Goal: Task Accomplishment & Management: Use online tool/utility

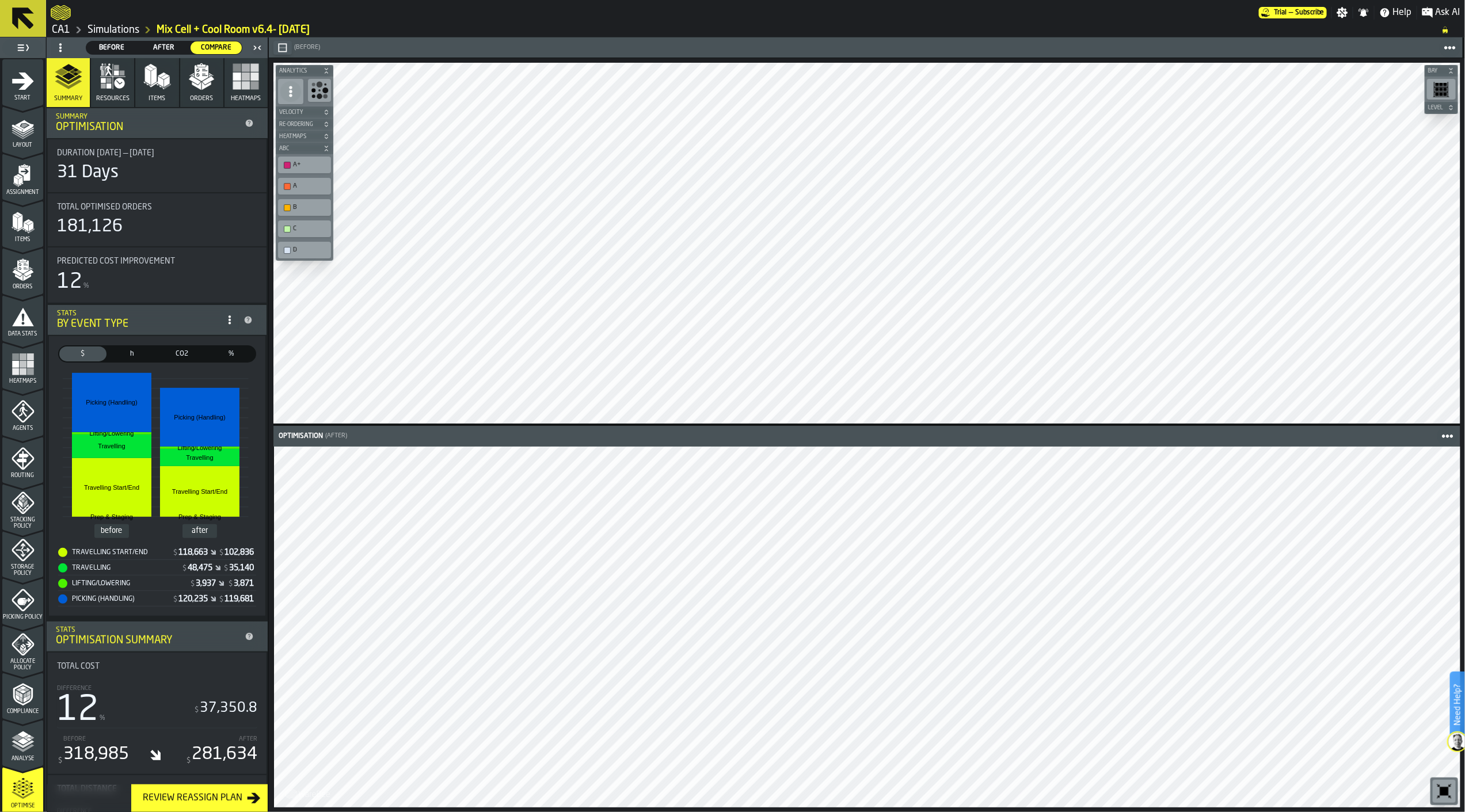
click at [67, 31] on link "CA1" at bounding box center [62, 30] width 19 height 13
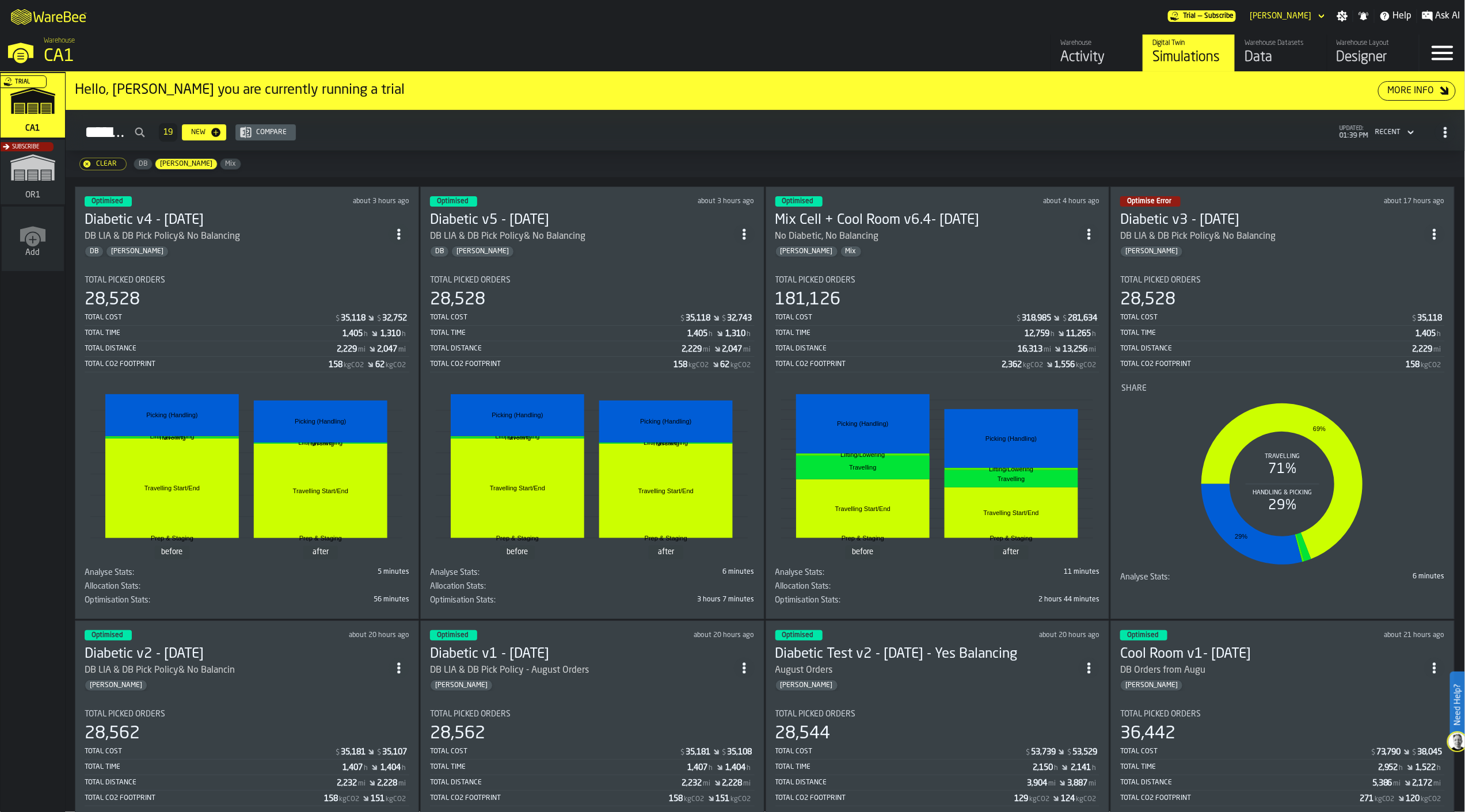
click at [684, 235] on div "DB LIA & DB Pick Policy& No Balancing" at bounding box center [582, 237] width 304 height 14
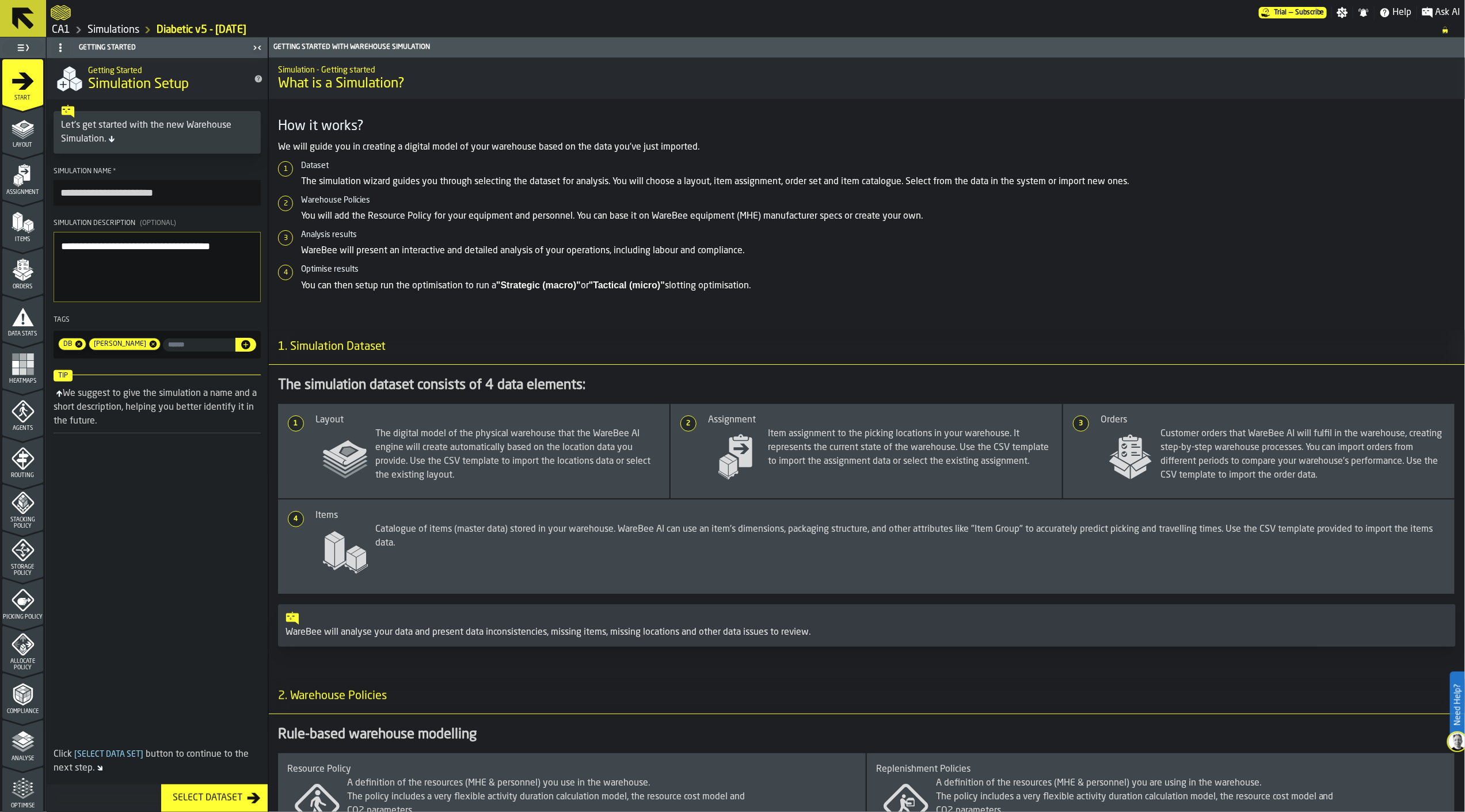
click at [16, 546] on icon "menu Storage Policy" at bounding box center [22, 550] width 23 height 23
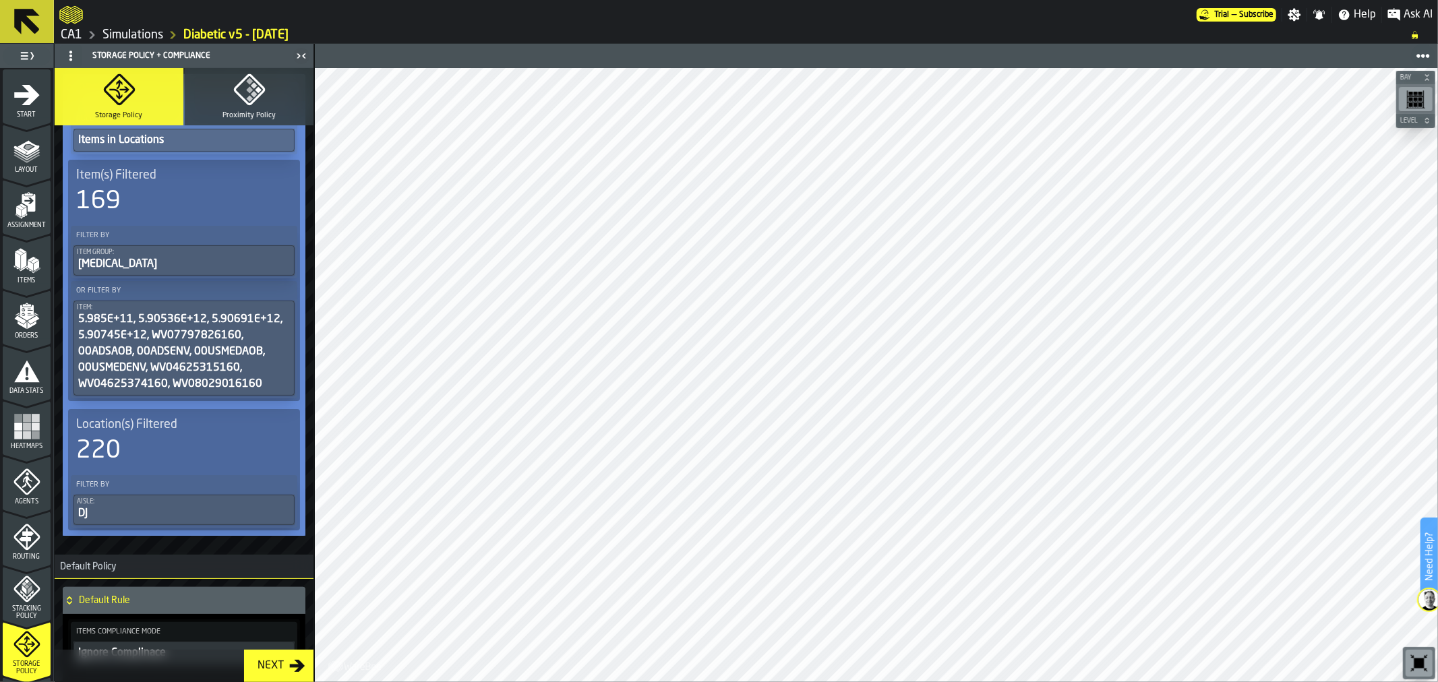
scroll to position [150, 0]
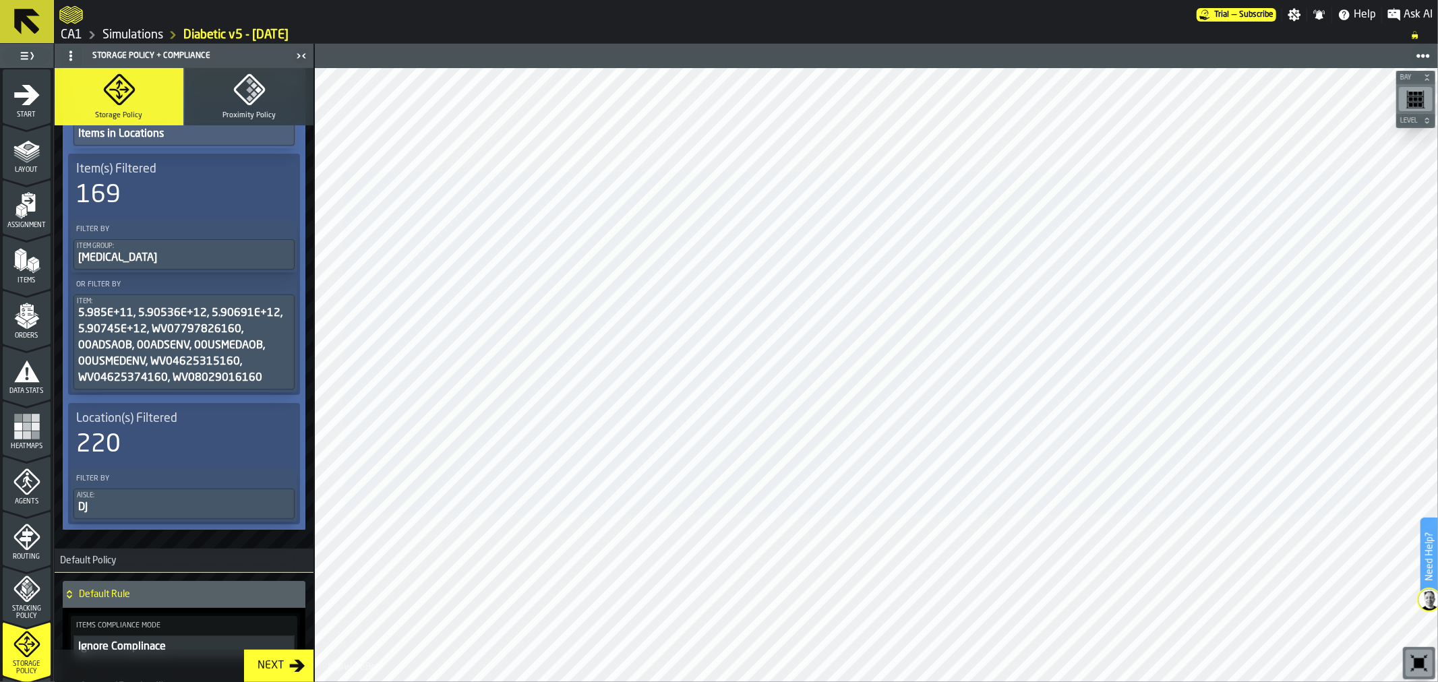
click at [30, 592] on polygon "menu Stacking Policy" at bounding box center [26, 594] width 13 height 9
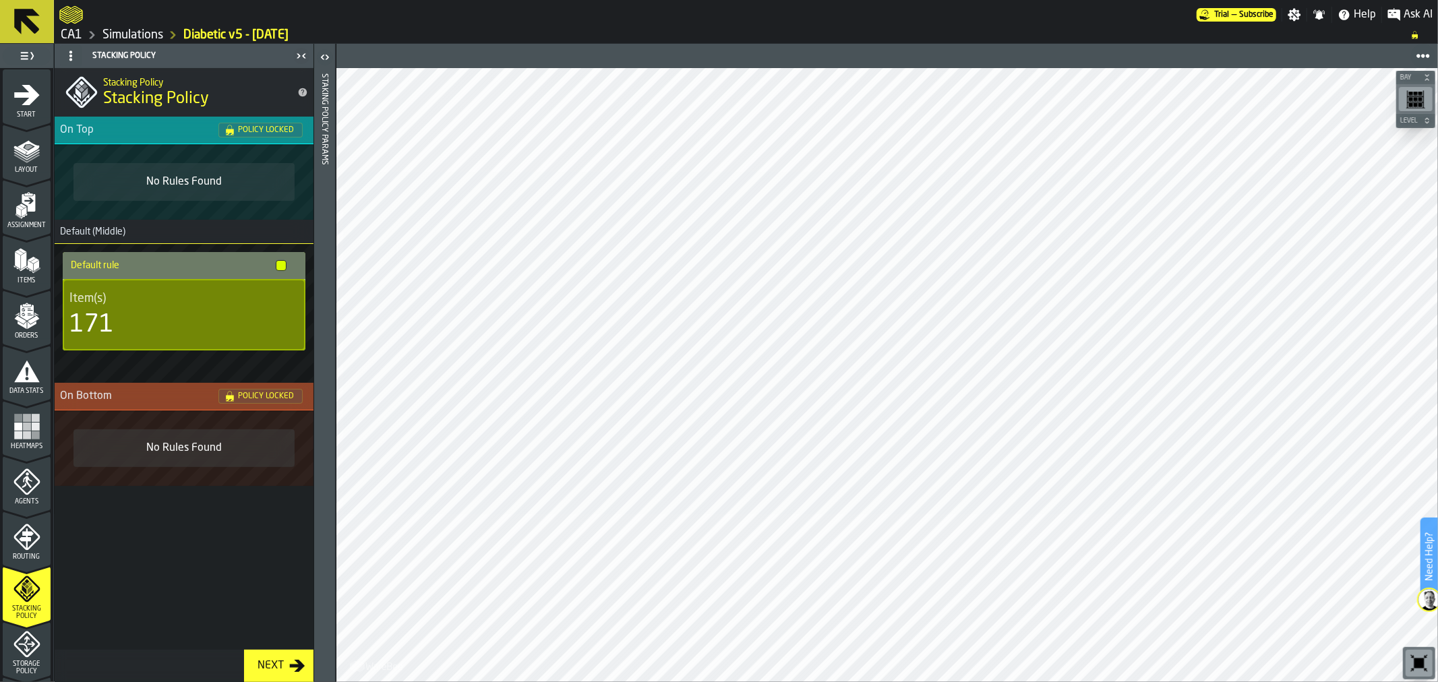
scroll to position [75, 0]
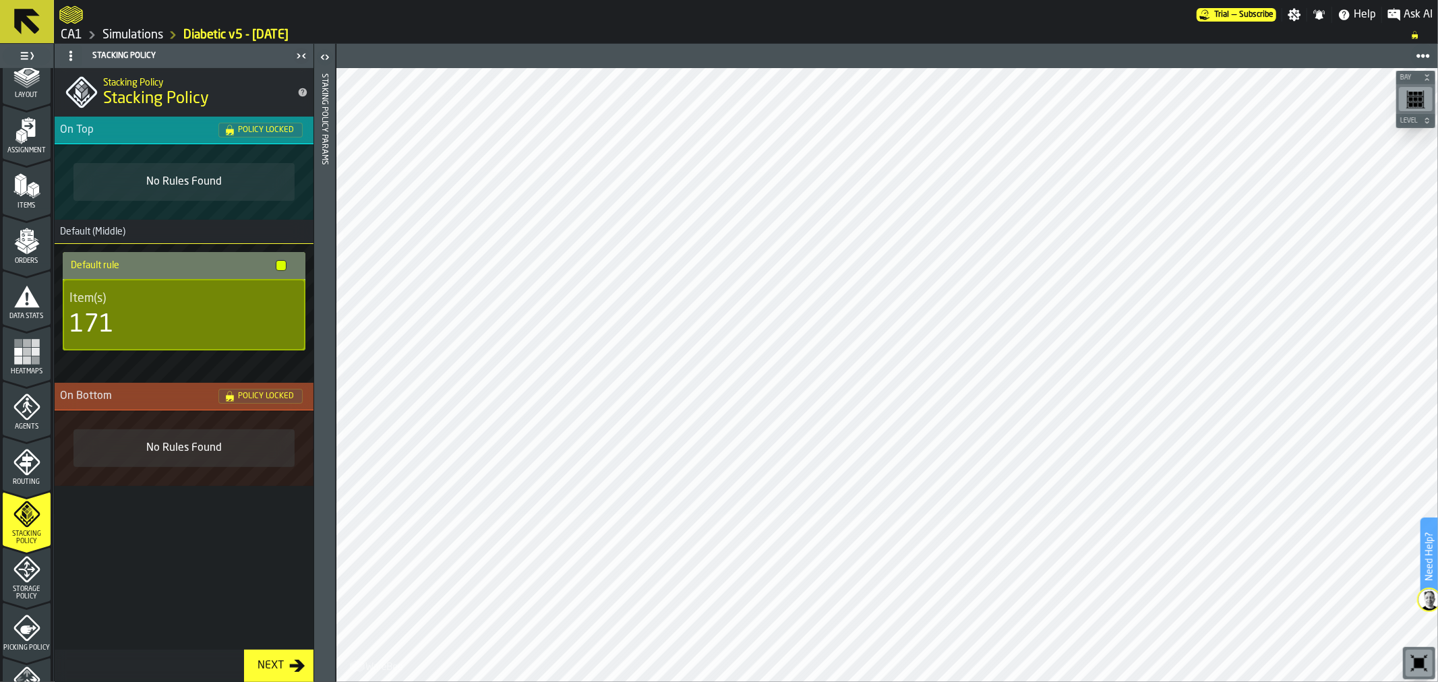
click at [24, 568] on icon "menu Storage Policy" at bounding box center [26, 569] width 17 height 17
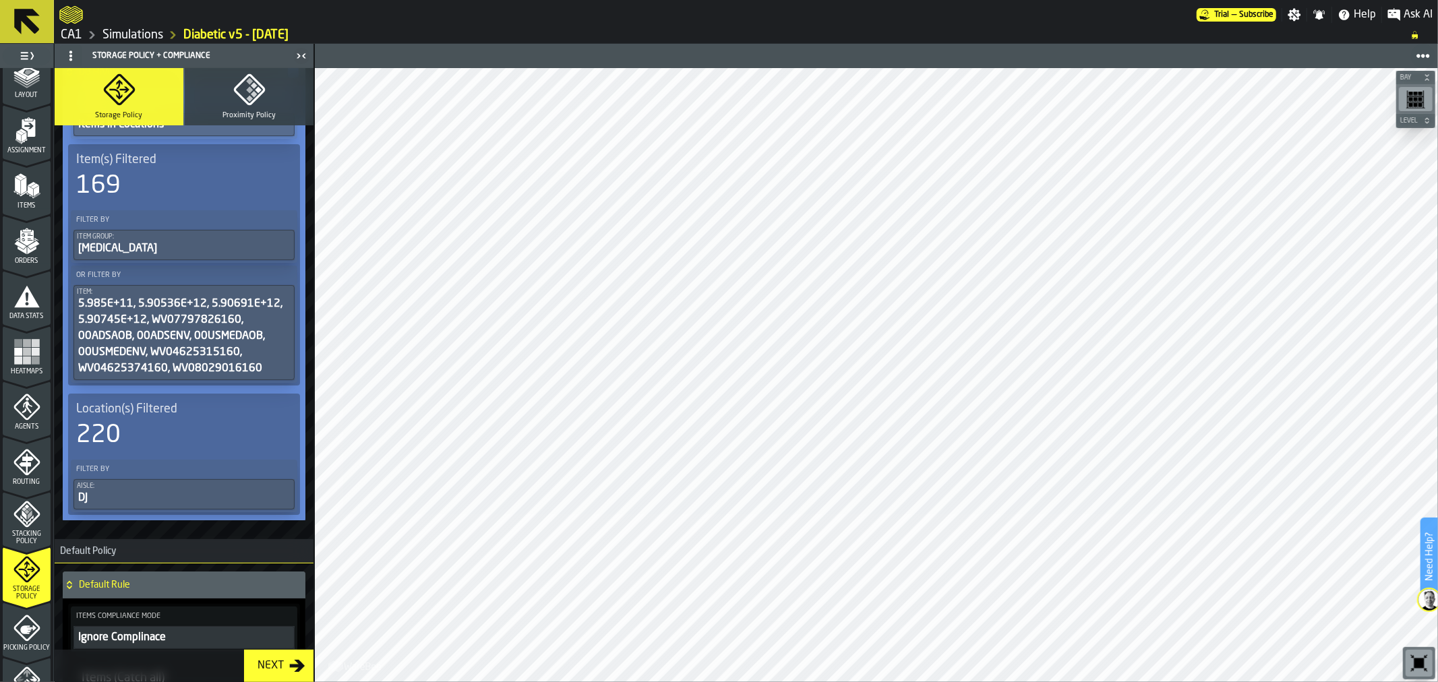
scroll to position [427, 0]
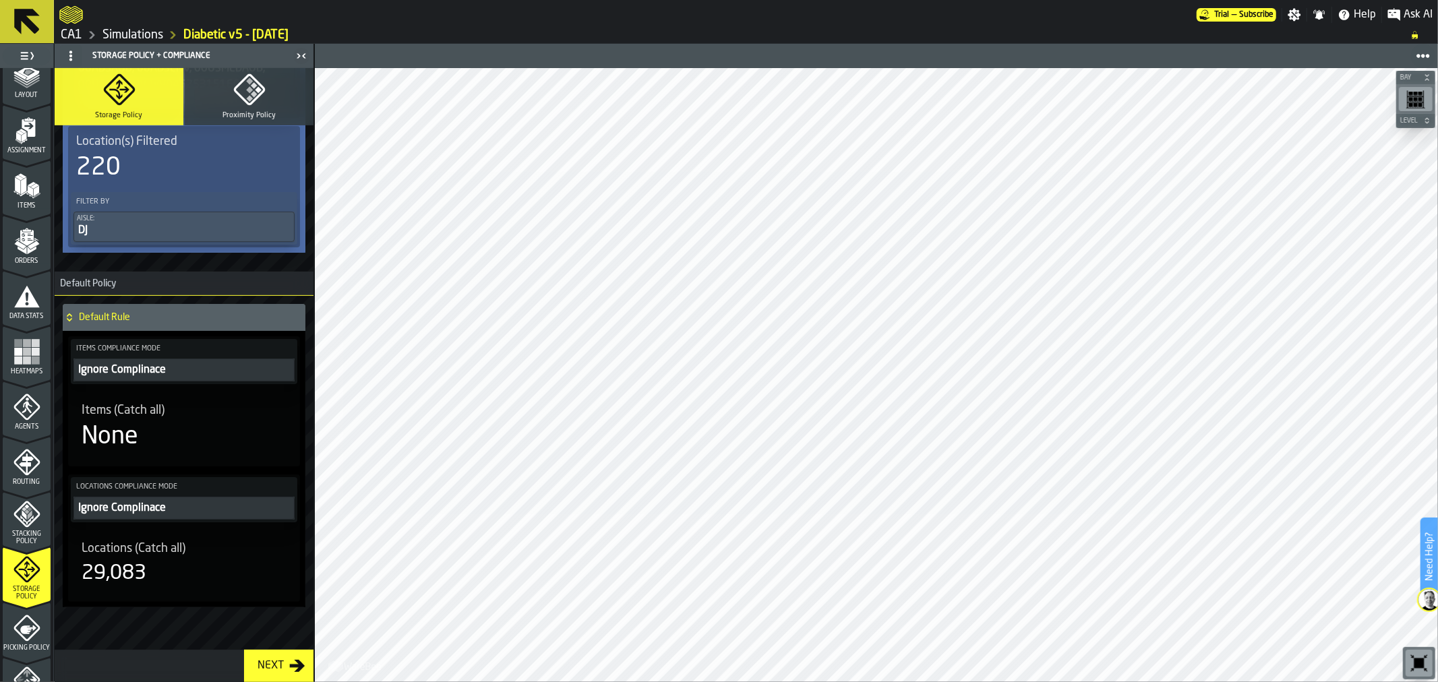
click at [125, 36] on link "Simulations" at bounding box center [132, 35] width 61 height 15
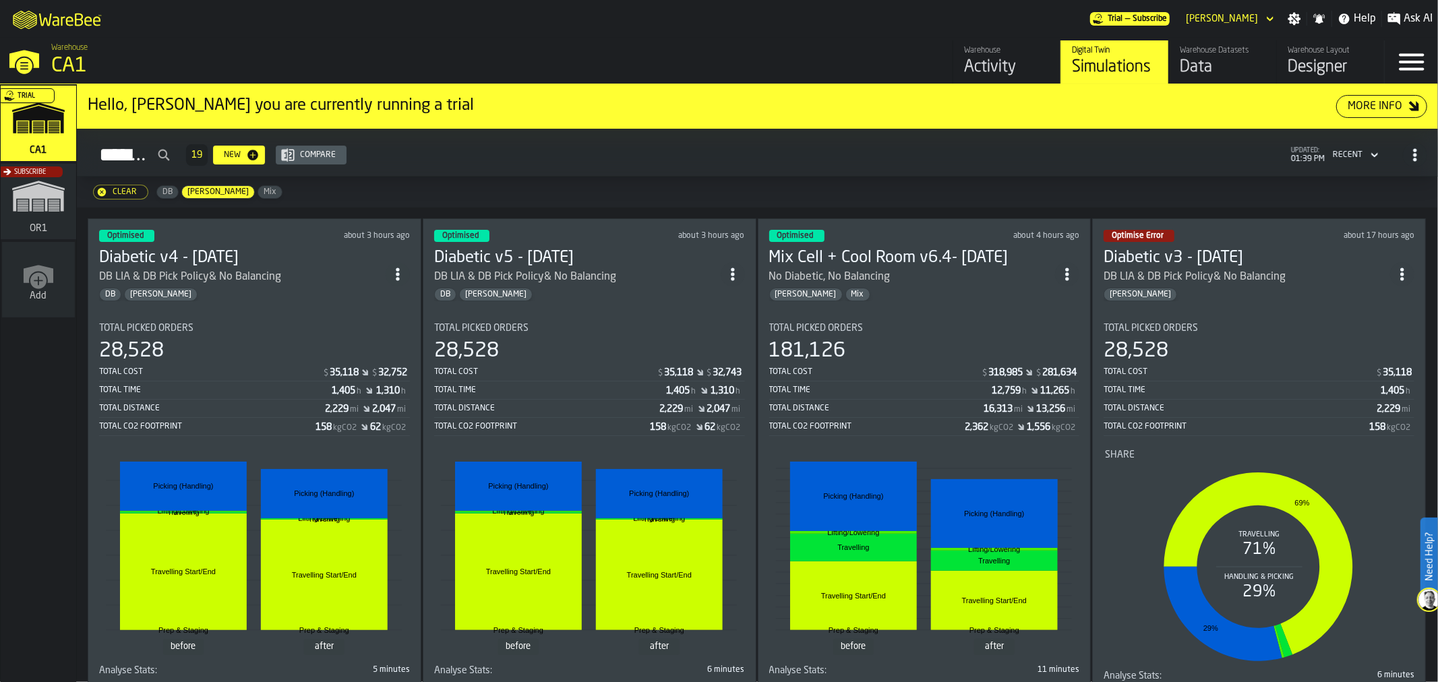
scroll to position [224, 0]
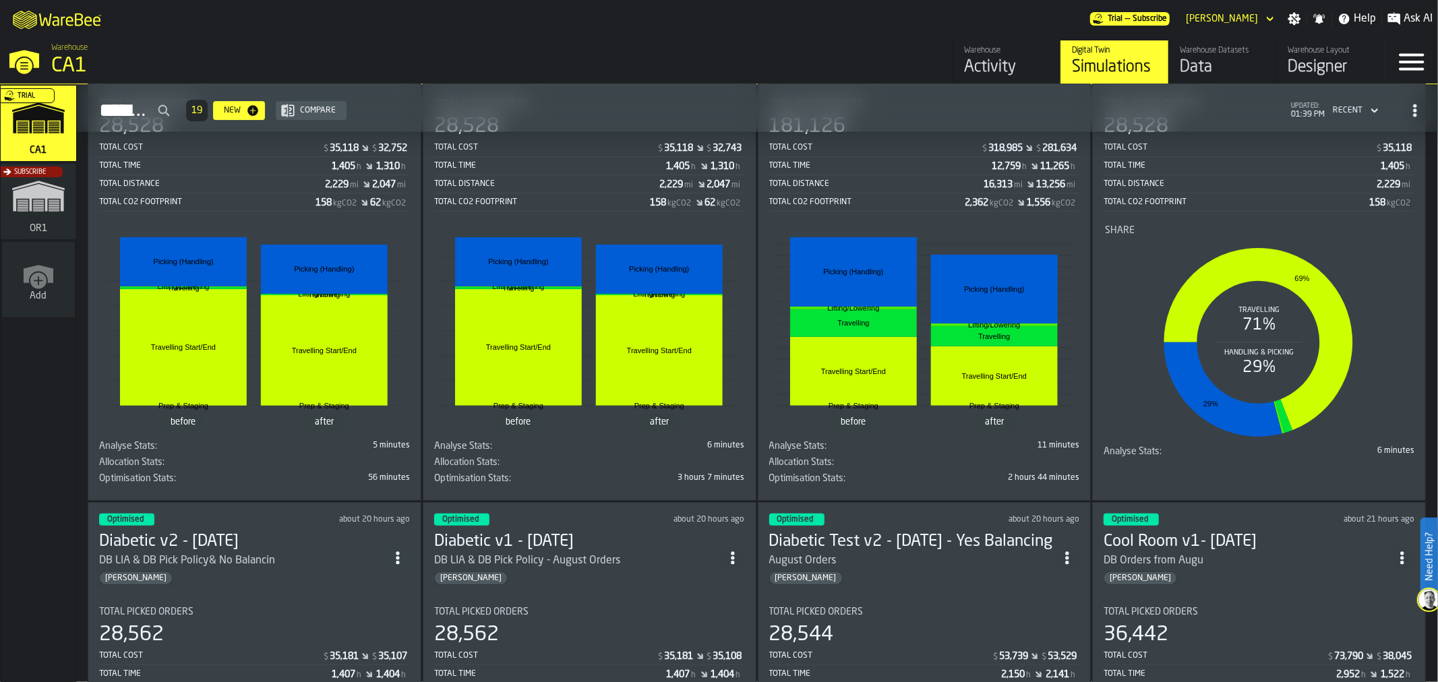
click at [596, 514] on div "Optimised about 20 hours ago" at bounding box center [589, 520] width 311 height 12
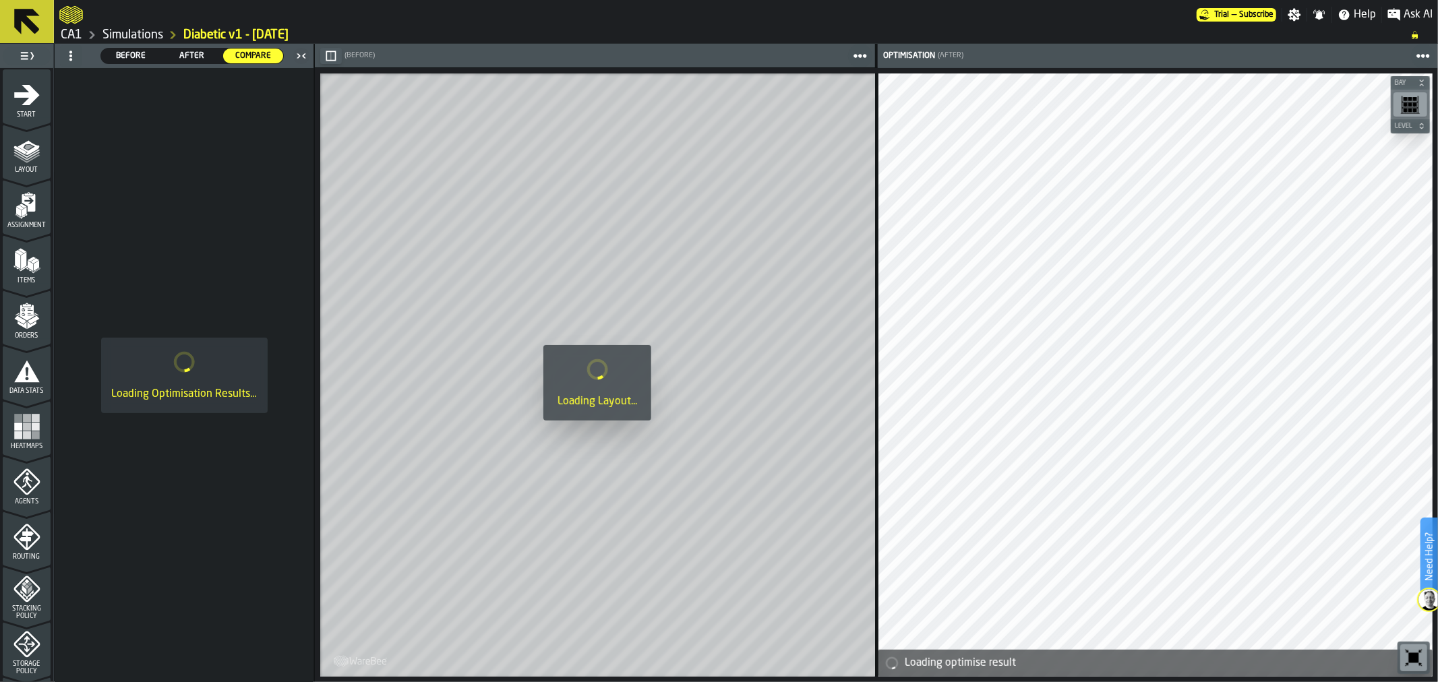
click at [22, 656] on icon "menu Storage Policy" at bounding box center [26, 644] width 27 height 27
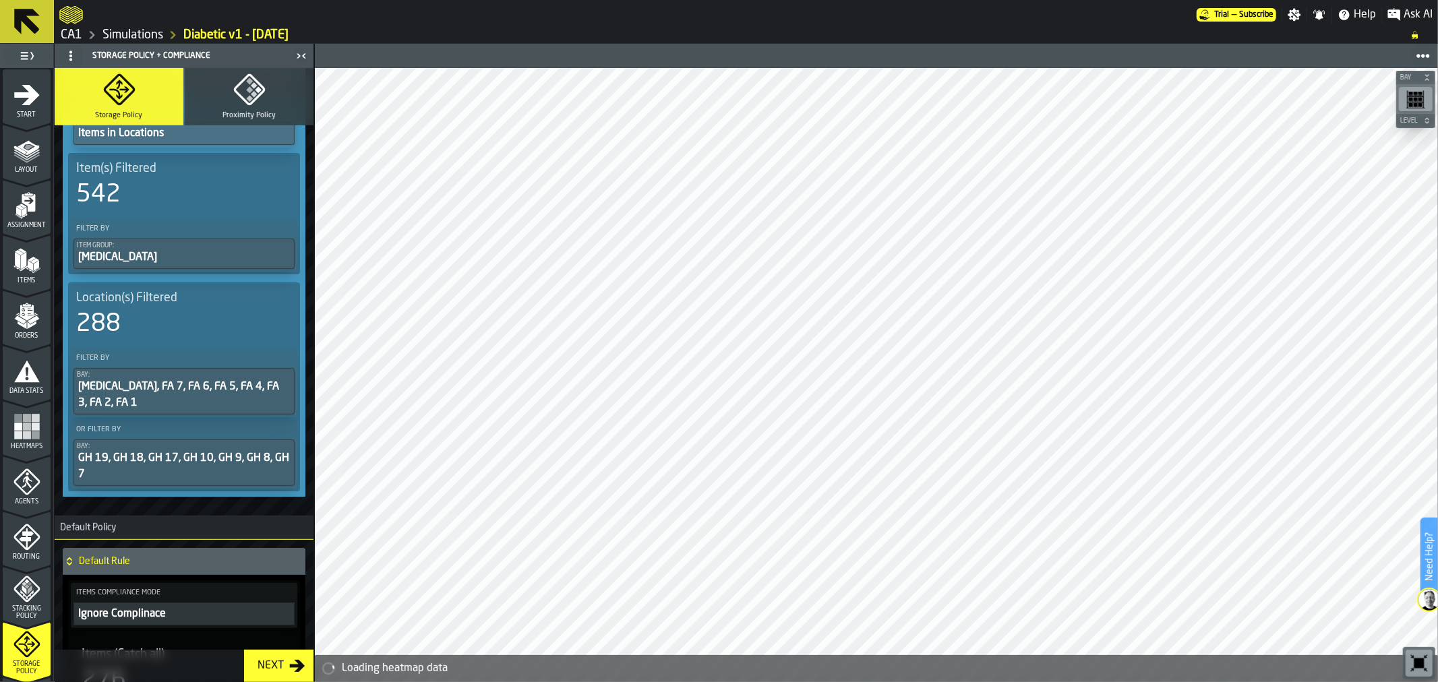
scroll to position [449, 0]
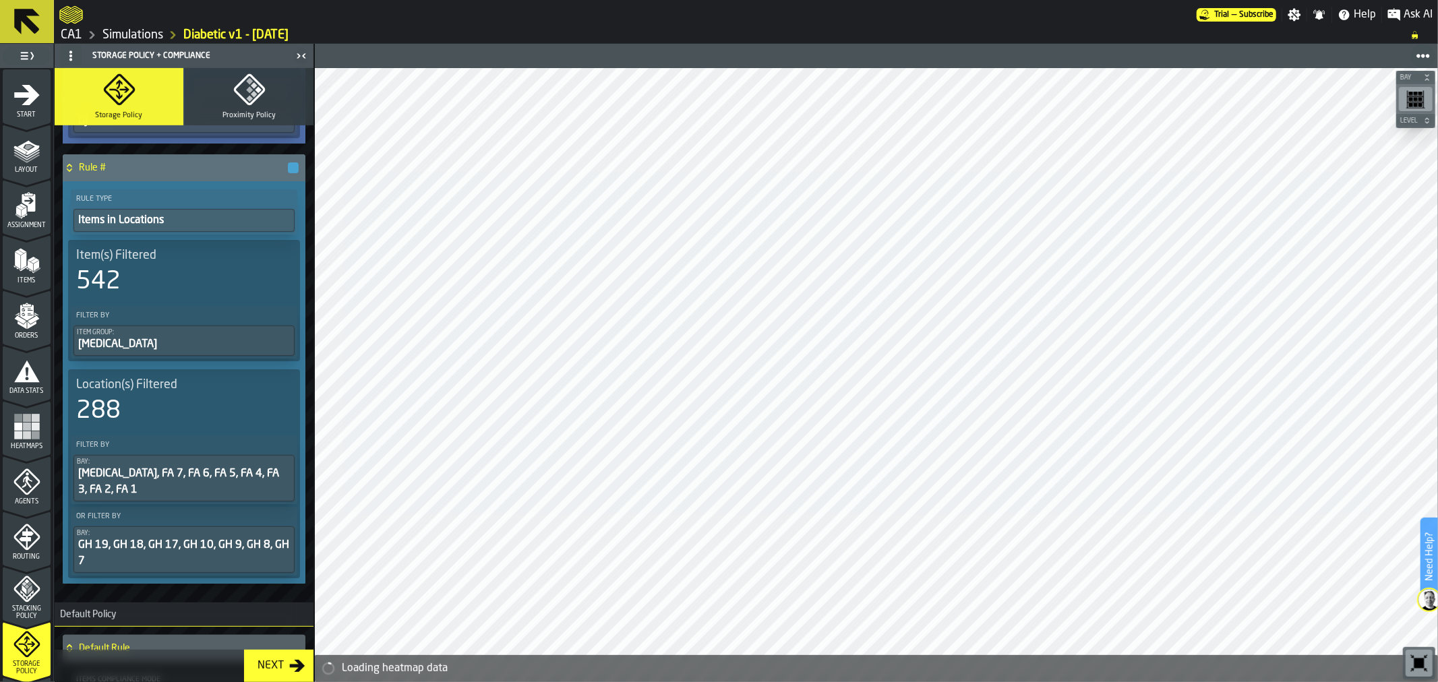
click at [146, 34] on link "Simulations" at bounding box center [132, 35] width 61 height 15
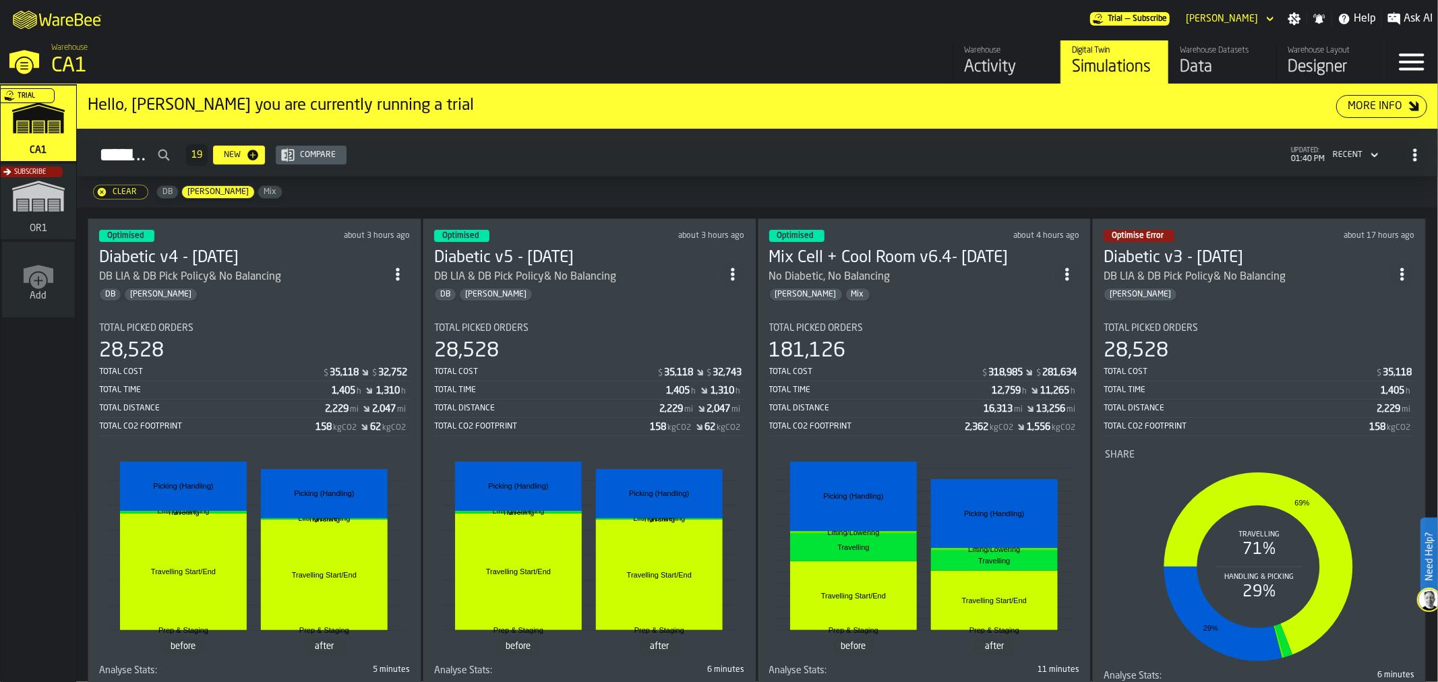
click at [321, 312] on section "Total Picked Orders 28,528 Total Cost $ 35,118 $ 32,752 Total Time 1,405 h 1,31…" at bounding box center [254, 513] width 311 height 402
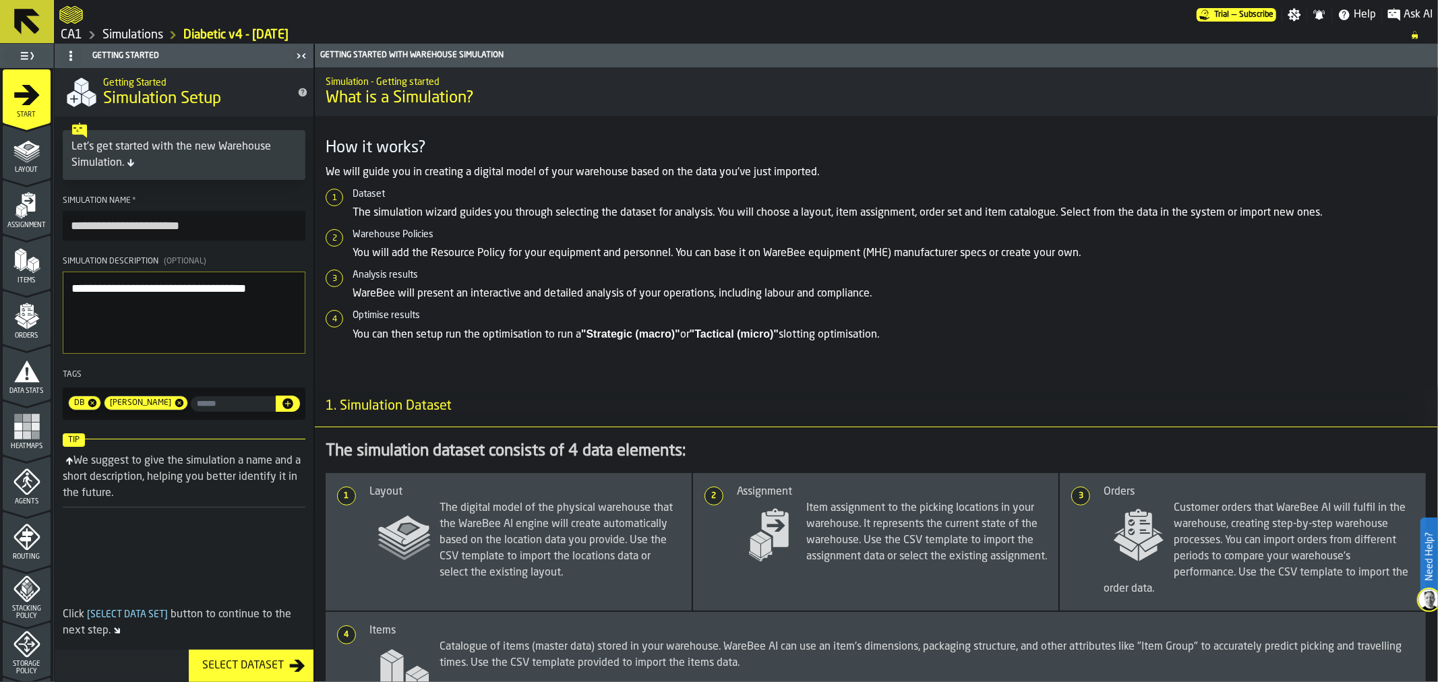
click at [8, 647] on div "Storage Policy" at bounding box center [27, 653] width 48 height 44
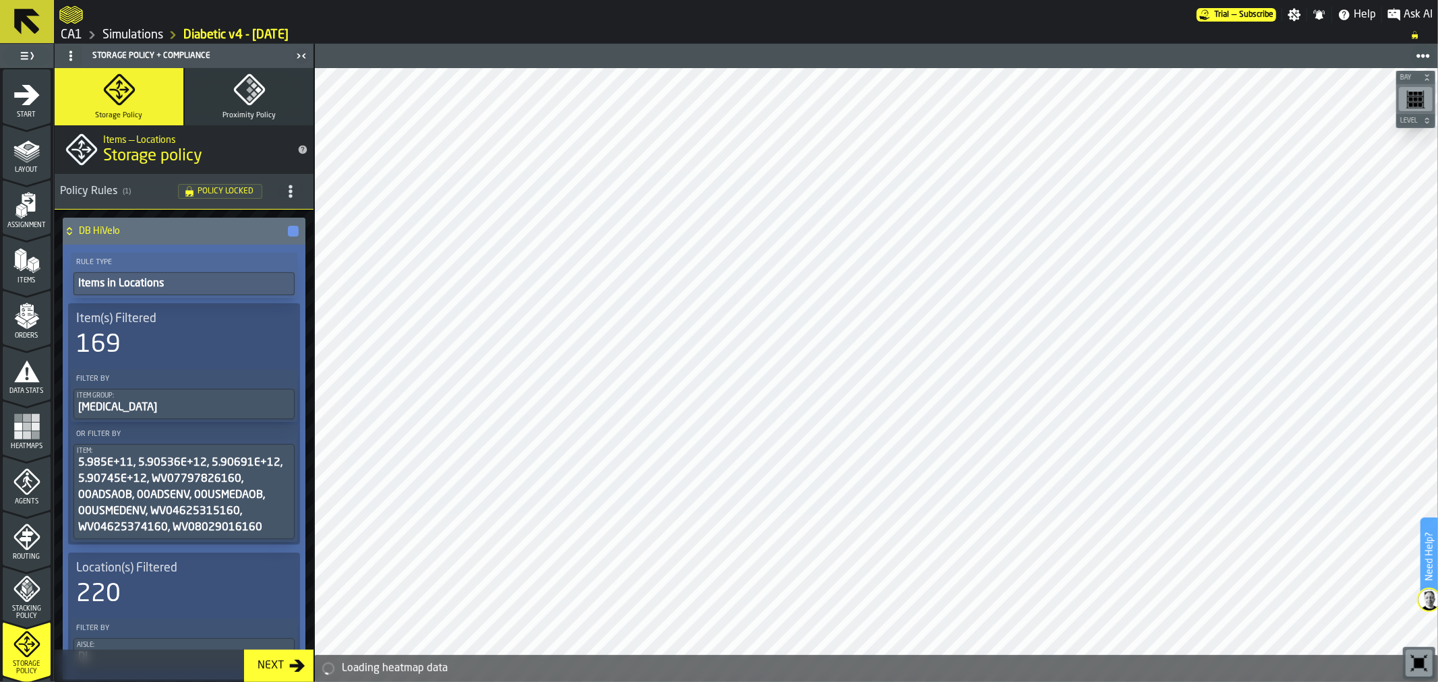
click at [150, 34] on link "Simulations" at bounding box center [132, 35] width 61 height 15
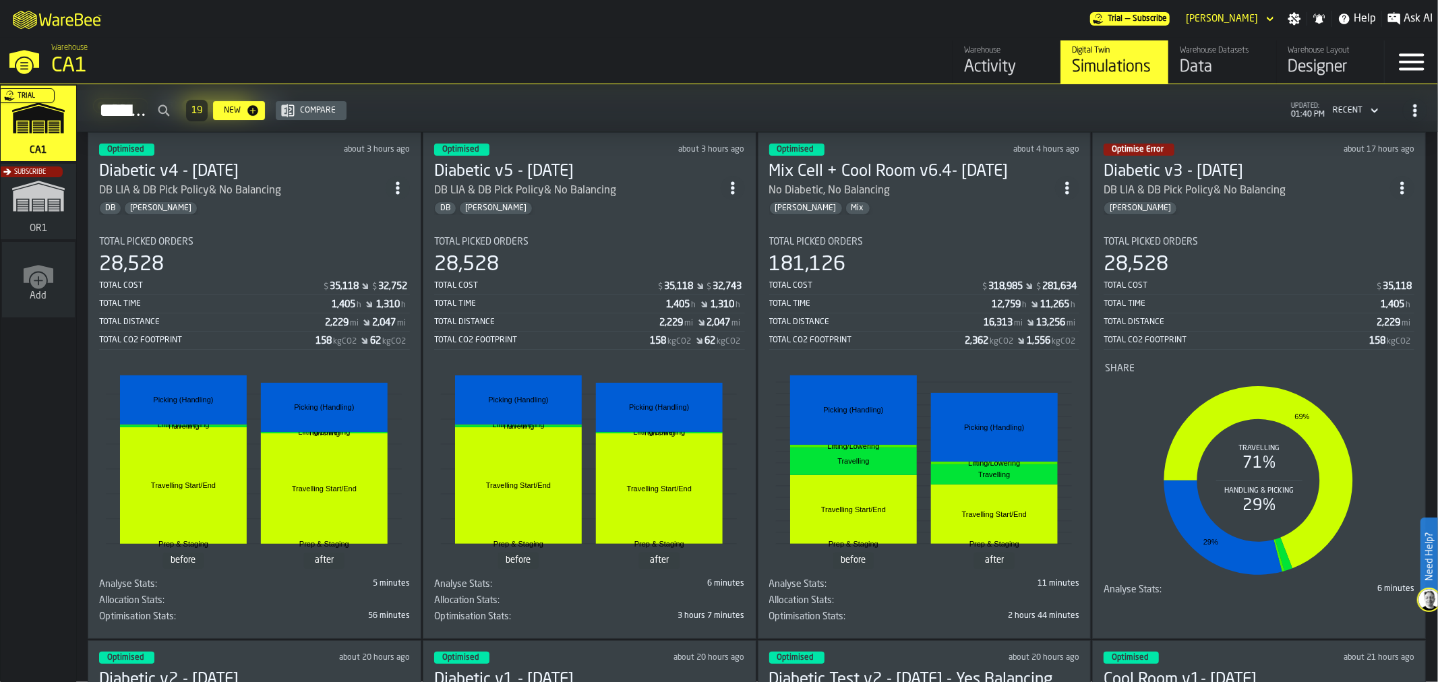
scroll to position [224, 0]
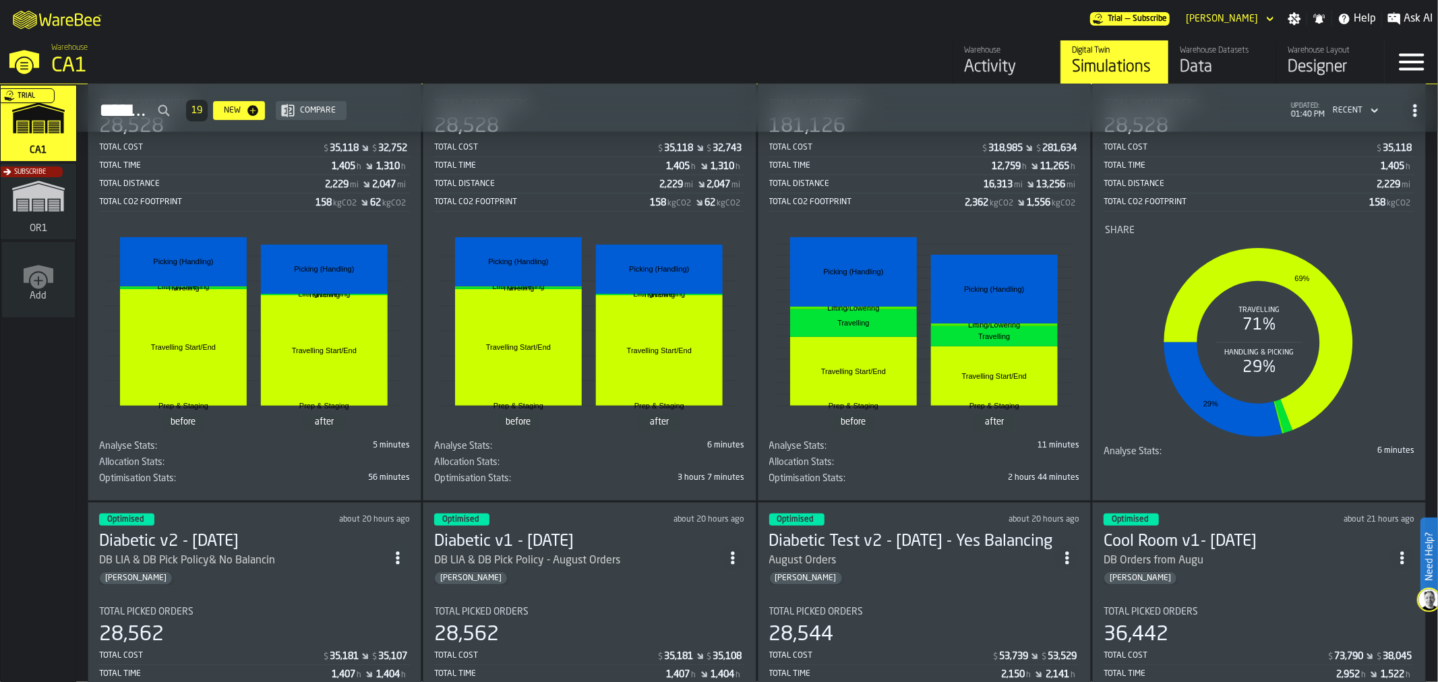
click at [967, 578] on div "[PERSON_NAME]" at bounding box center [912, 578] width 286 height 13
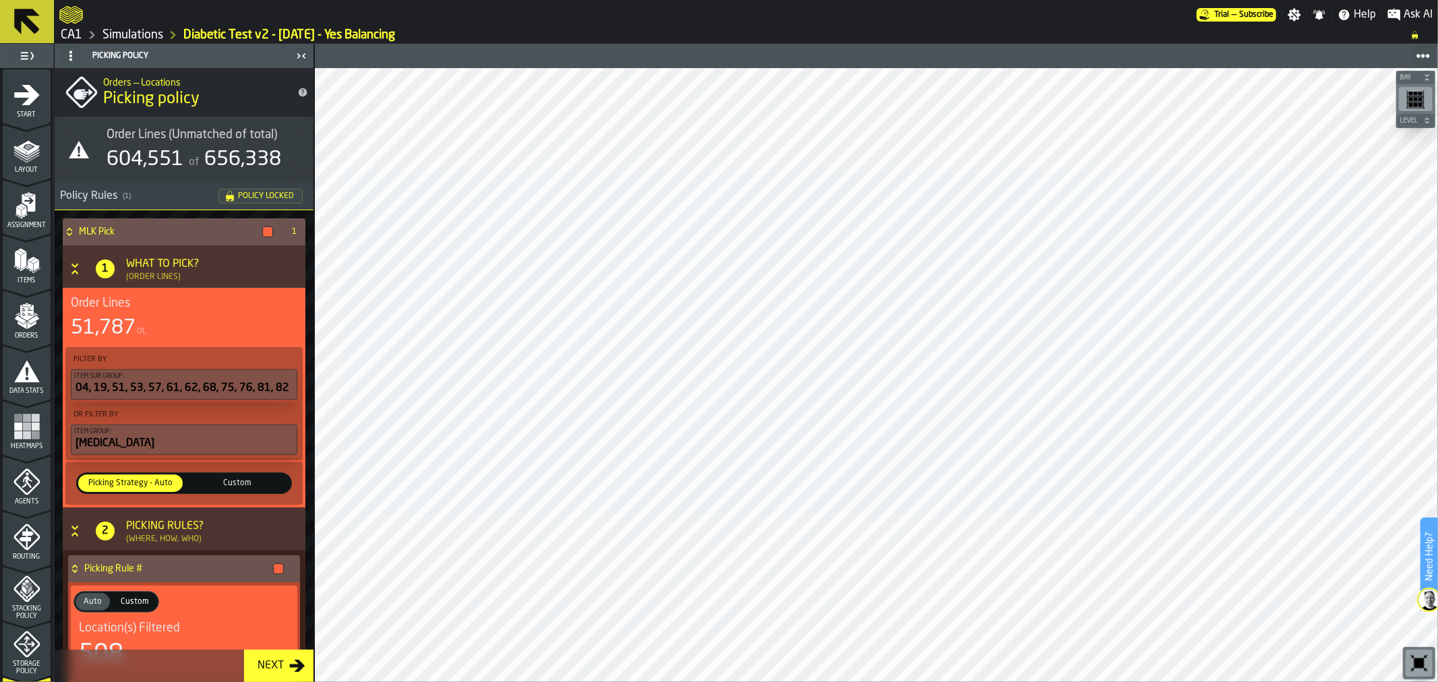
click at [47, 24] on button at bounding box center [27, 21] width 54 height 43
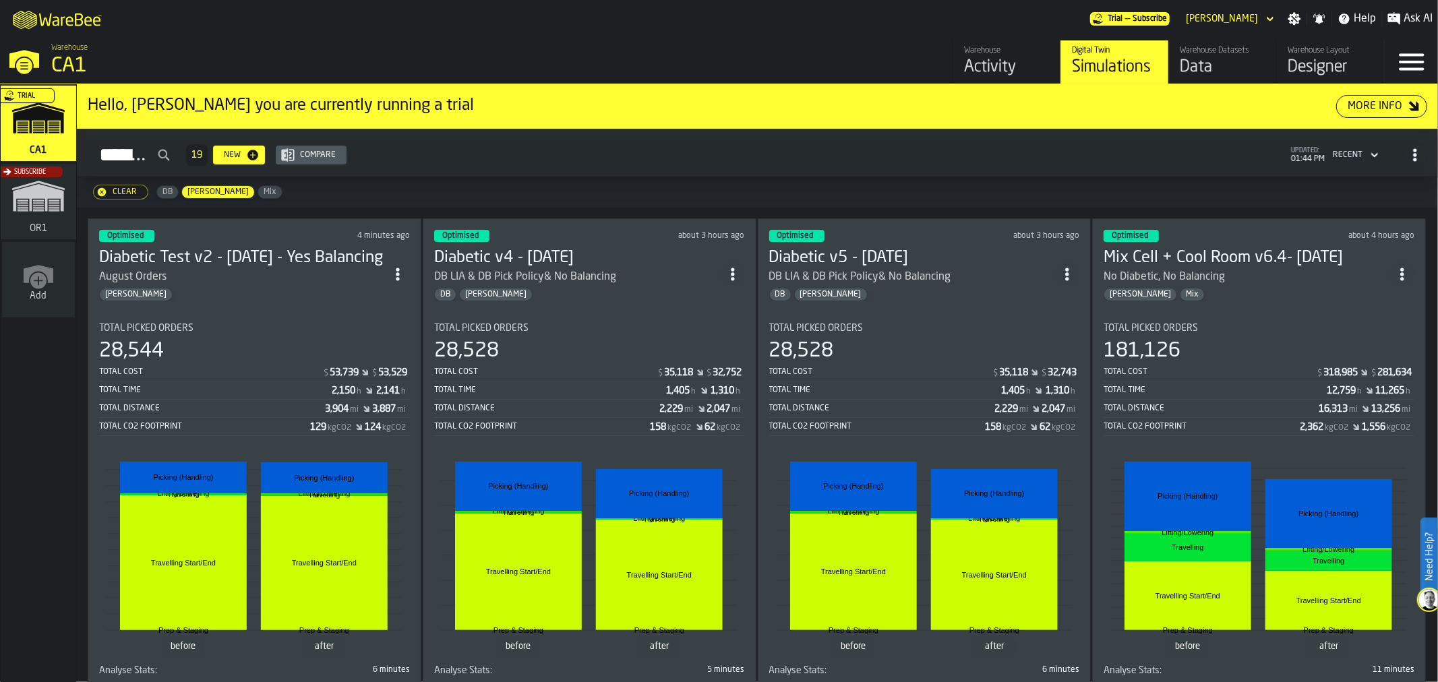
click at [1217, 67] on div "Data" at bounding box center [1222, 68] width 86 height 22
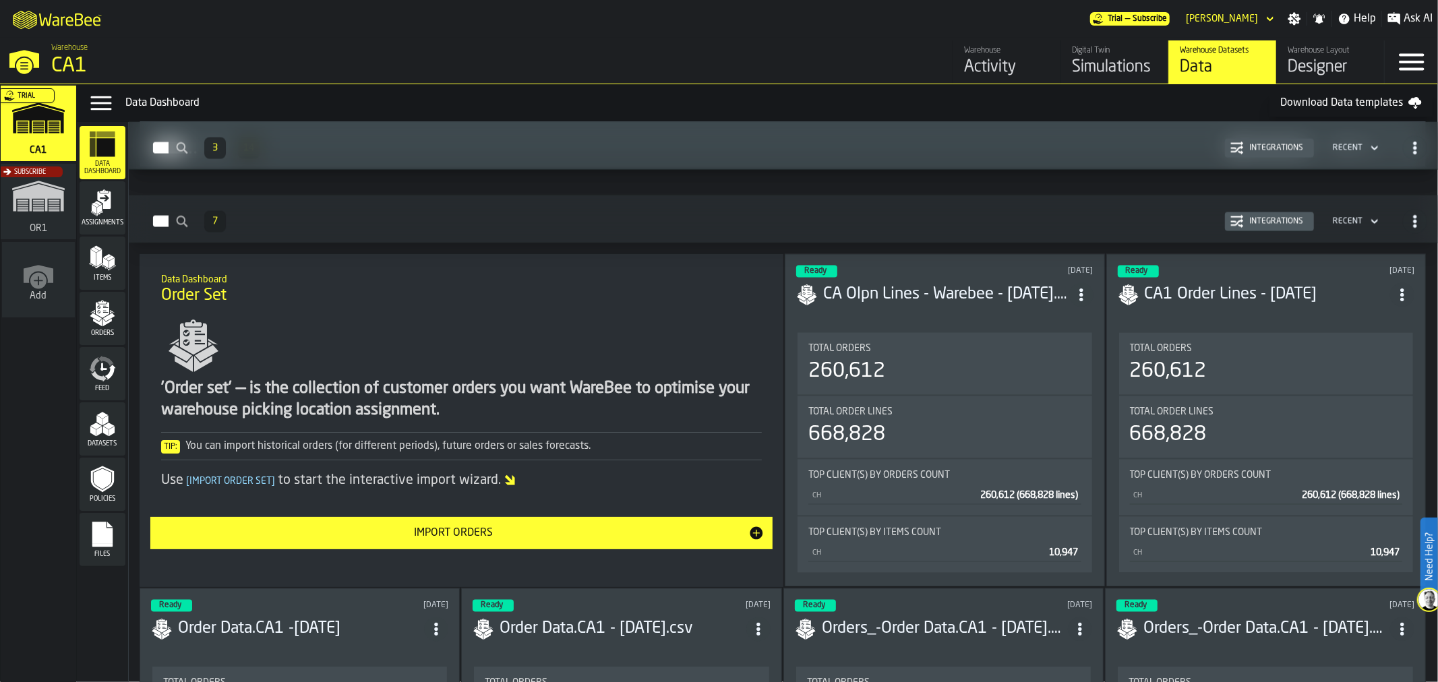
scroll to position [2097, 0]
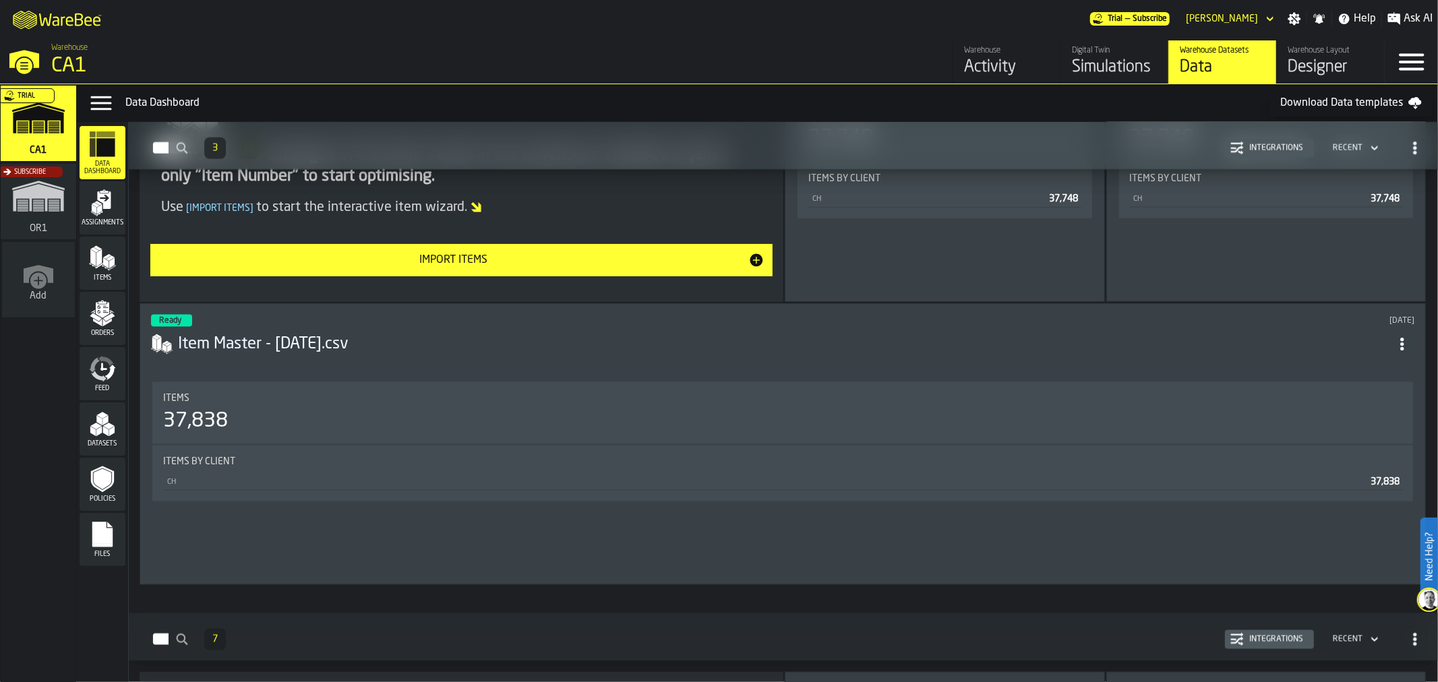
scroll to position [2172, 0]
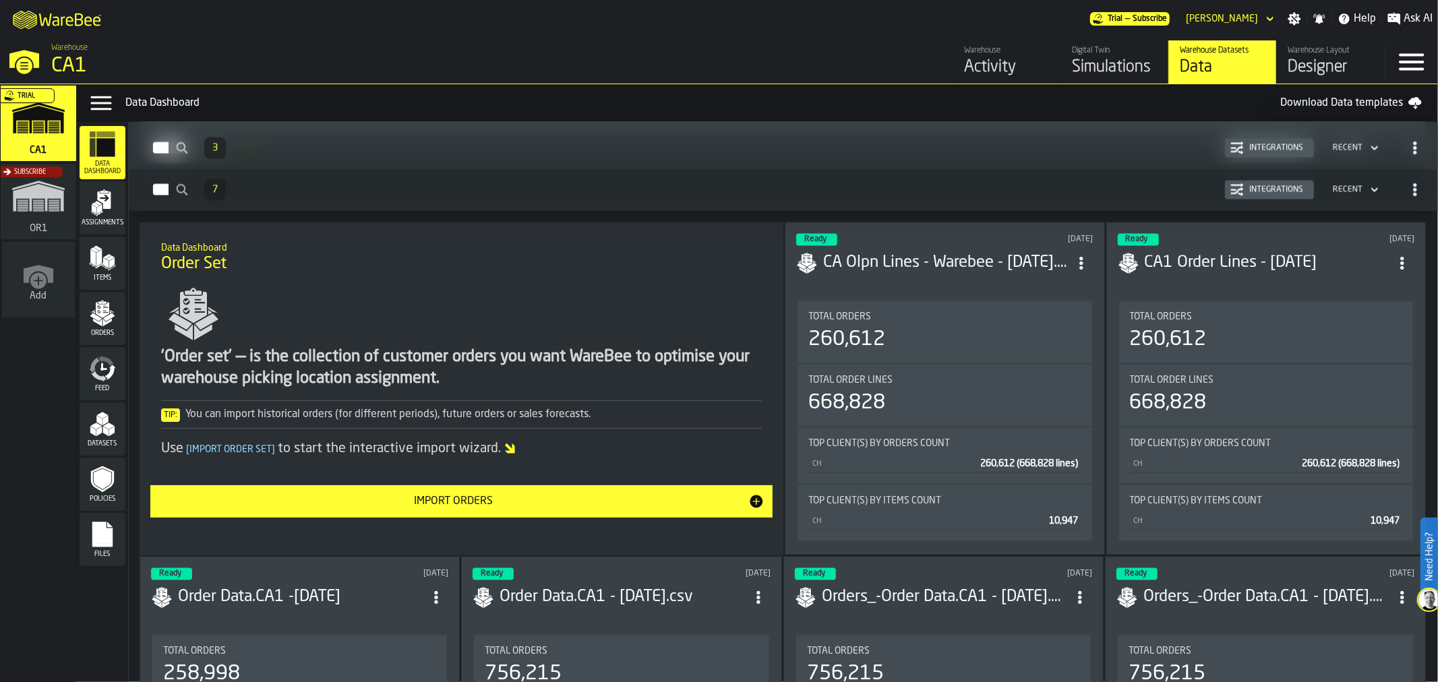
click at [989, 267] on h3 "CA Olpn Lines - Warebee - [DATE].csv" at bounding box center [946, 264] width 246 height 22
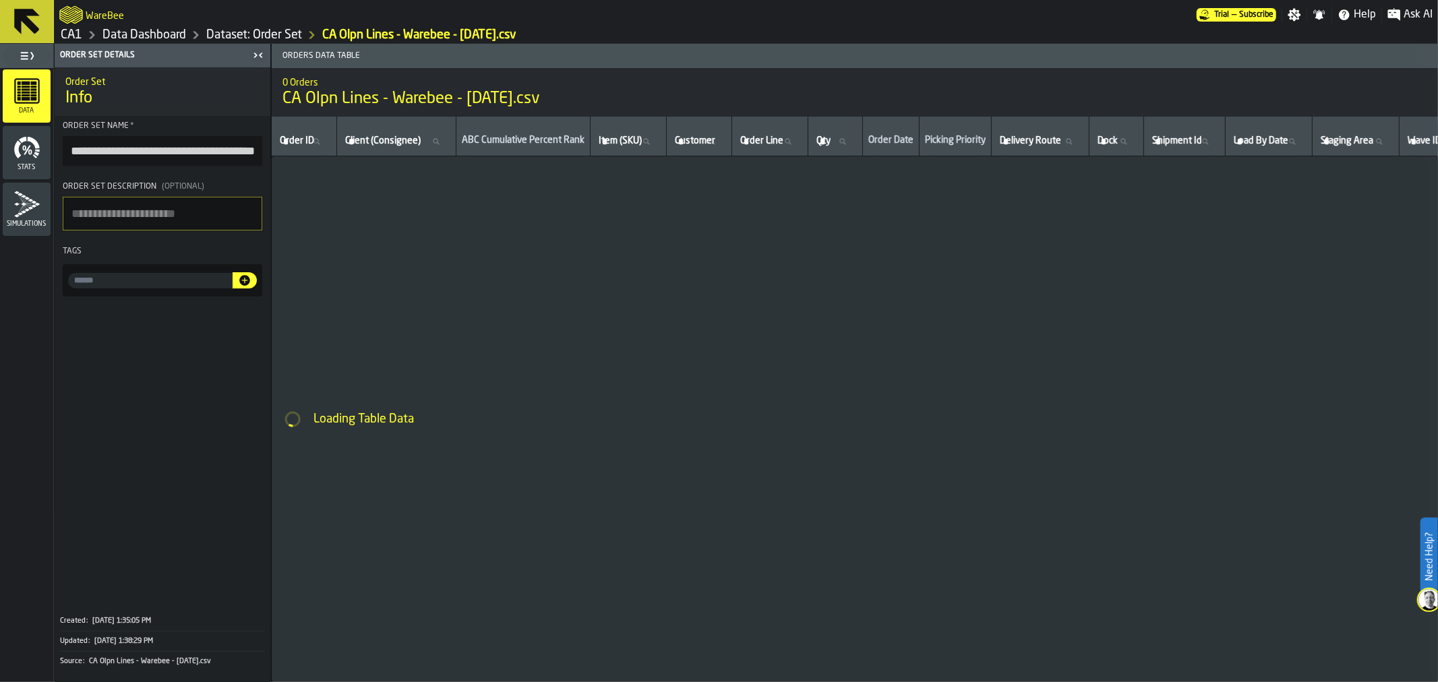
click at [24, 32] on icon at bounding box center [27, 21] width 32 height 32
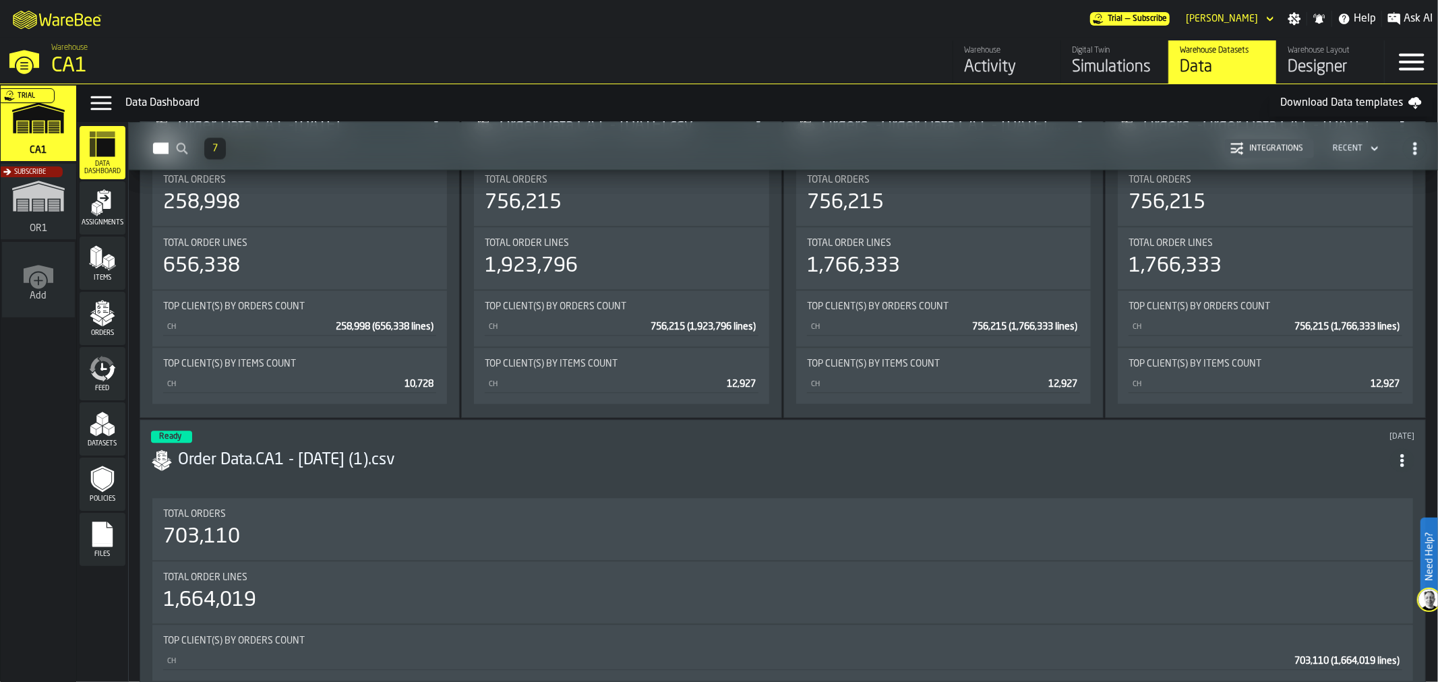
scroll to position [2269, 0]
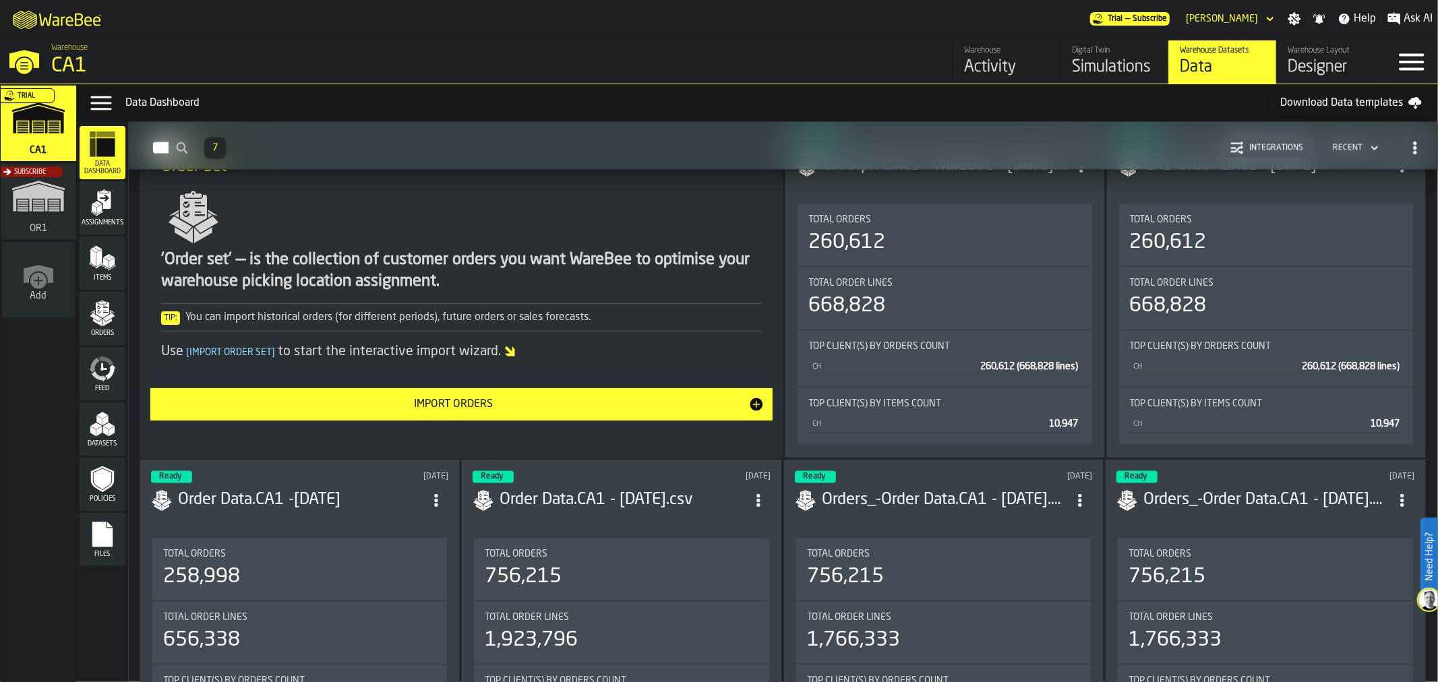
click at [697, 398] on div "Import Orders" at bounding box center [453, 404] width 590 height 16
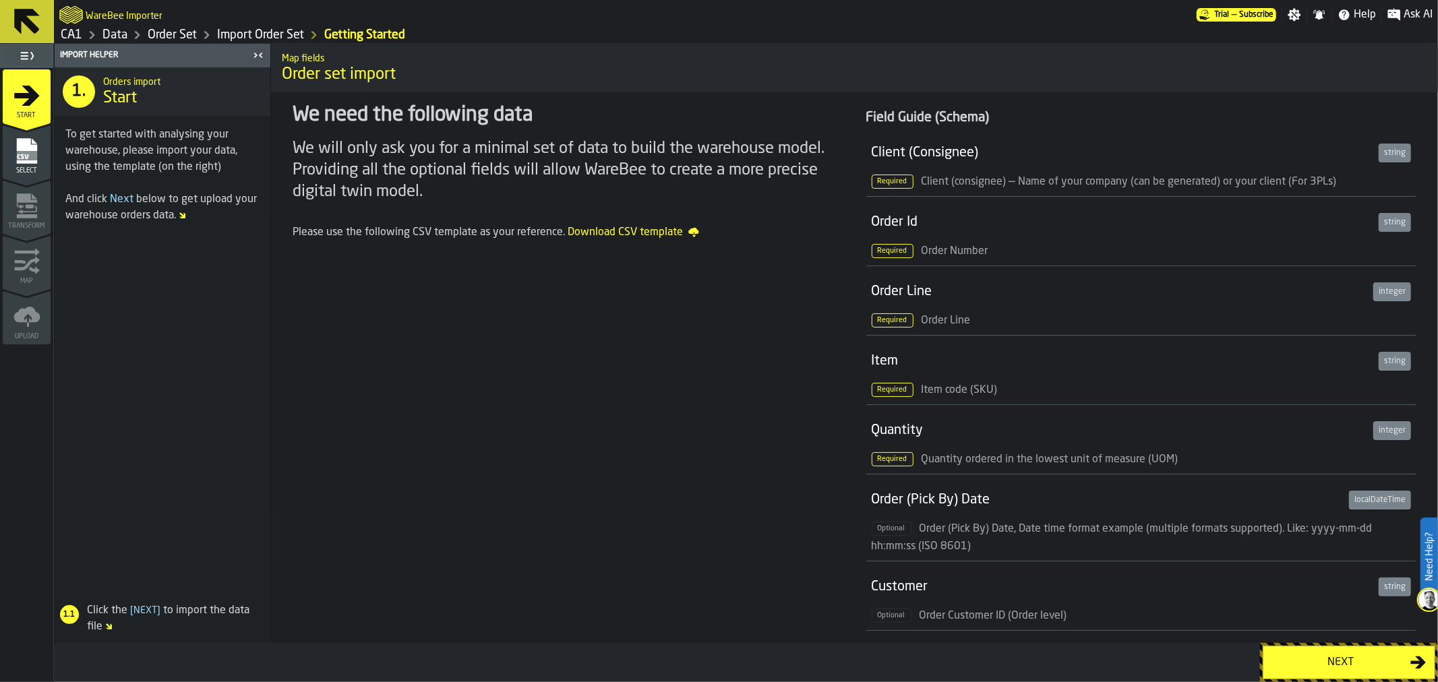
click at [1351, 661] on div "Next" at bounding box center [1340, 662] width 139 height 16
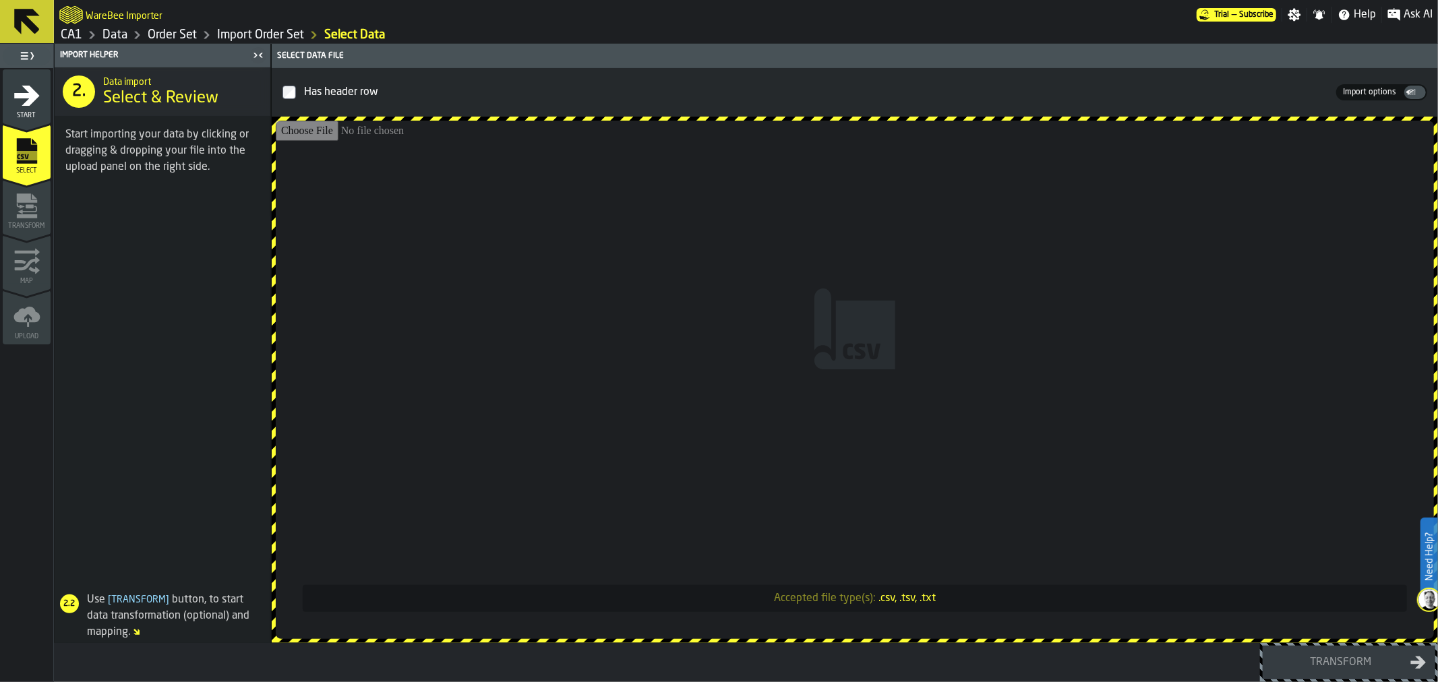
click at [952, 415] on input "Accepted file type(s): .csv, .tsv, .txt" at bounding box center [855, 380] width 1158 height 518
type input "**********"
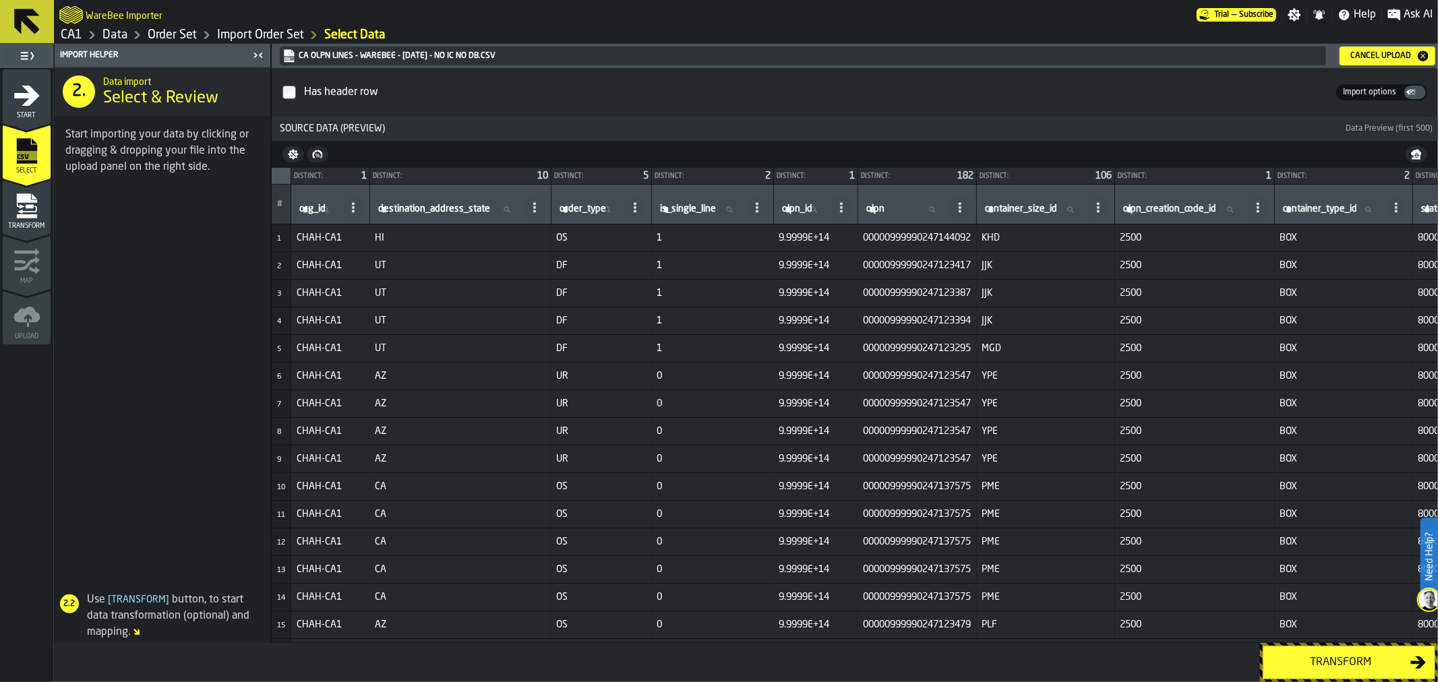
click at [1361, 667] on div "Transform" at bounding box center [1340, 662] width 139 height 16
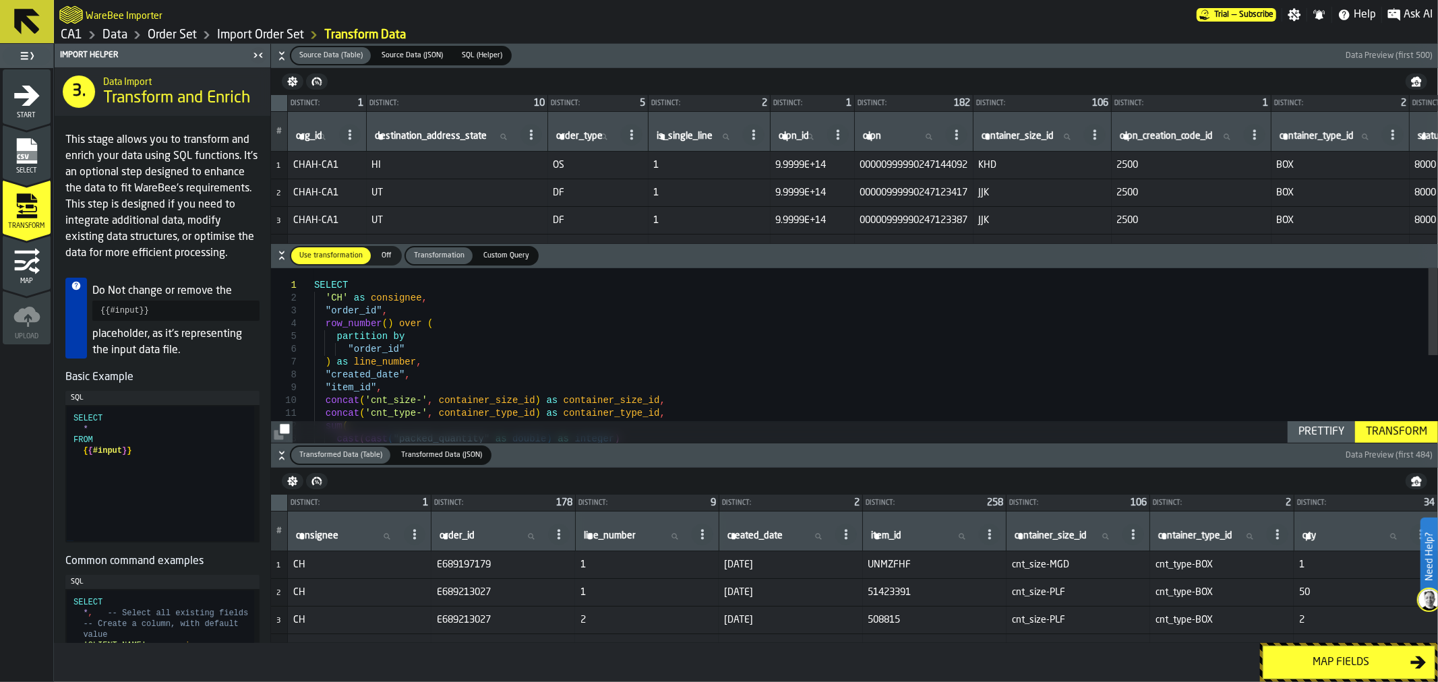
click at [1382, 428] on div "Transform" at bounding box center [1396, 432] width 72 height 16
click at [28, 167] on span "Select" at bounding box center [27, 170] width 48 height 7
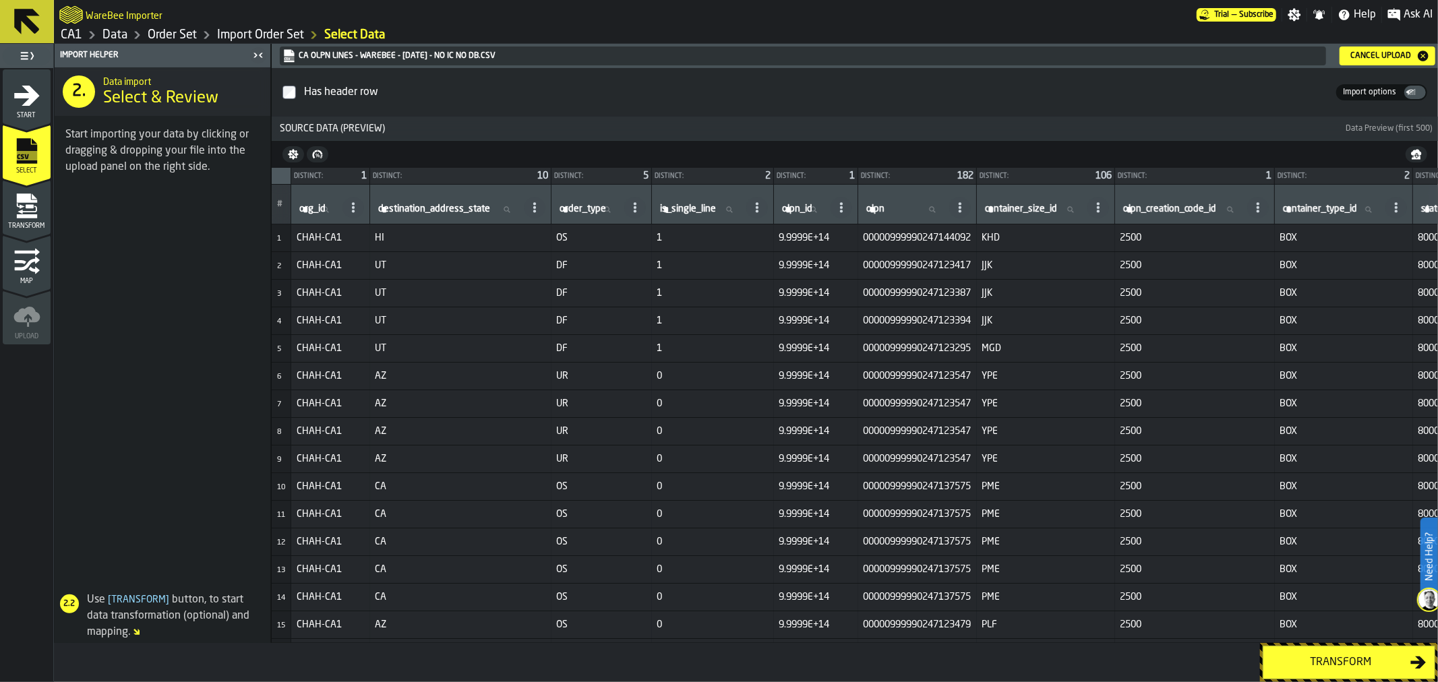
click at [1346, 663] on div "Transform" at bounding box center [1340, 662] width 139 height 16
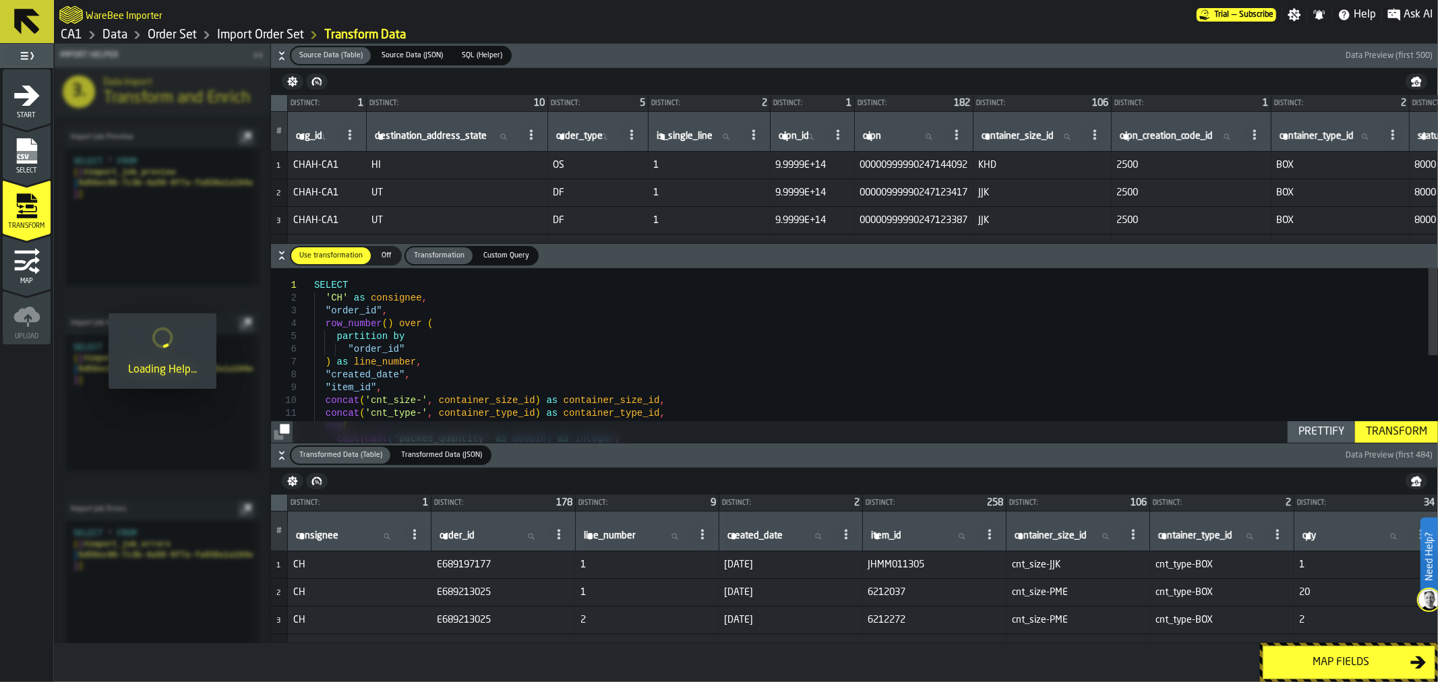
click at [1347, 663] on div "Map fields" at bounding box center [1340, 662] width 139 height 16
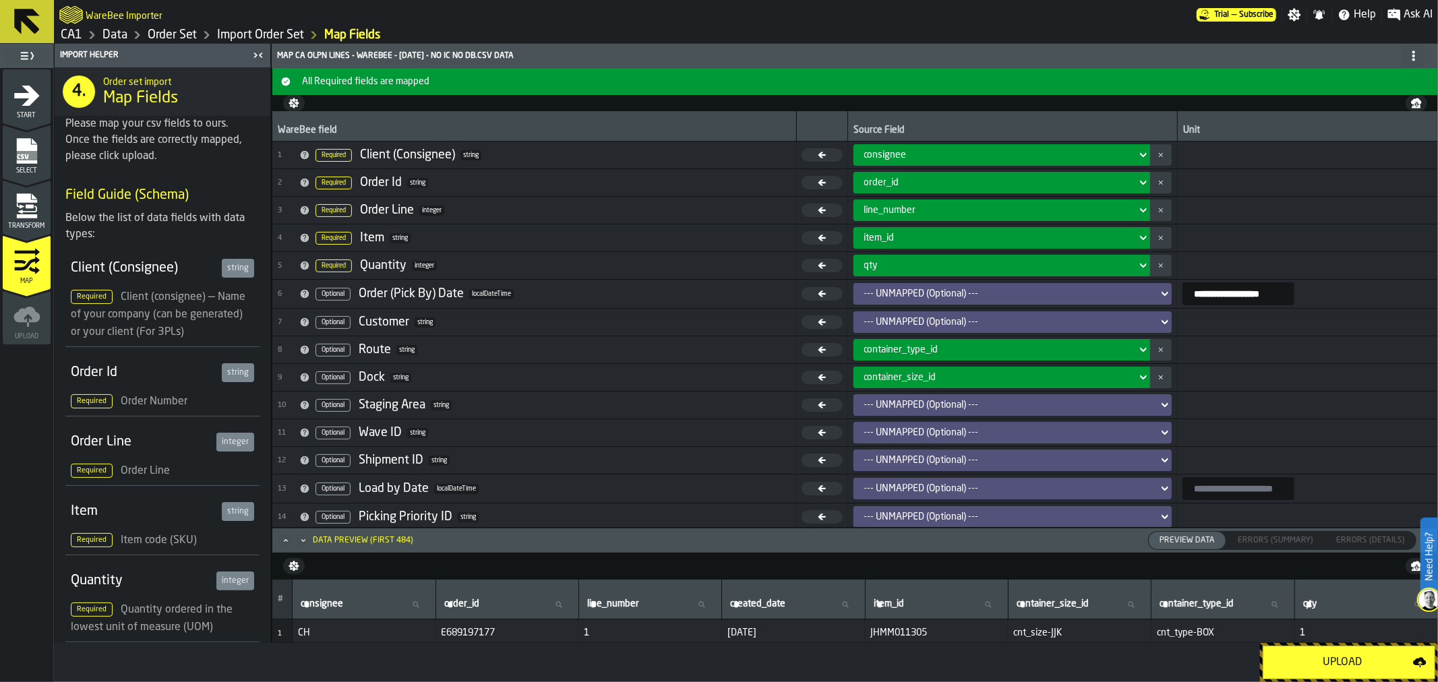
click at [1347, 663] on div "Upload" at bounding box center [1342, 662] width 142 height 16
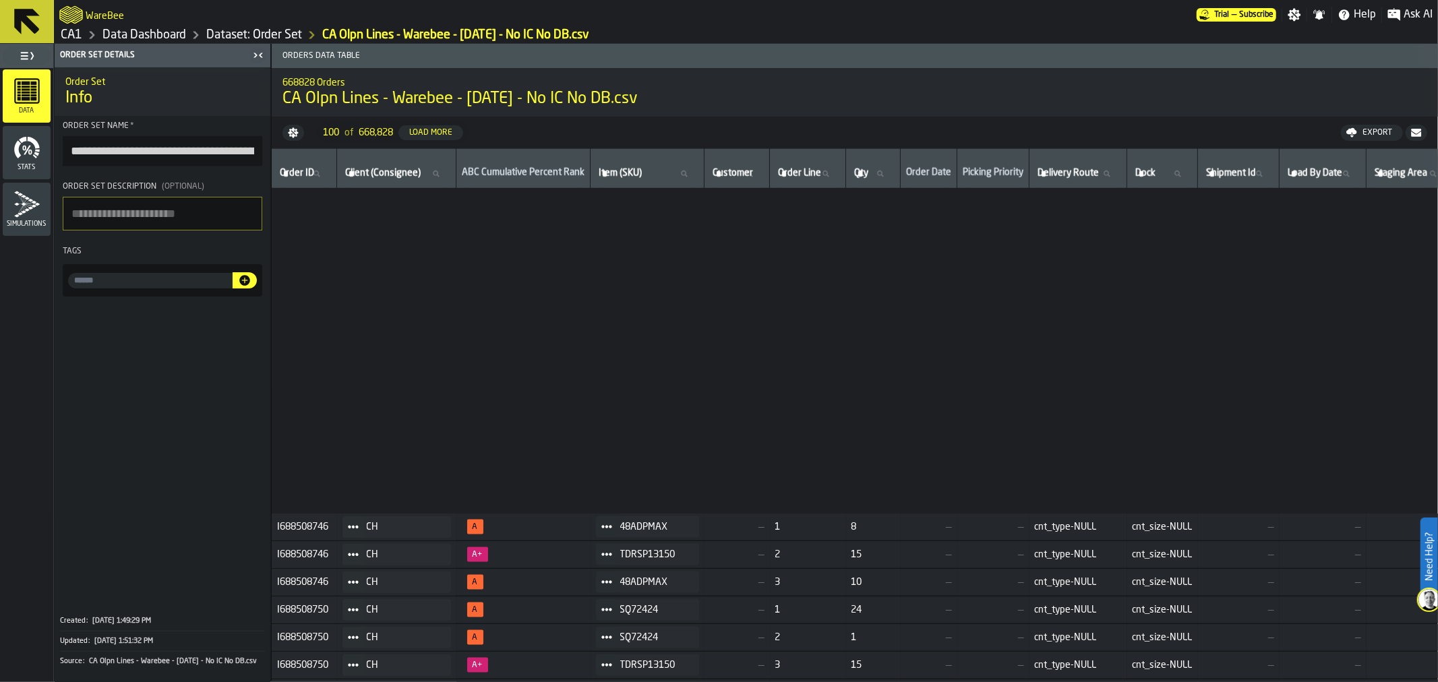
scroll to position [1722, 0]
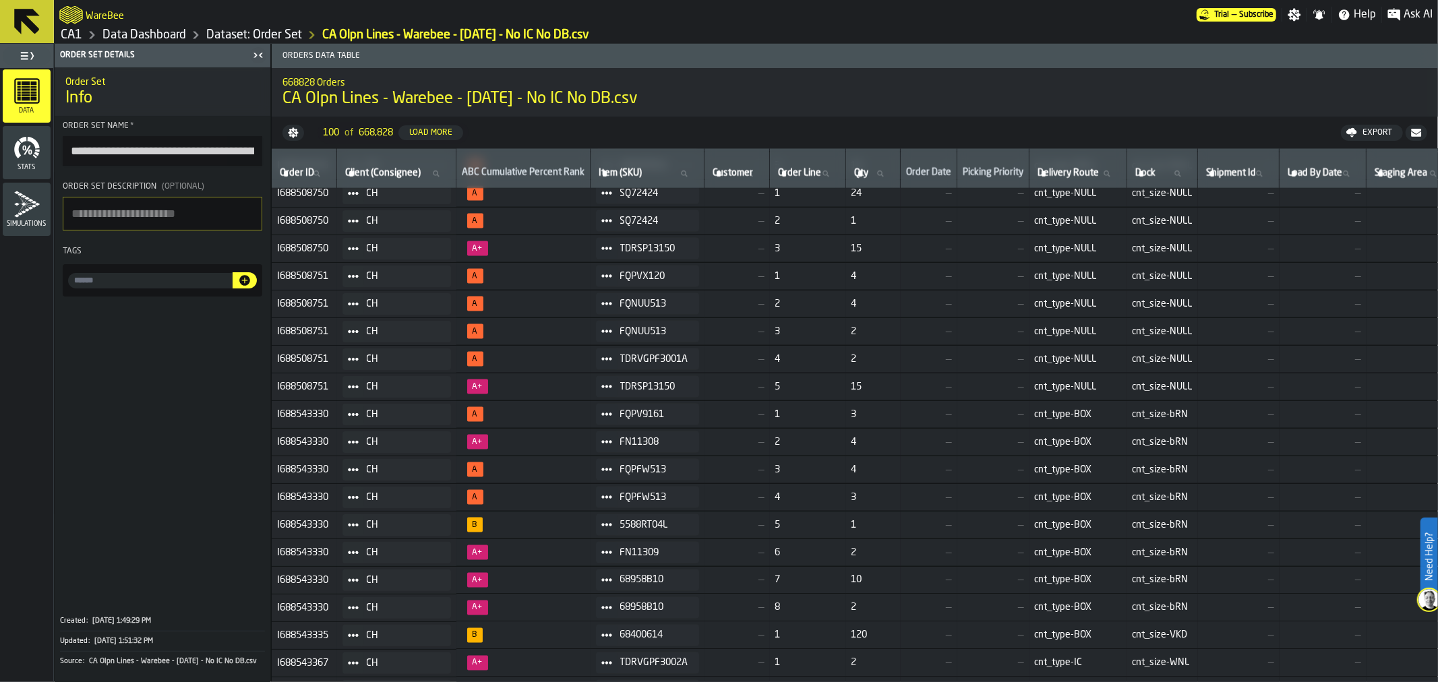
click at [79, 32] on link "CA1" at bounding box center [72, 35] width 22 height 15
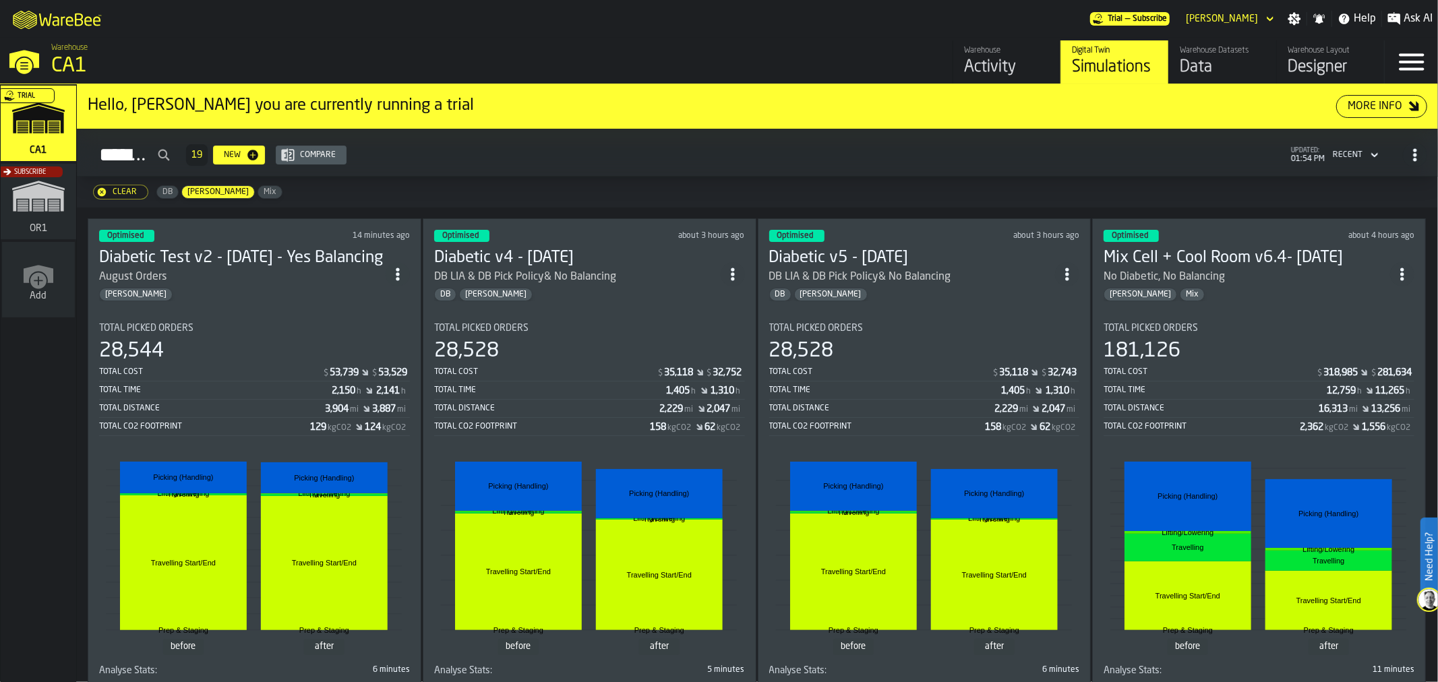
click at [257, 270] on div "August Orders" at bounding box center [242, 277] width 286 height 16
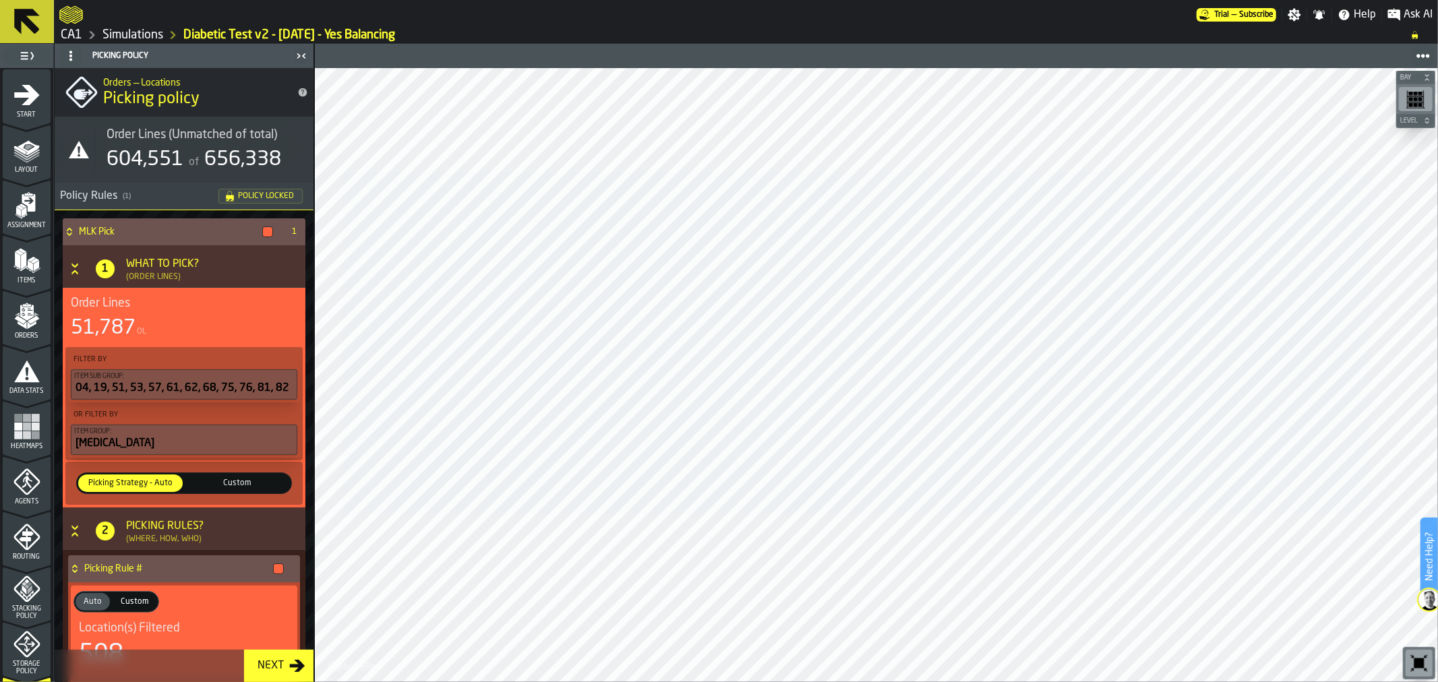
click at [71, 32] on link "CA1" at bounding box center [72, 35] width 22 height 15
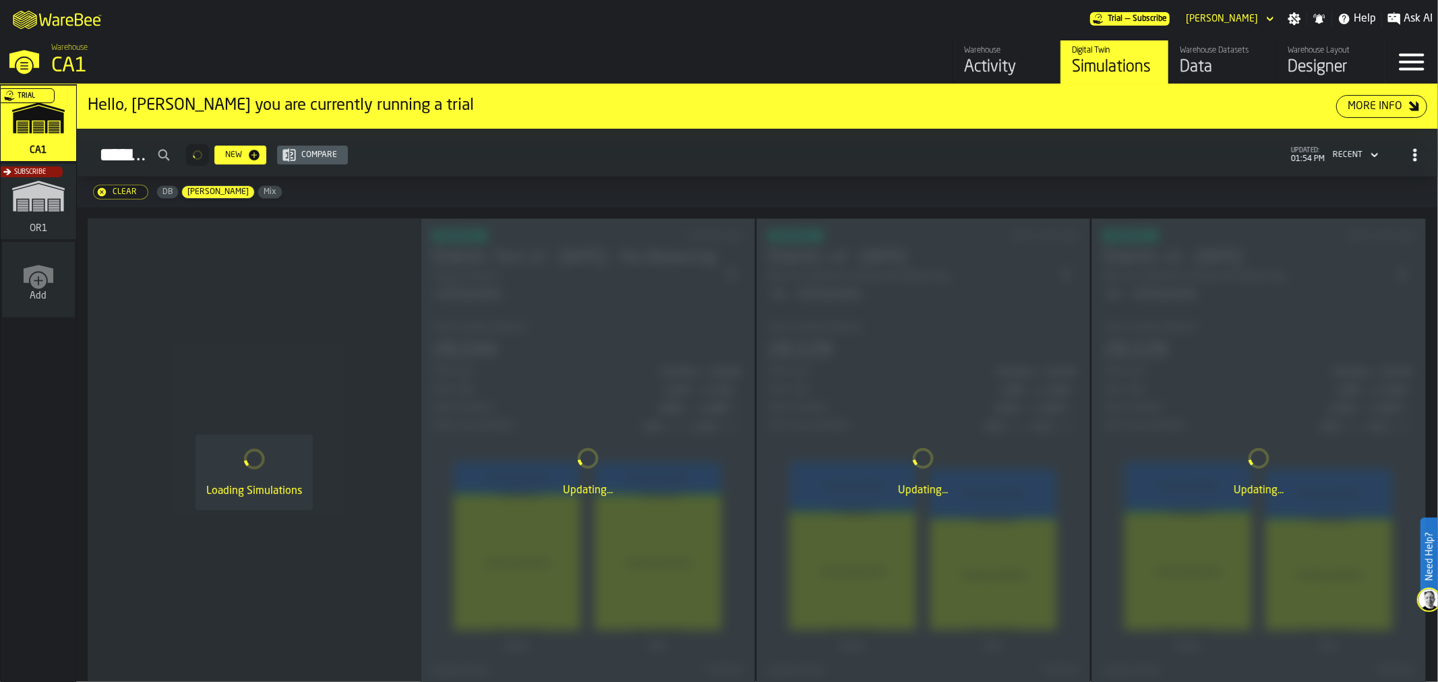
click at [1221, 51] on div "Warehouse Datasets" at bounding box center [1222, 50] width 86 height 9
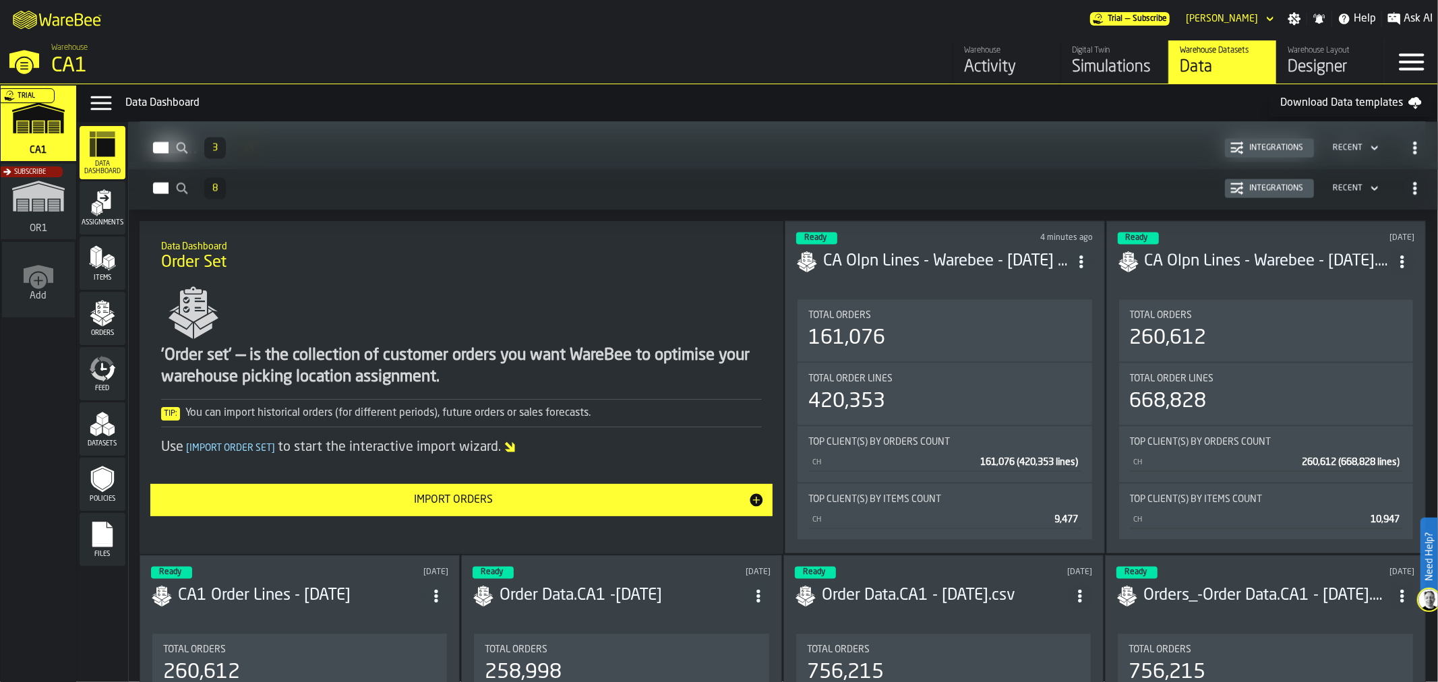
scroll to position [2172, 0]
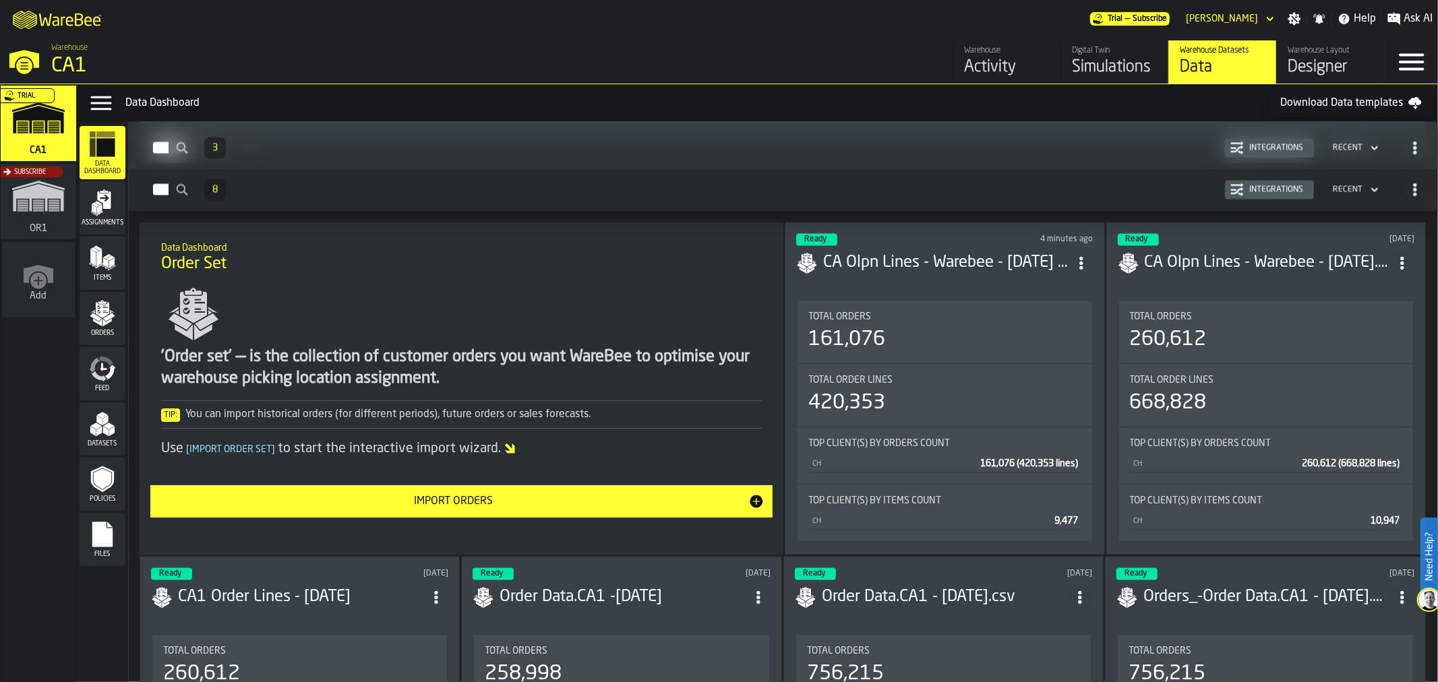
click at [597, 520] on div "Data Dashboard Order Set 'Order set' — is the collection of customer orders you…" at bounding box center [462, 388] width 644 height 333
click at [609, 504] on div "Import Orders" at bounding box center [453, 501] width 590 height 16
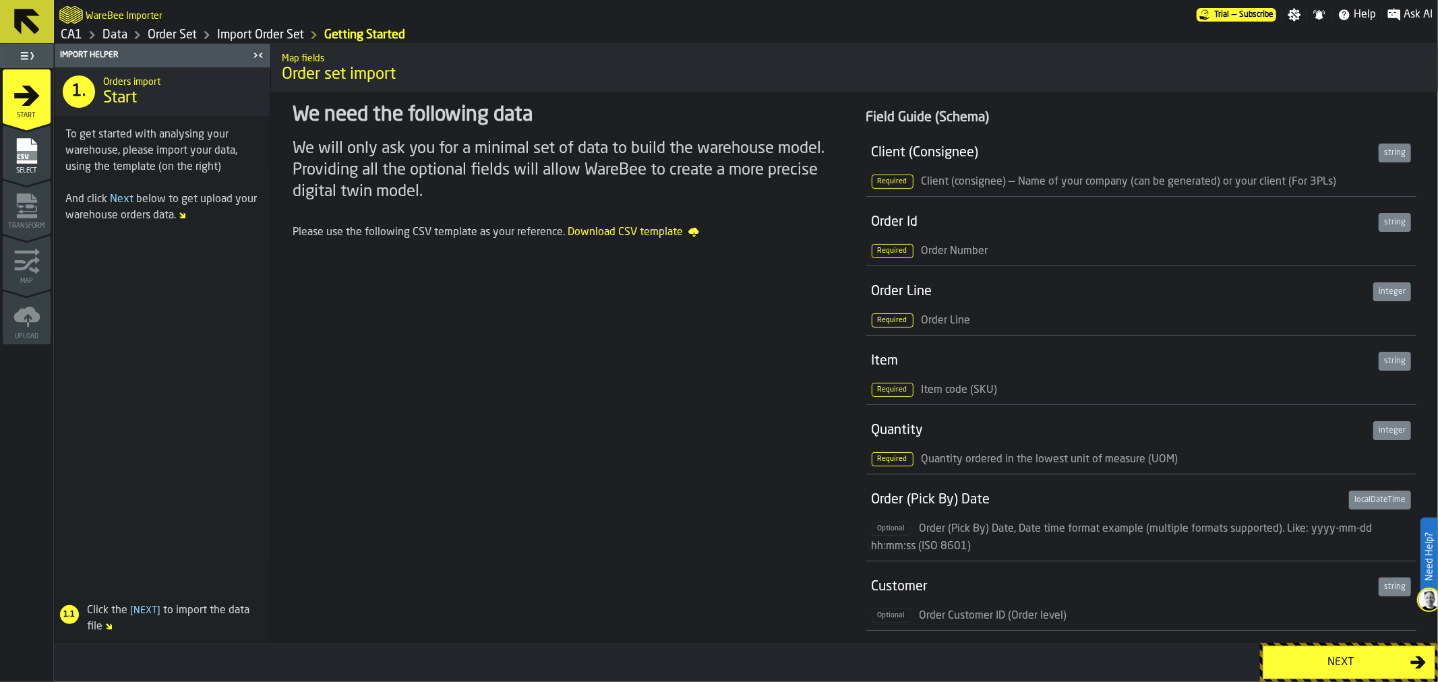
click at [1345, 667] on div "Next" at bounding box center [1340, 662] width 139 height 16
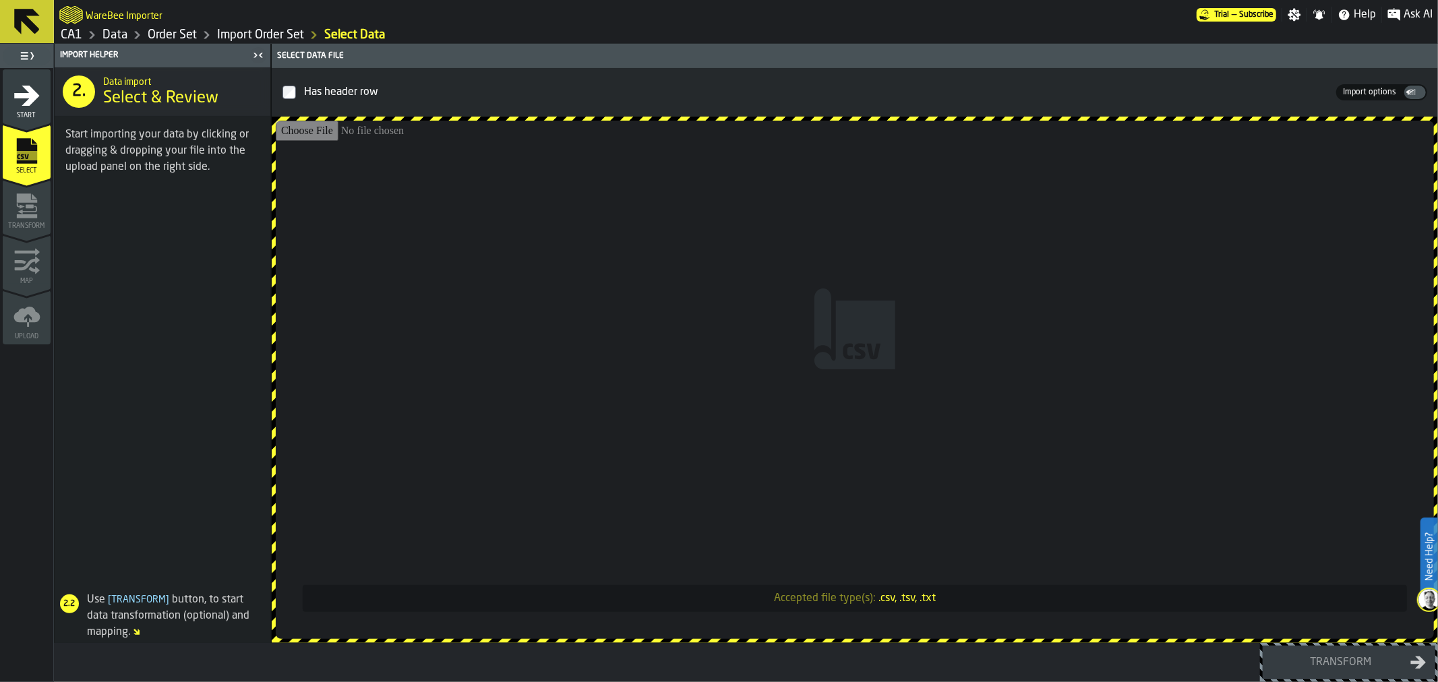
click at [839, 392] on input "Accepted file type(s): .csv, .tsv, .txt" at bounding box center [855, 380] width 1158 height 518
type input "**********"
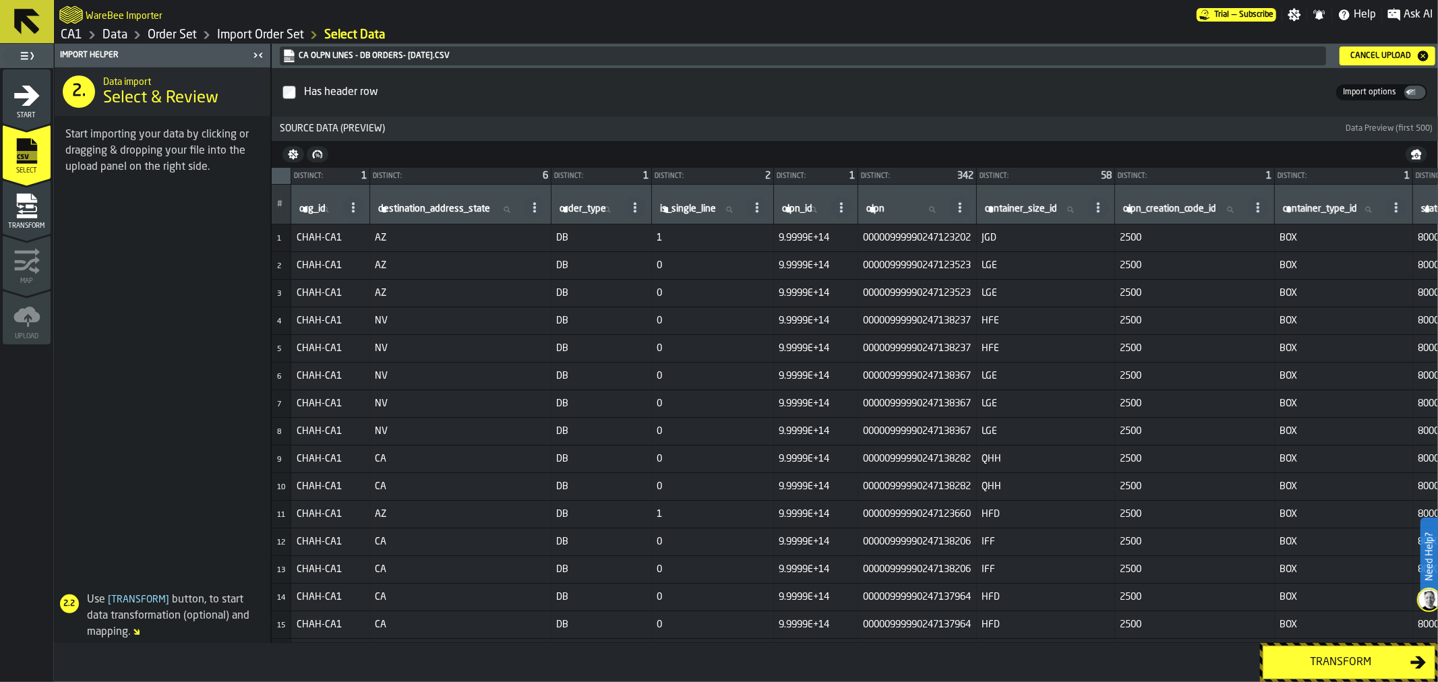
click at [1363, 674] on button "Transform" at bounding box center [1348, 663] width 173 height 34
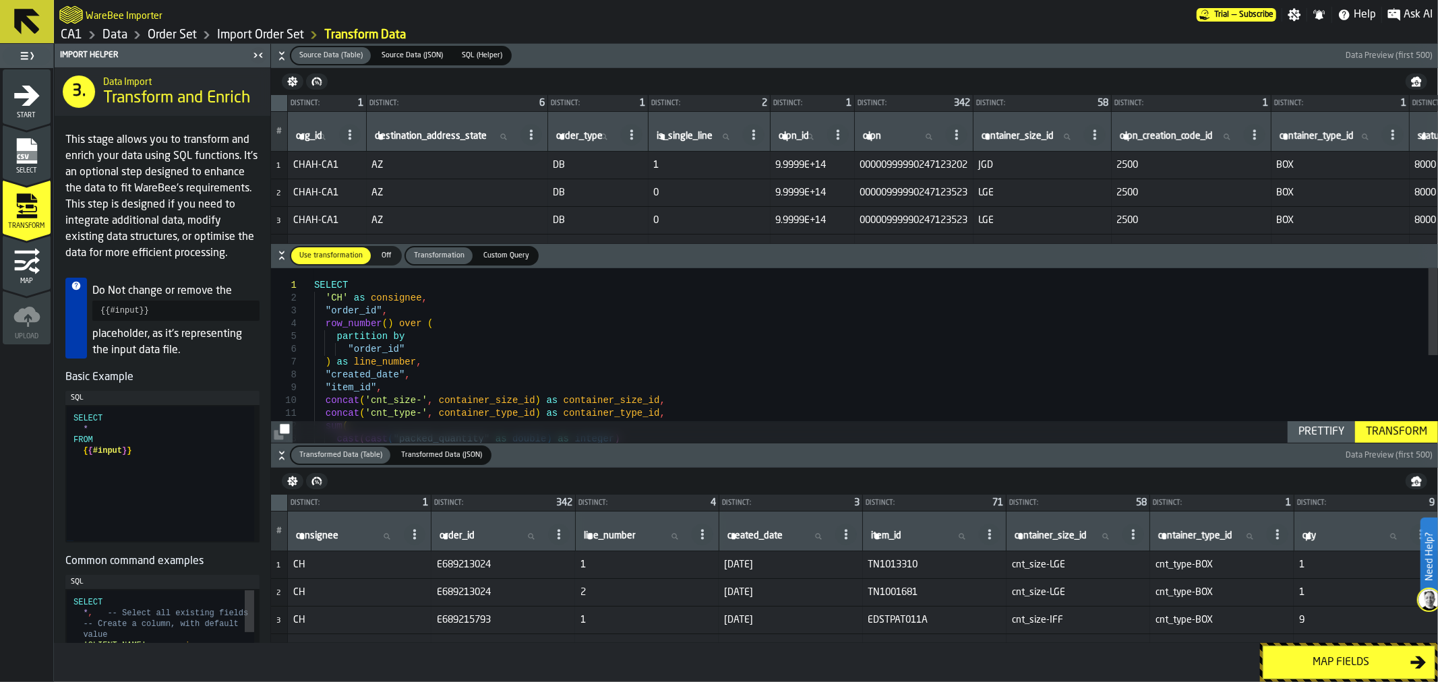
click at [1386, 433] on div "Transform" at bounding box center [1396, 432] width 72 height 16
click at [1333, 669] on div "Map fields" at bounding box center [1340, 662] width 139 height 16
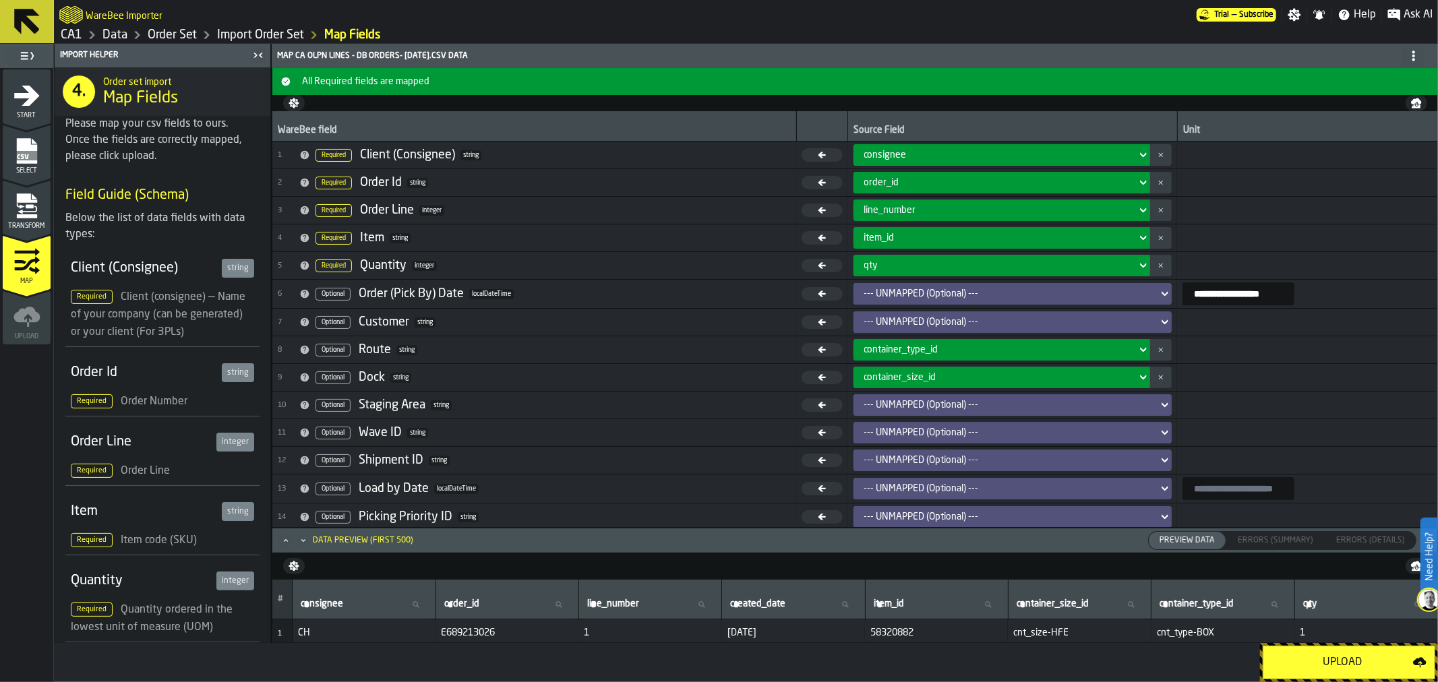
click at [1333, 669] on div "Upload" at bounding box center [1342, 662] width 142 height 16
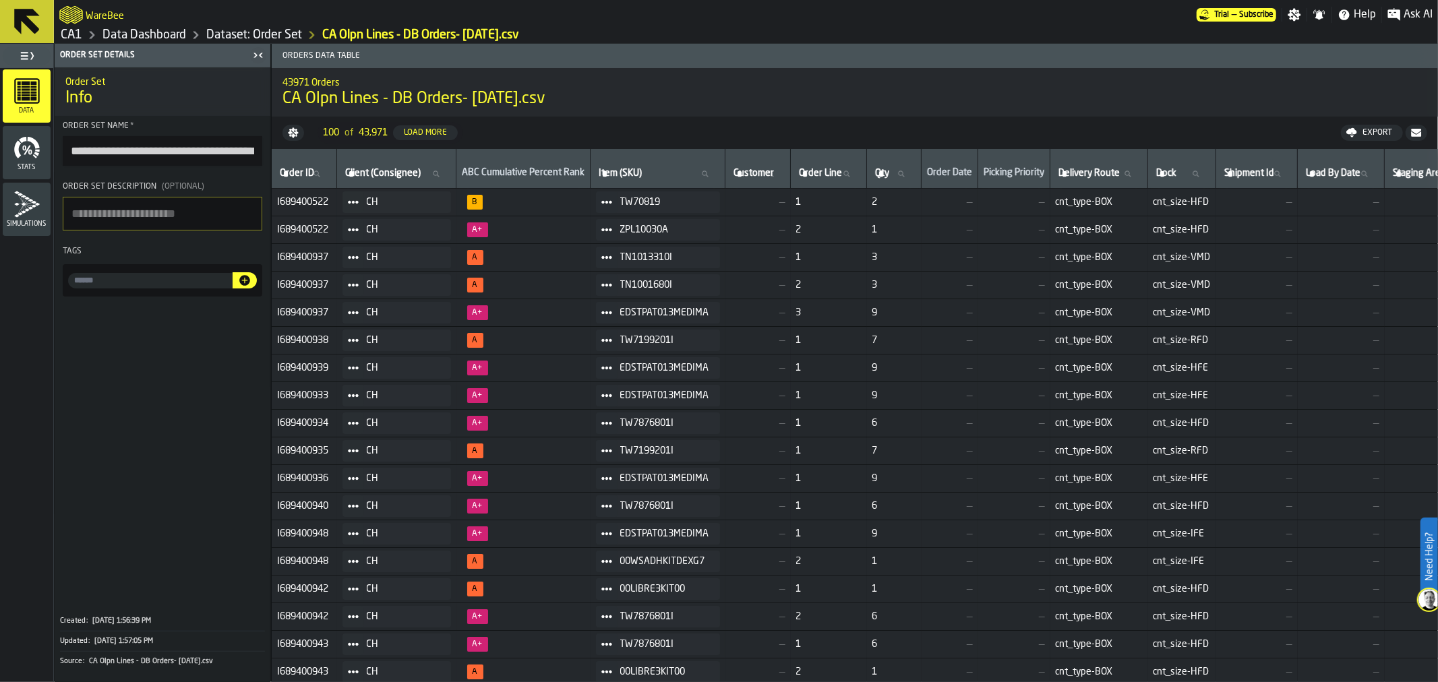
click at [79, 37] on link "CA1" at bounding box center [72, 35] width 22 height 15
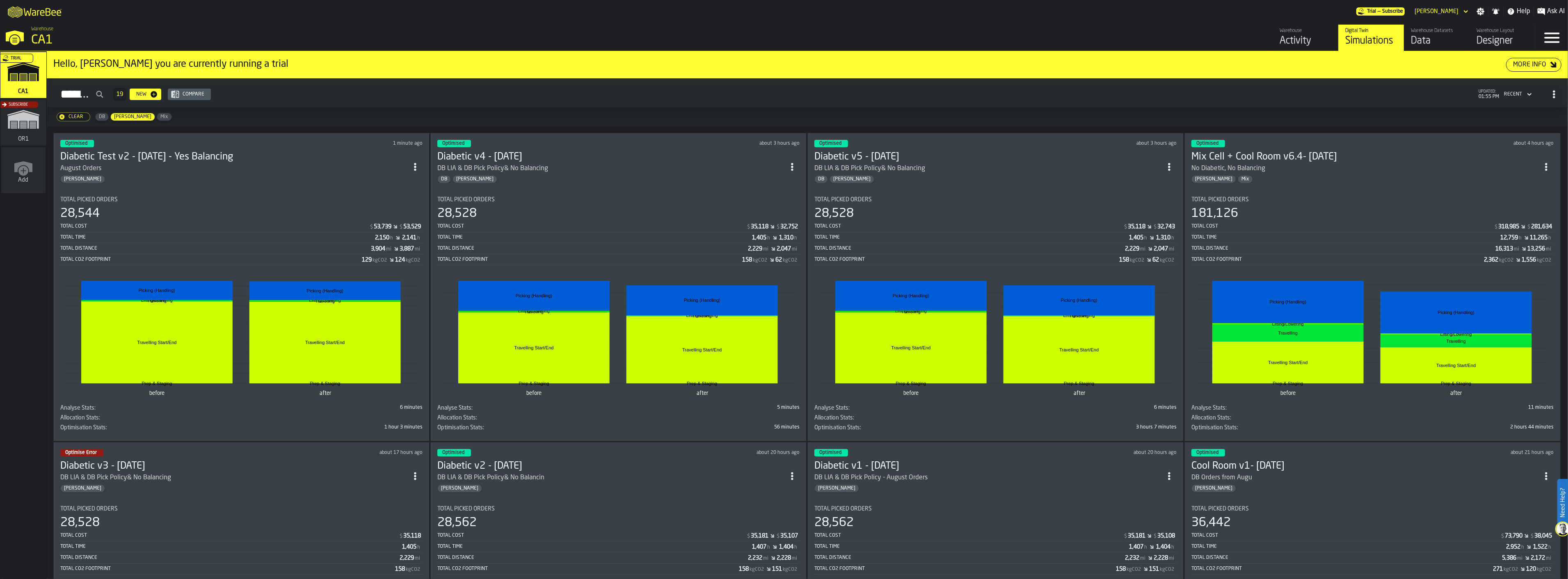
click at [1547, 165] on circle "ItemListCard-DashboardItemContainer" at bounding box center [1545, 166] width 2 height 2
click at [1531, 220] on div "Duplicate" at bounding box center [1531, 221] width 43 height 10
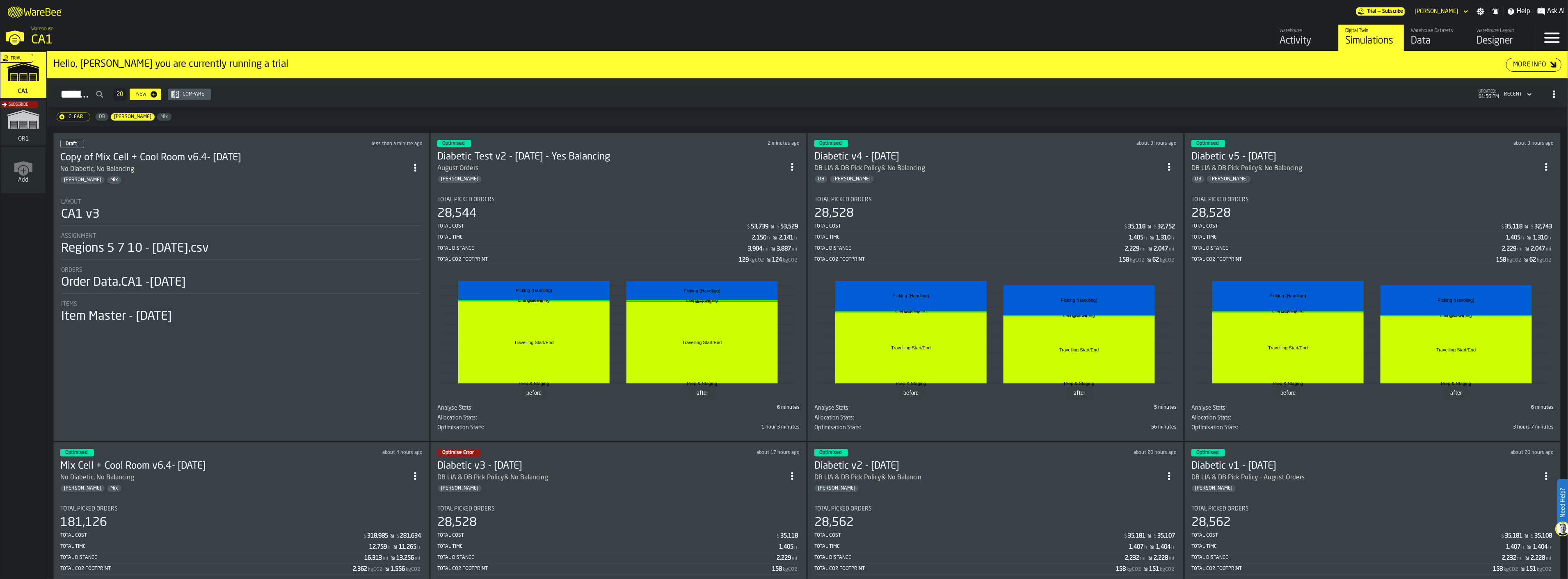
click at [243, 193] on li "Layout CA1 v3 Assignment Regions 5 7 10 - 10.1.2025.csv Orders Order Data.CA1 -…" at bounding box center [241, 258] width 362 height 133
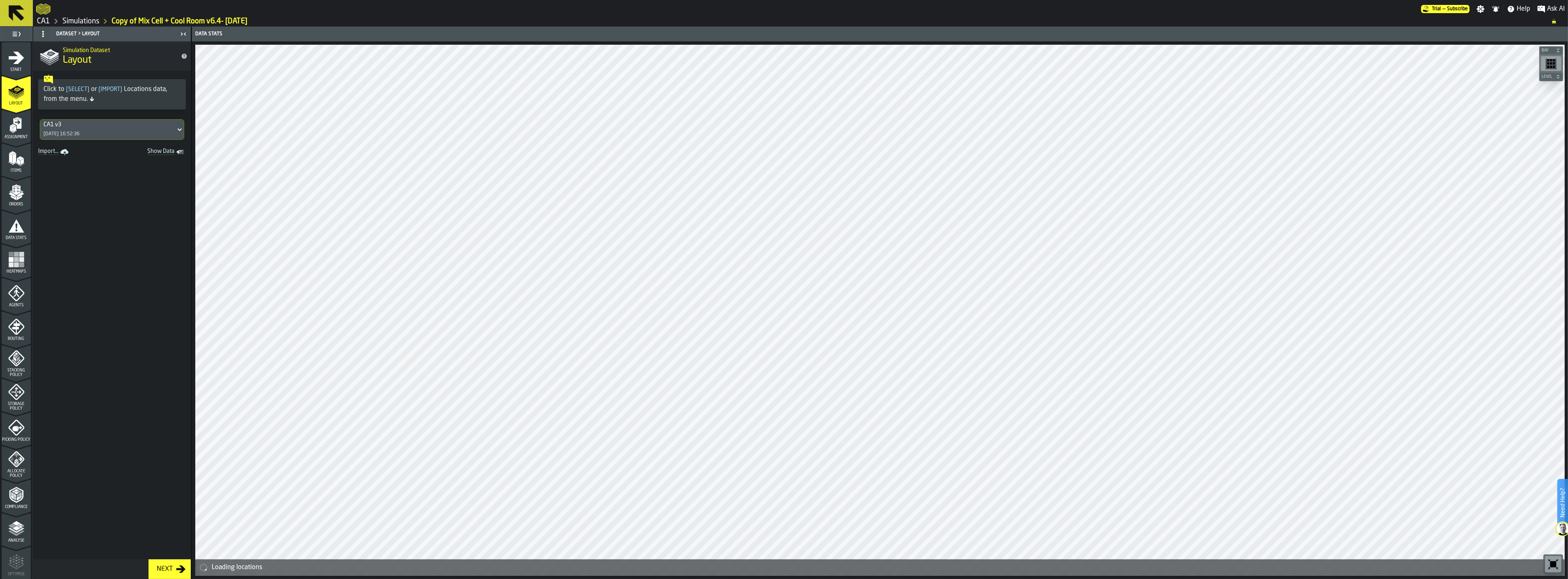
click at [13, 126] on polygon "menu Assignment" at bounding box center [13, 125] width 4 height 3
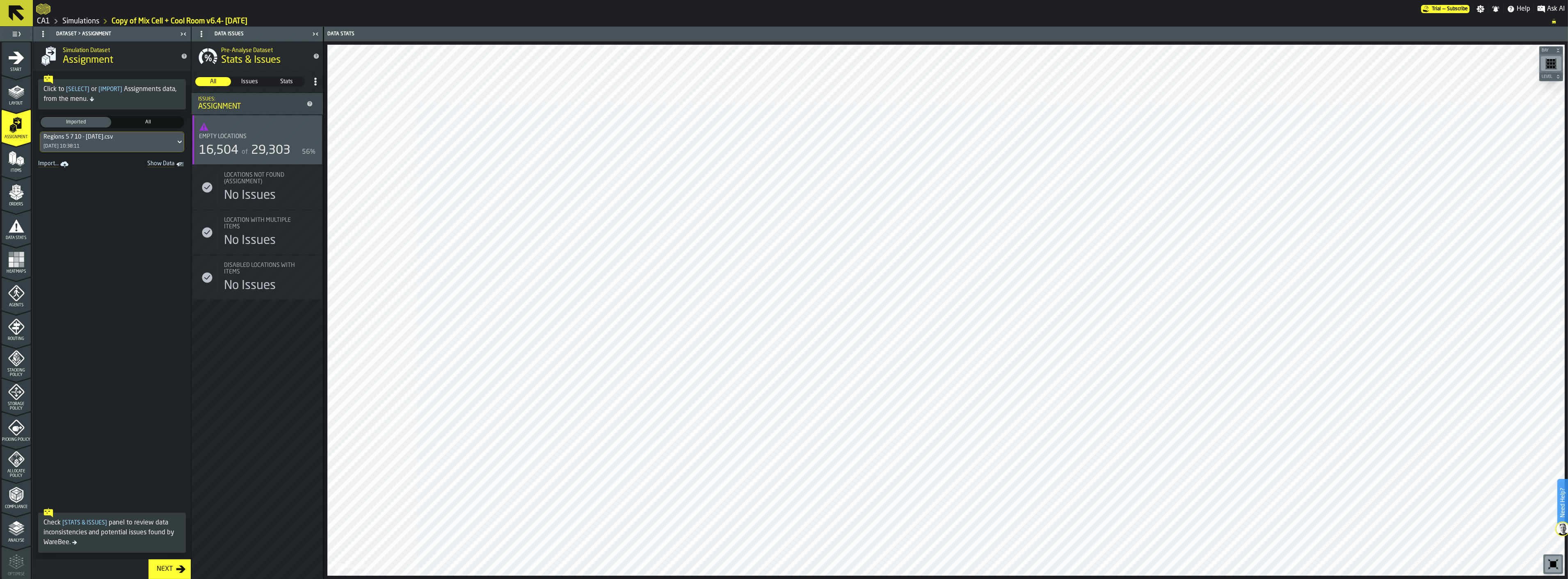
click at [16, 159] on icon "menu Items" at bounding box center [16, 158] width 16 height 16
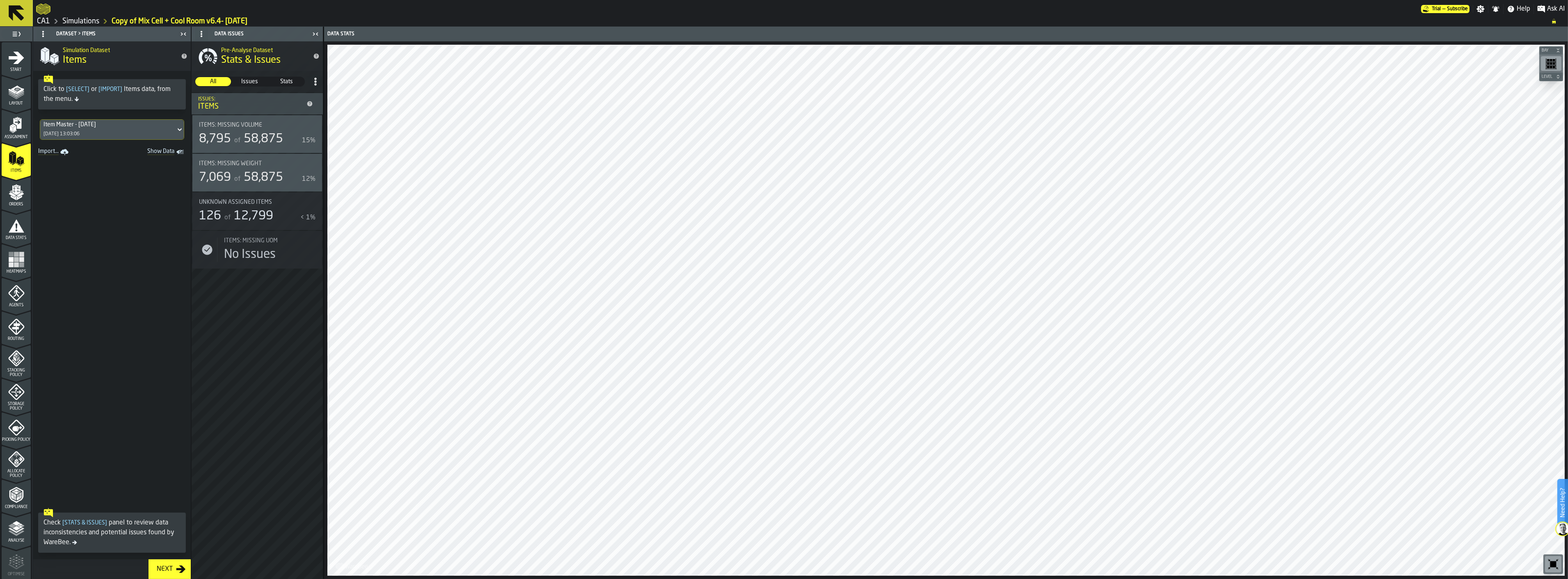
click at [24, 203] on span "Orders" at bounding box center [16, 204] width 29 height 4
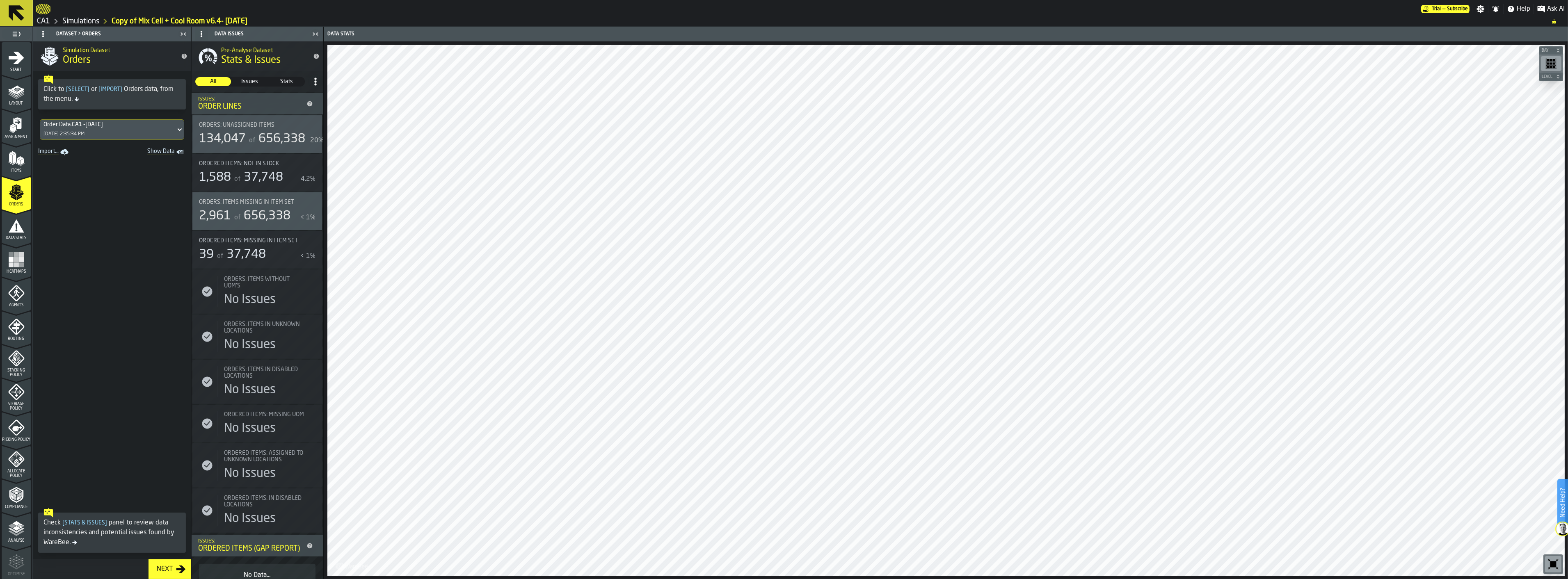
click at [175, 128] on icon at bounding box center [179, 130] width 8 height 10
click at [103, 169] on div "CA Olpn Lines - Warebee - [DATE] - No IC No DB.csv" at bounding box center [101, 172] width 113 height 19
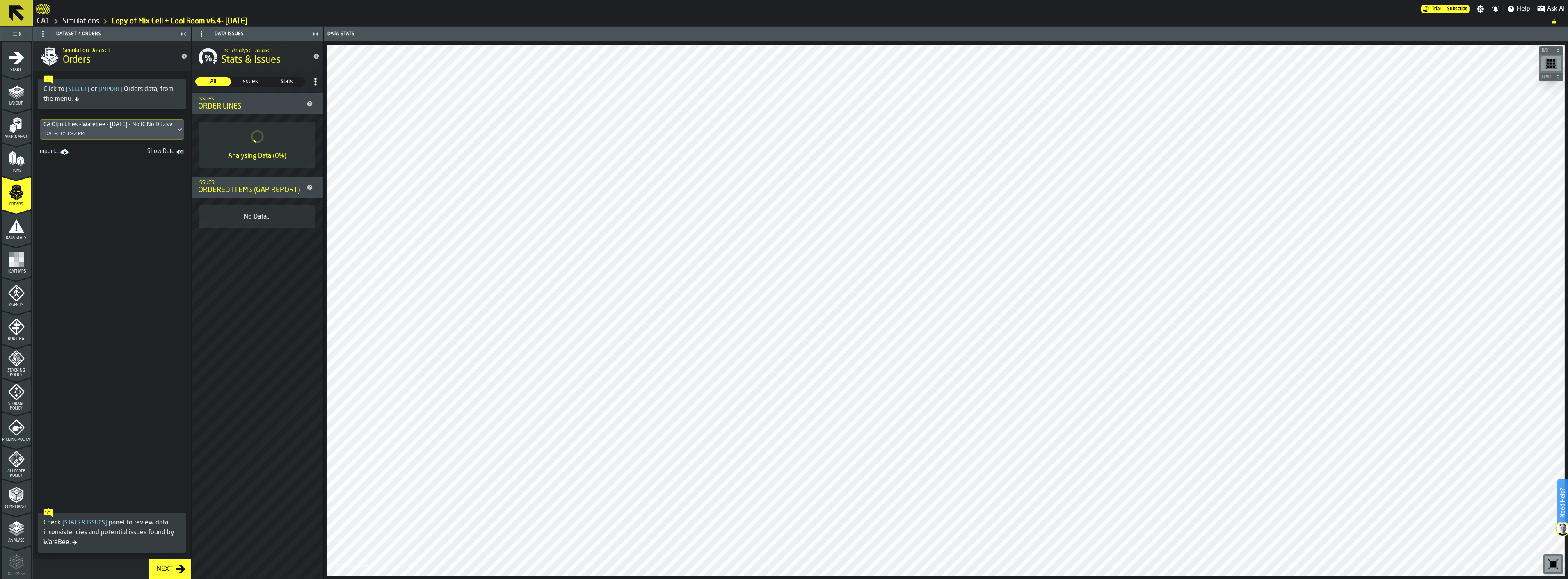
click at [16, 66] on div "Start" at bounding box center [16, 61] width 29 height 23
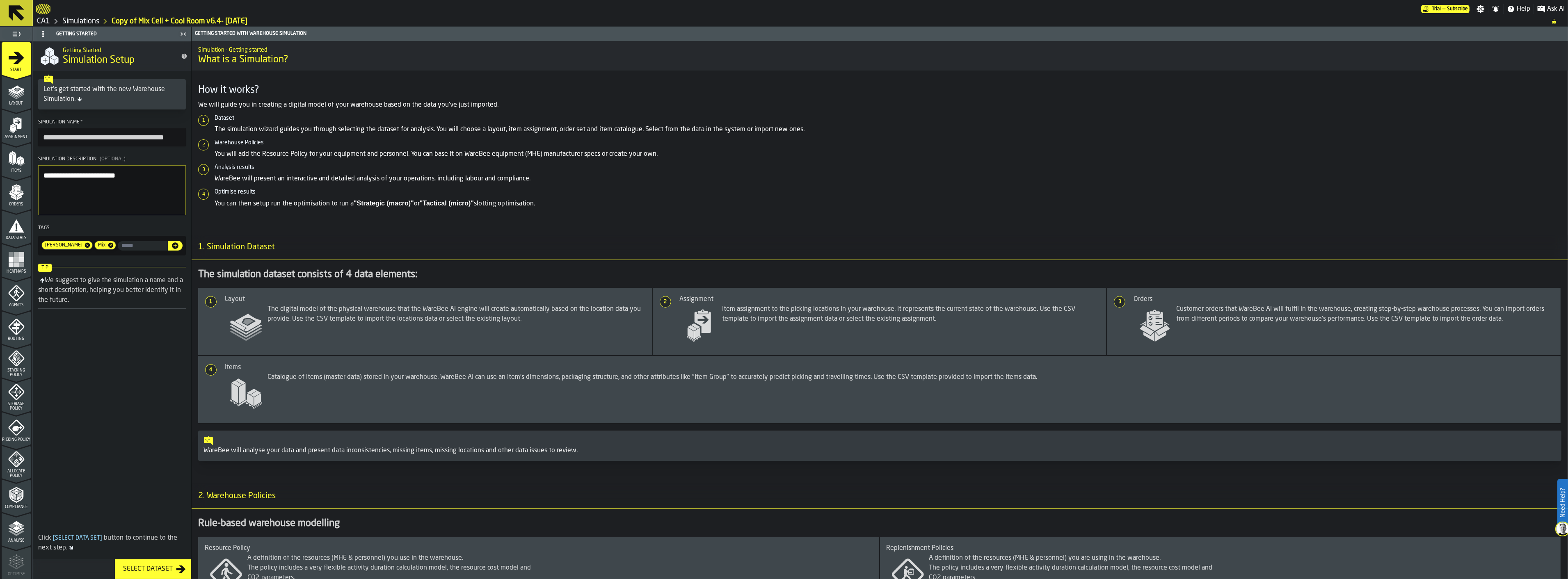
drag, startPoint x: 68, startPoint y: 138, endPoint x: 36, endPoint y: 140, distance: 32.1
click at [36, 140] on section "**********" at bounding box center [112, 187] width 158 height 143
drag, startPoint x: 71, startPoint y: 140, endPoint x: 160, endPoint y: 137, distance: 89.1
click at [160, 137] on input "**********" at bounding box center [112, 137] width 148 height 18
type input "**********"
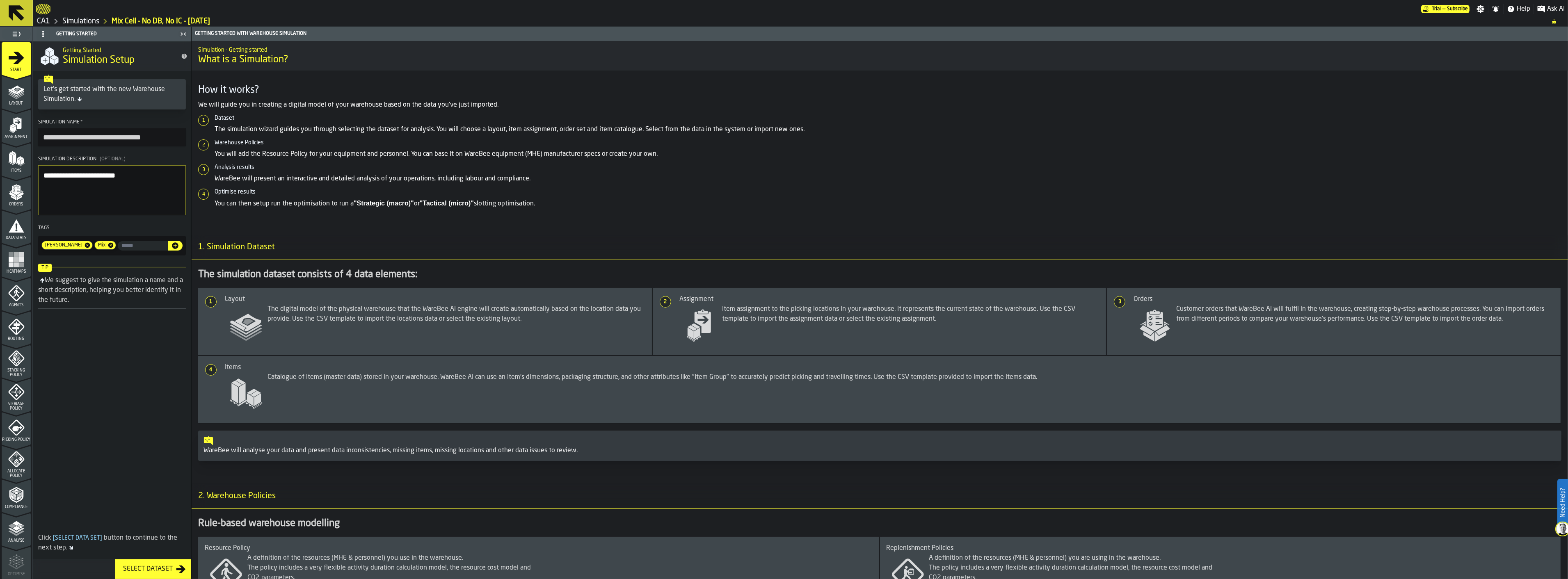
drag, startPoint x: 137, startPoint y: 177, endPoint x: 96, endPoint y: 174, distance: 41.1
click at [96, 174] on textarea "**********" at bounding box center [112, 190] width 148 height 50
type textarea "**********"
click at [21, 92] on polygon "menu Layout" at bounding box center [16, 95] width 16 height 5
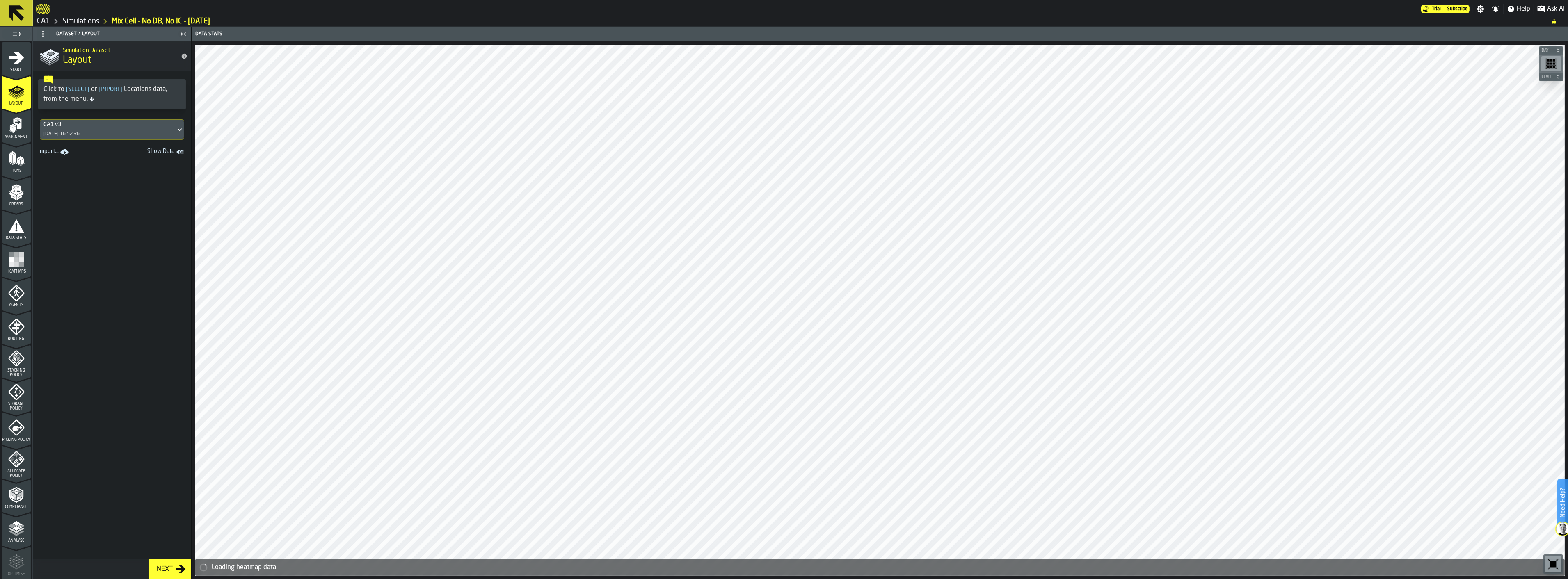
click at [15, 133] on icon "menu Assignment" at bounding box center [16, 125] width 16 height 16
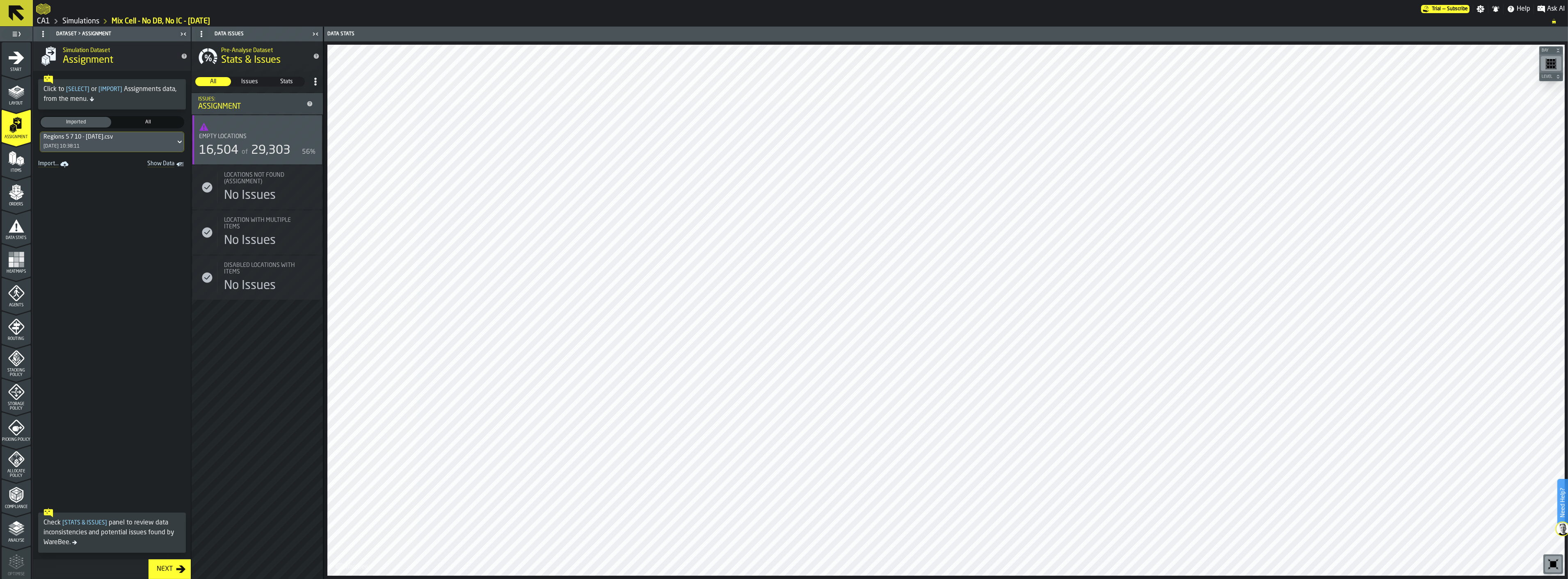
click at [16, 164] on icon "menu Items" at bounding box center [16, 158] width 16 height 16
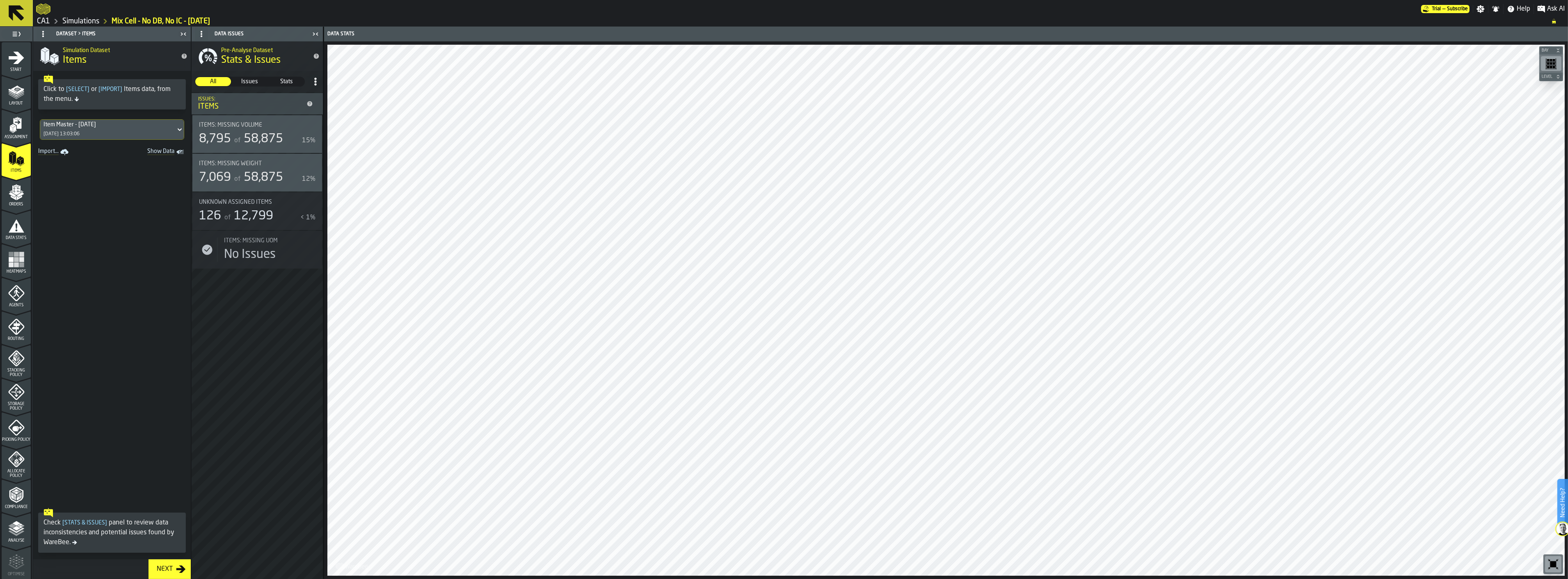
click at [23, 204] on span "Orders" at bounding box center [16, 204] width 29 height 4
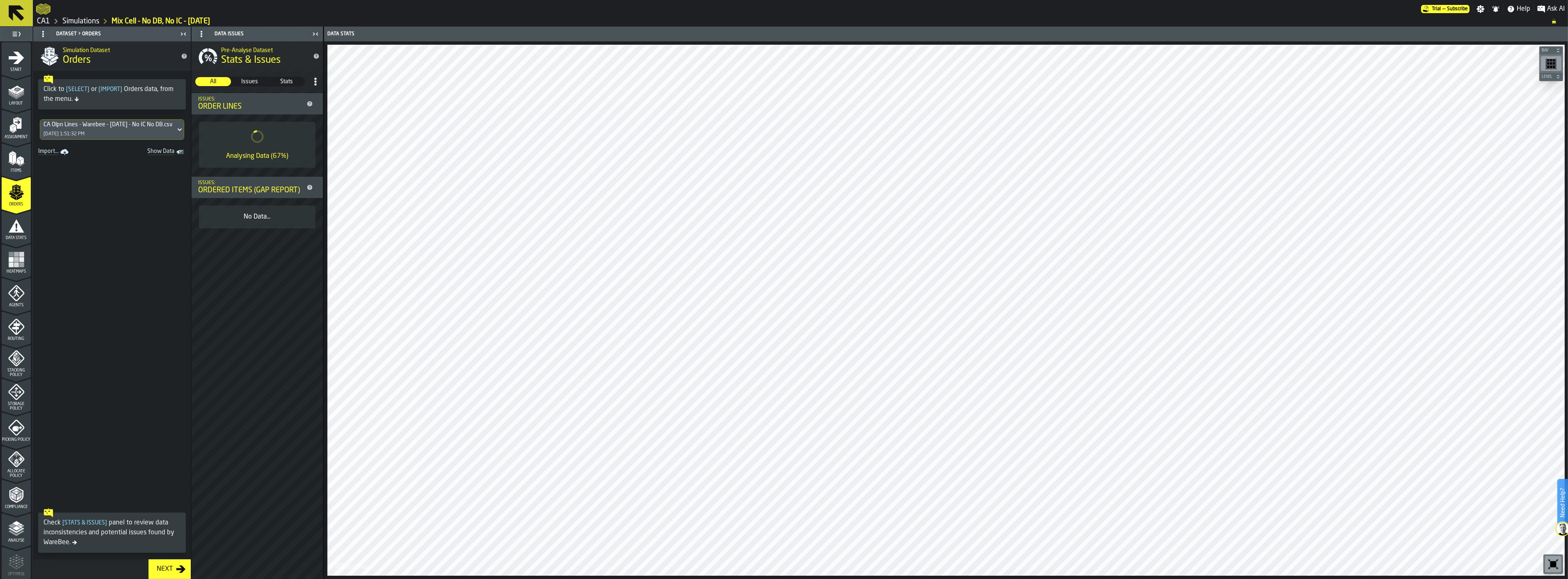
click at [14, 235] on div "Data Stats" at bounding box center [16, 229] width 29 height 23
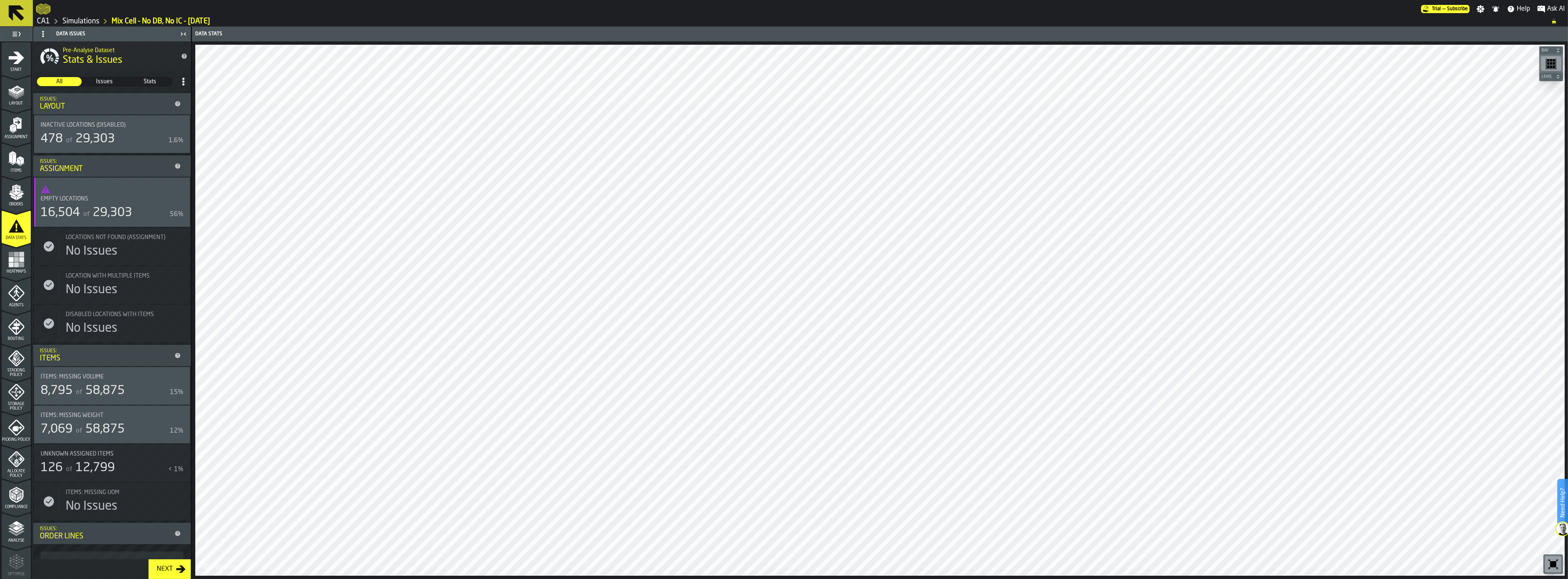
scroll to position [105, 0]
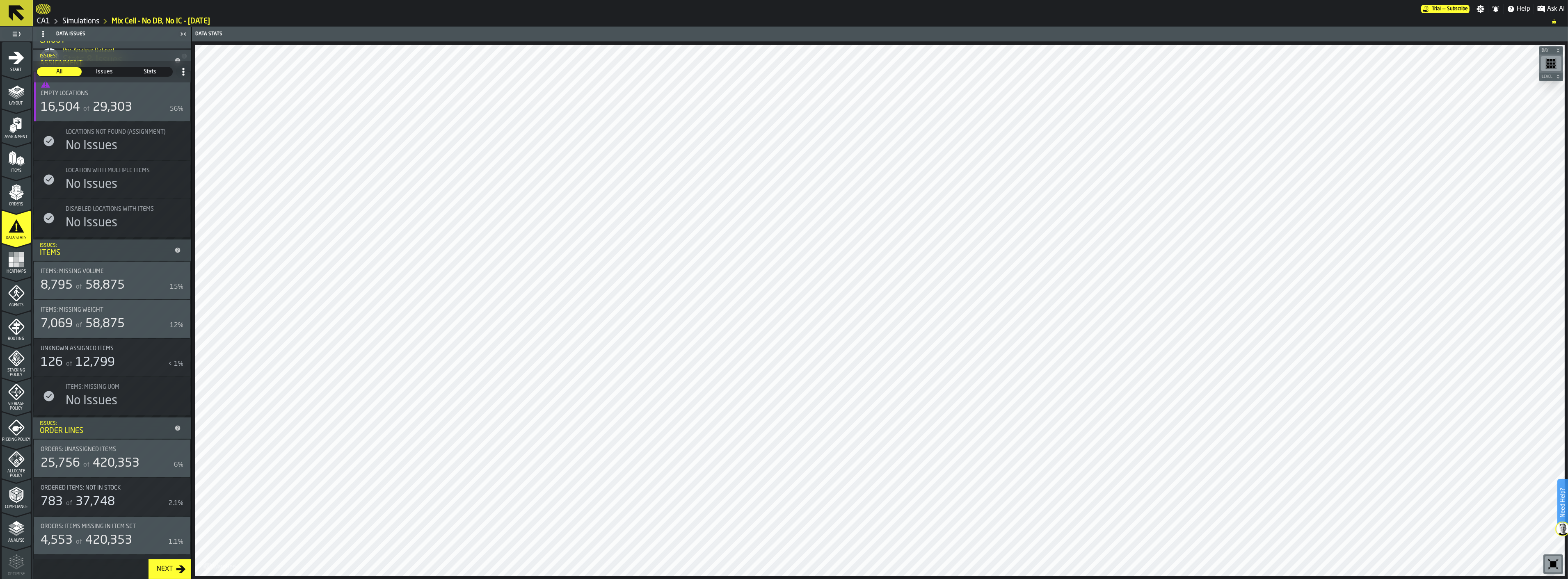
click at [10, 201] on div "Orders" at bounding box center [16, 195] width 29 height 23
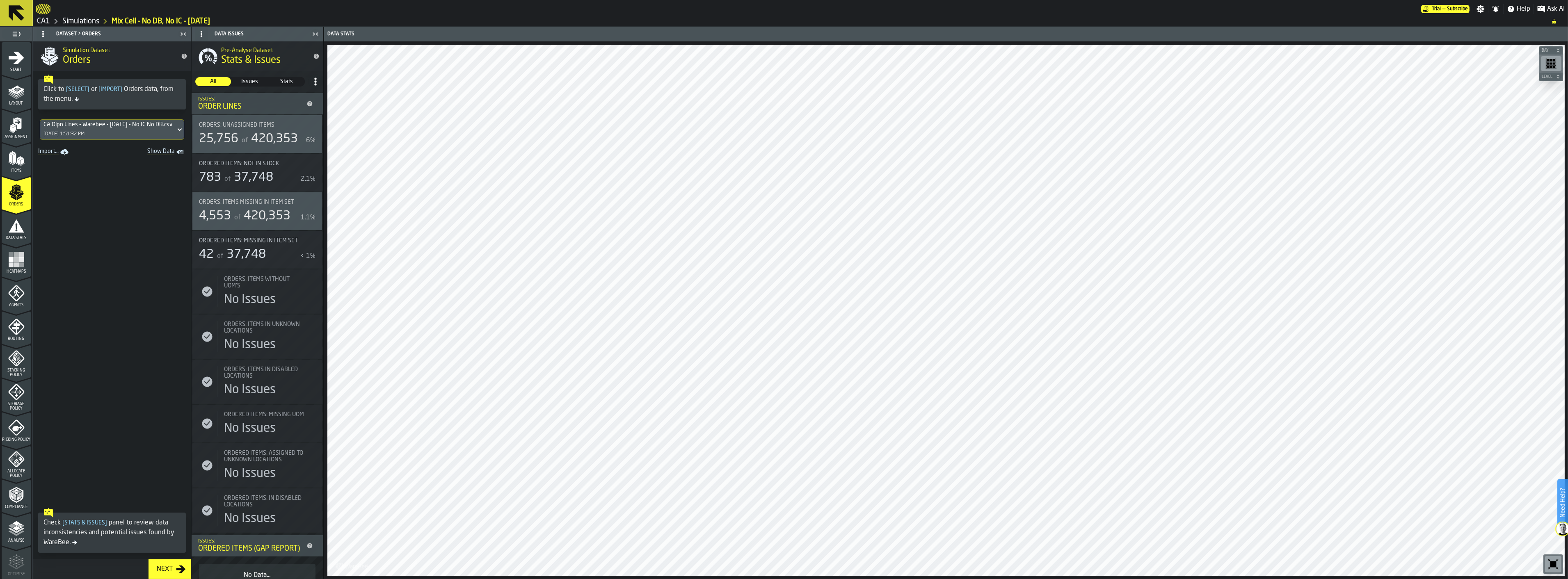
click at [23, 232] on div "Data Stats" at bounding box center [16, 229] width 29 height 23
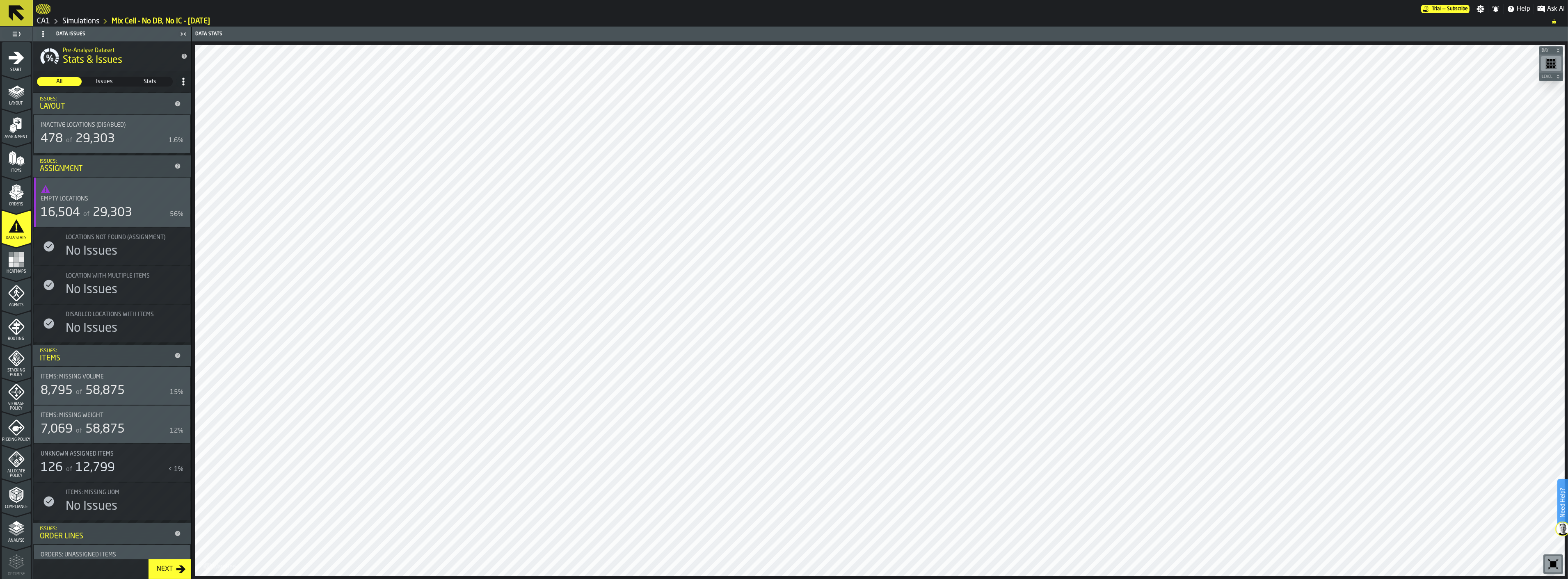
click at [19, 260] on rect "menu Heatmaps" at bounding box center [21, 260] width 5 height 5
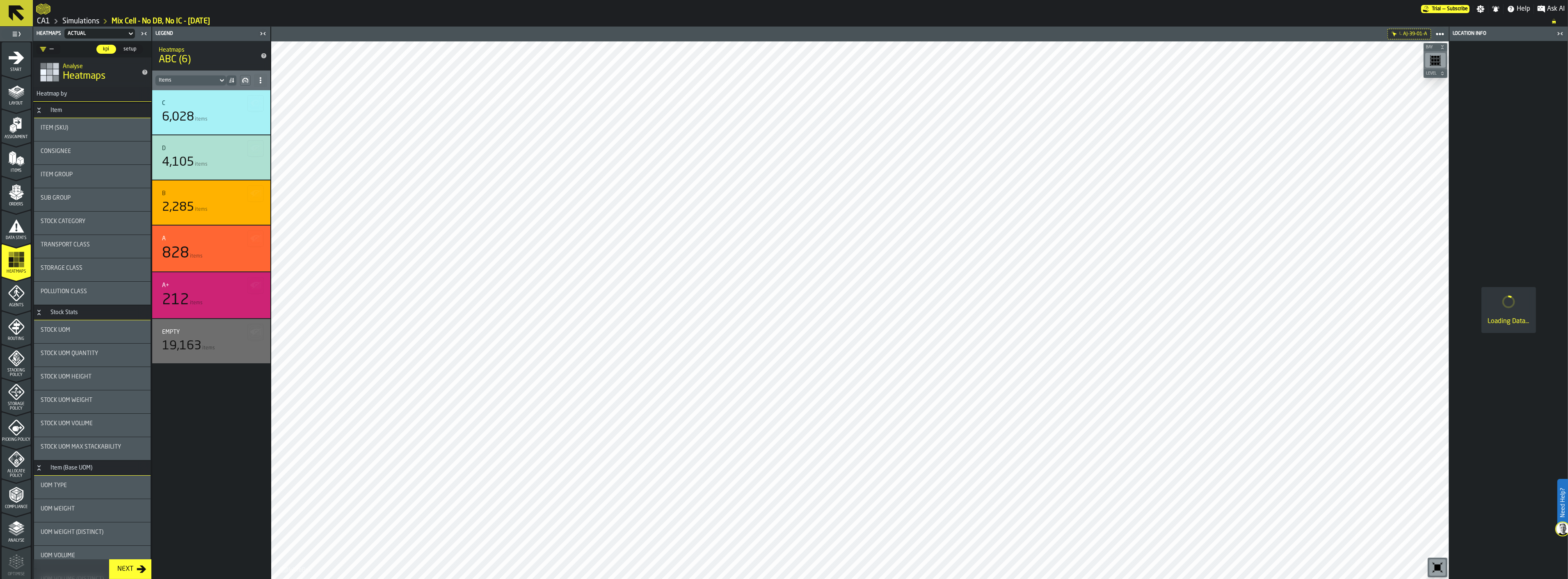
click at [192, 296] on div "212 items" at bounding box center [211, 300] width 99 height 16
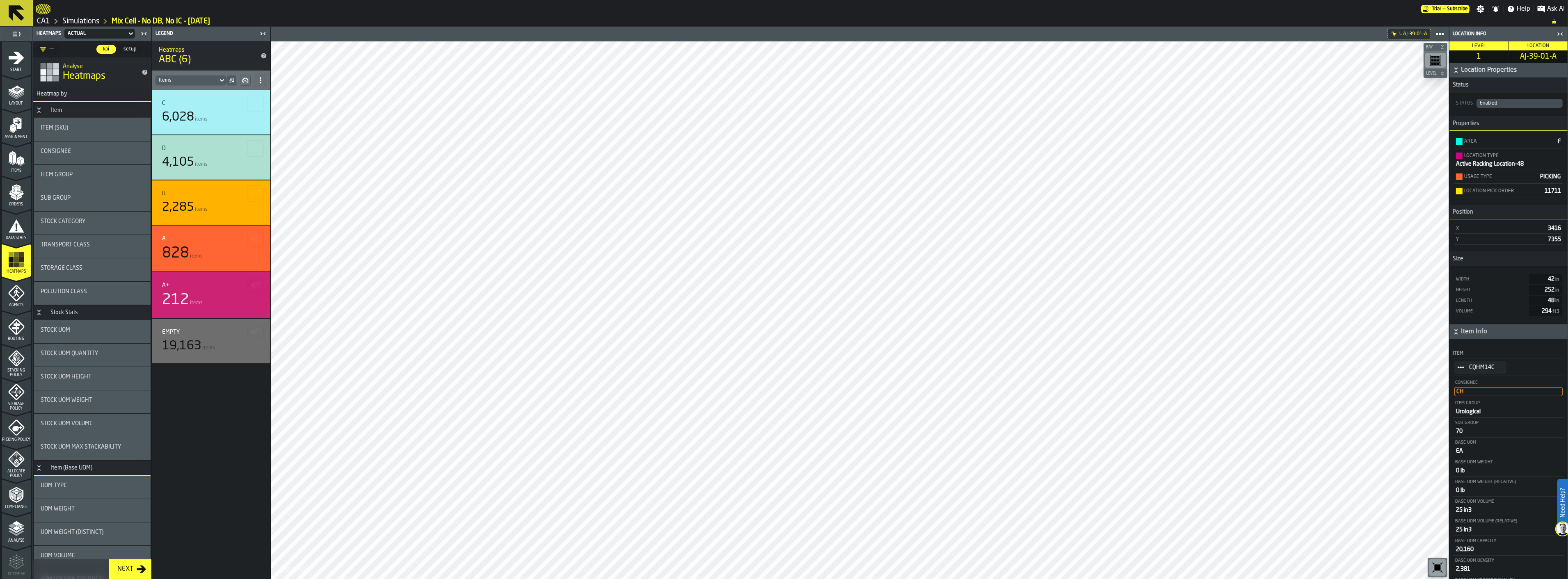
click at [67, 203] on div "Sub Group" at bounding box center [93, 199] width 103 height 10
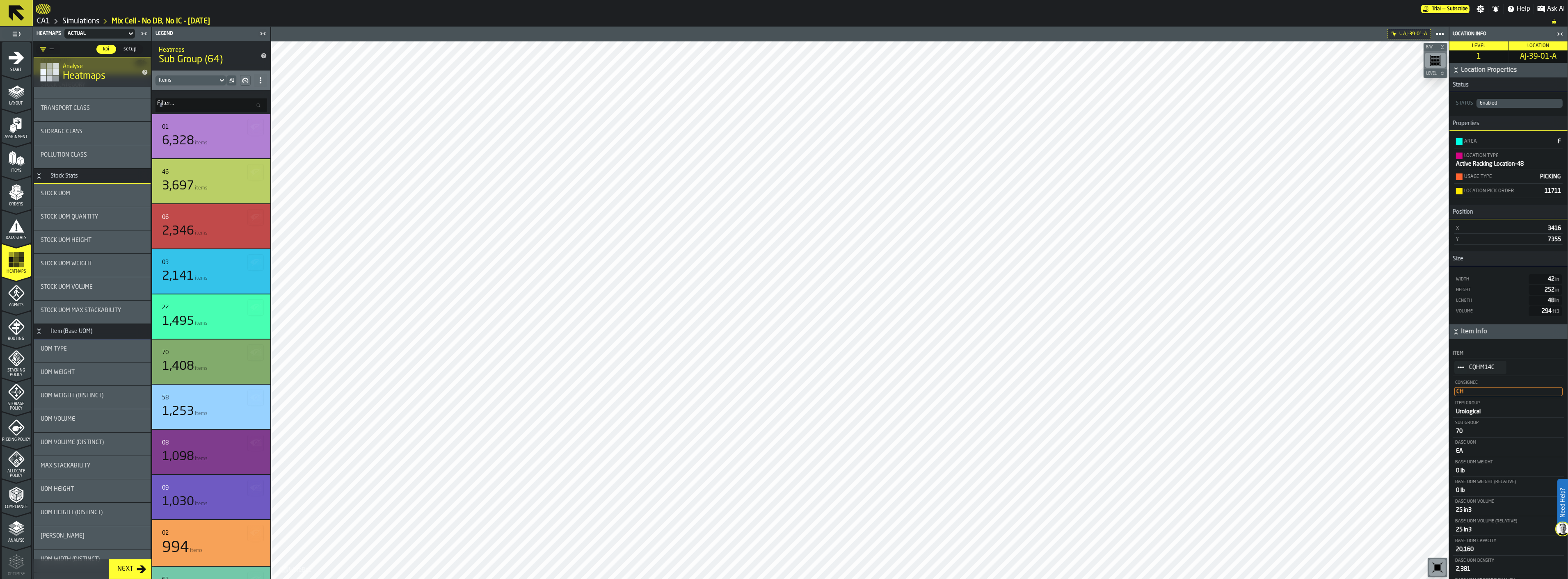
scroll to position [0, 0]
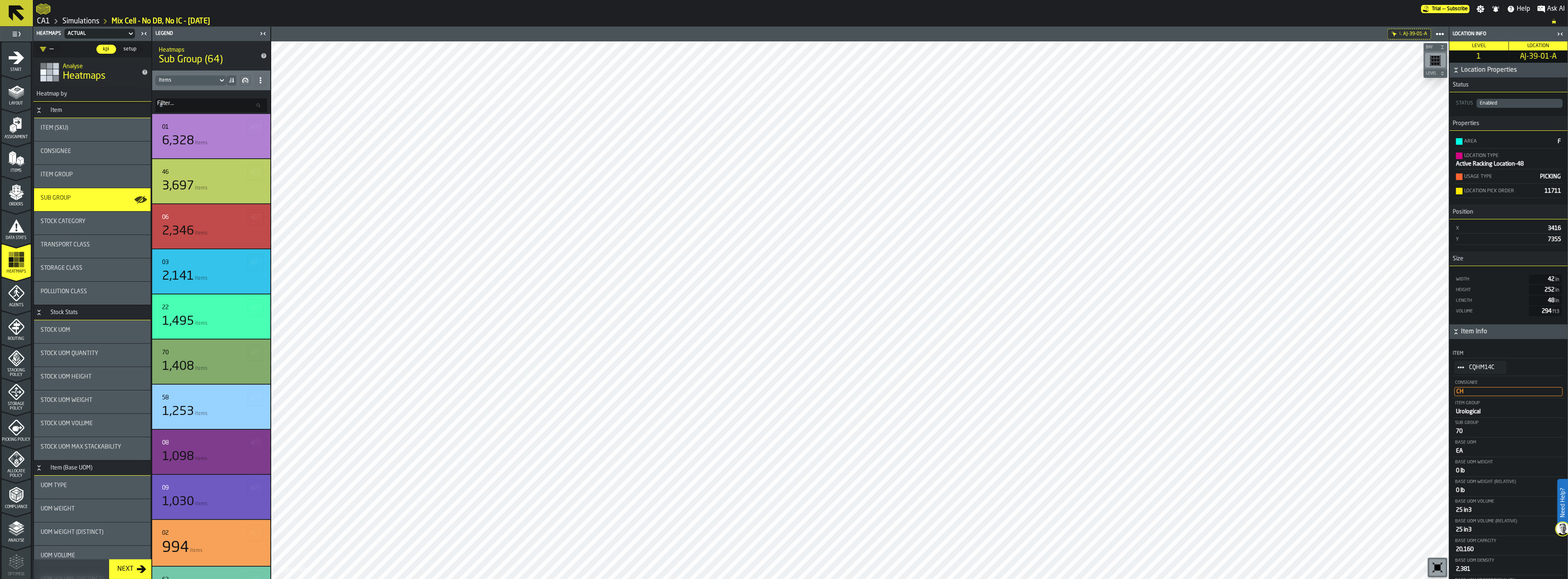
click at [220, 80] on icon at bounding box center [222, 80] width 8 height 10
click at [198, 111] on div "Lines" at bounding box center [191, 115] width 61 height 10
click at [19, 290] on icon "menu Agents" at bounding box center [16, 293] width 16 height 16
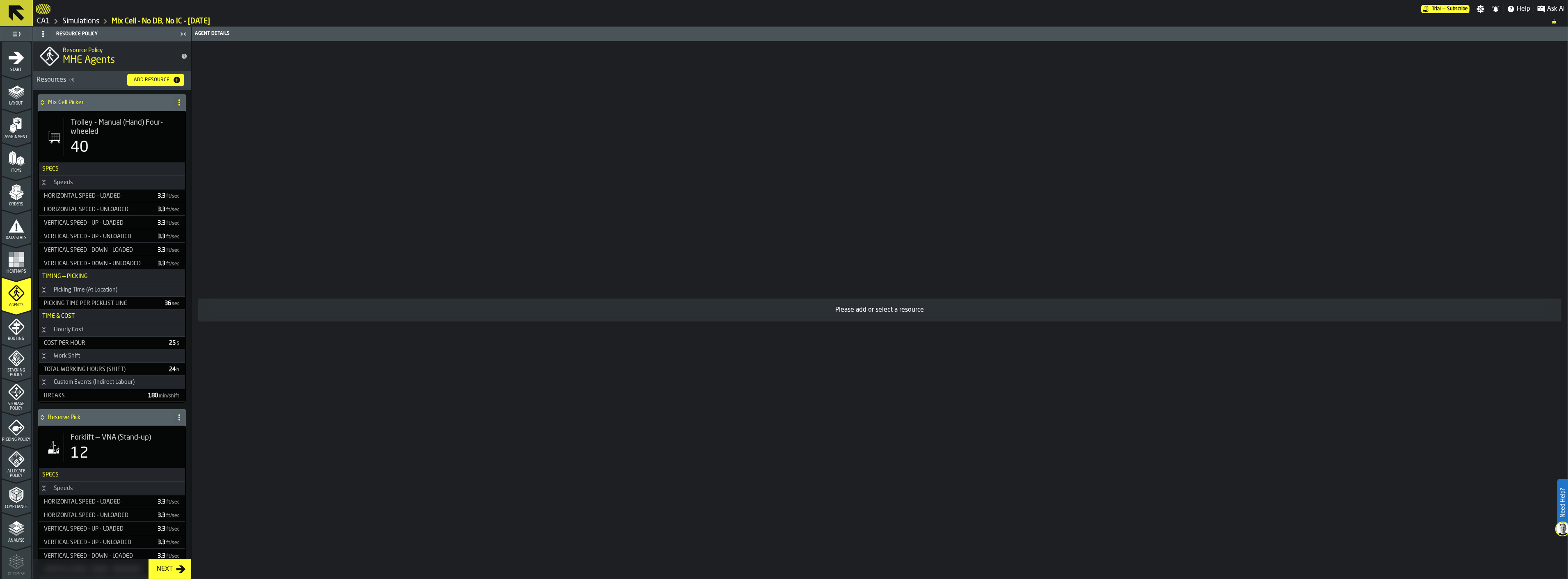
click at [16, 327] on icon "menu Routing" at bounding box center [16, 327] width 9 height 13
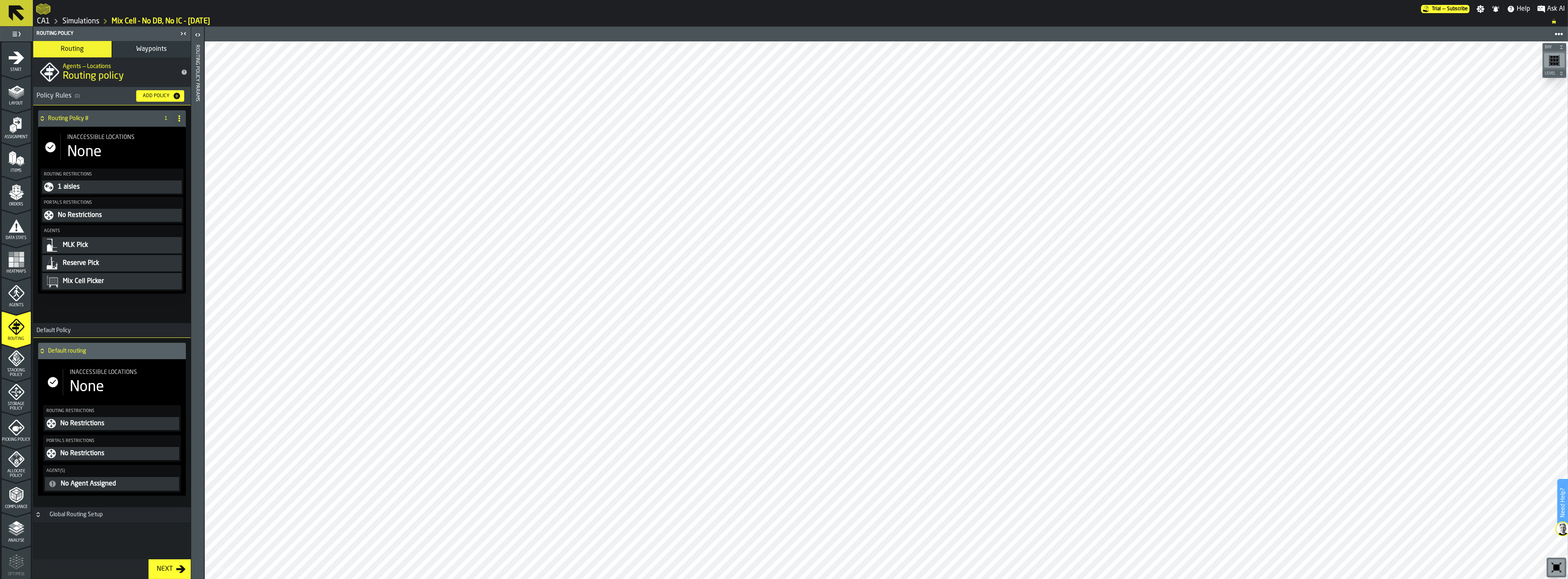
click at [13, 358] on polygon "menu Stacking Policy" at bounding box center [15, 358] width 3 height 5
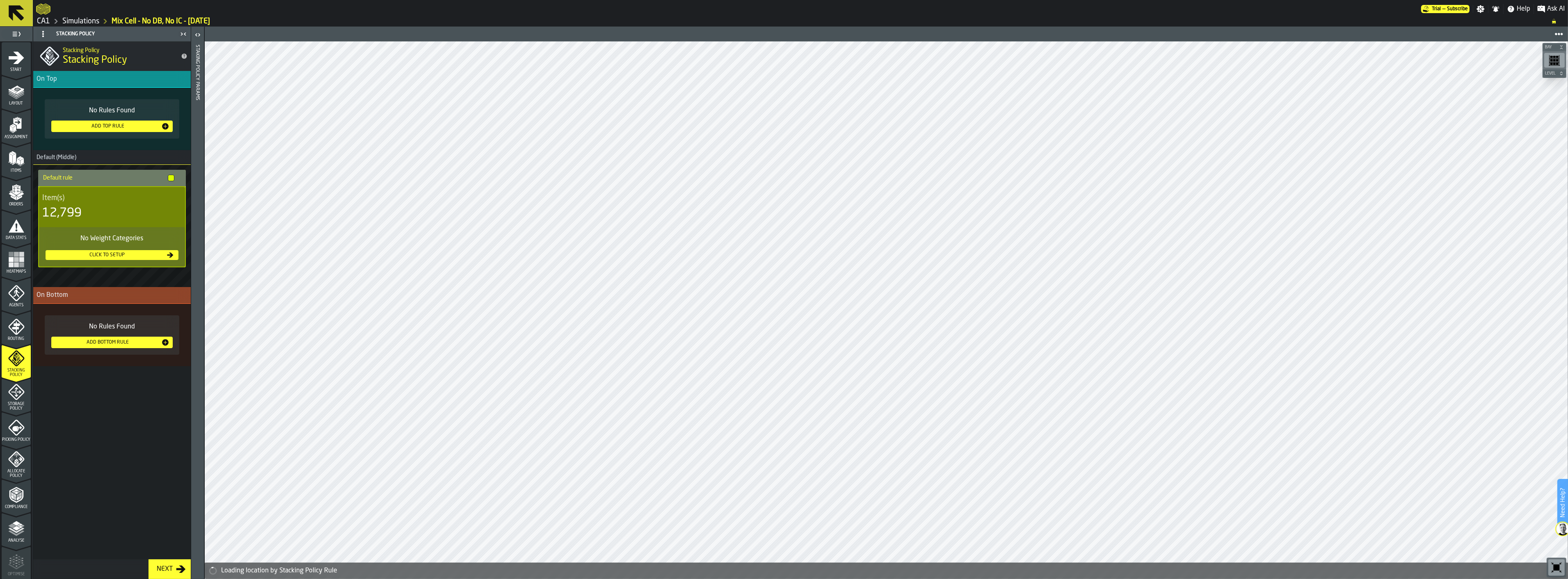
click at [119, 256] on div "Click to setup" at bounding box center [107, 255] width 116 height 5
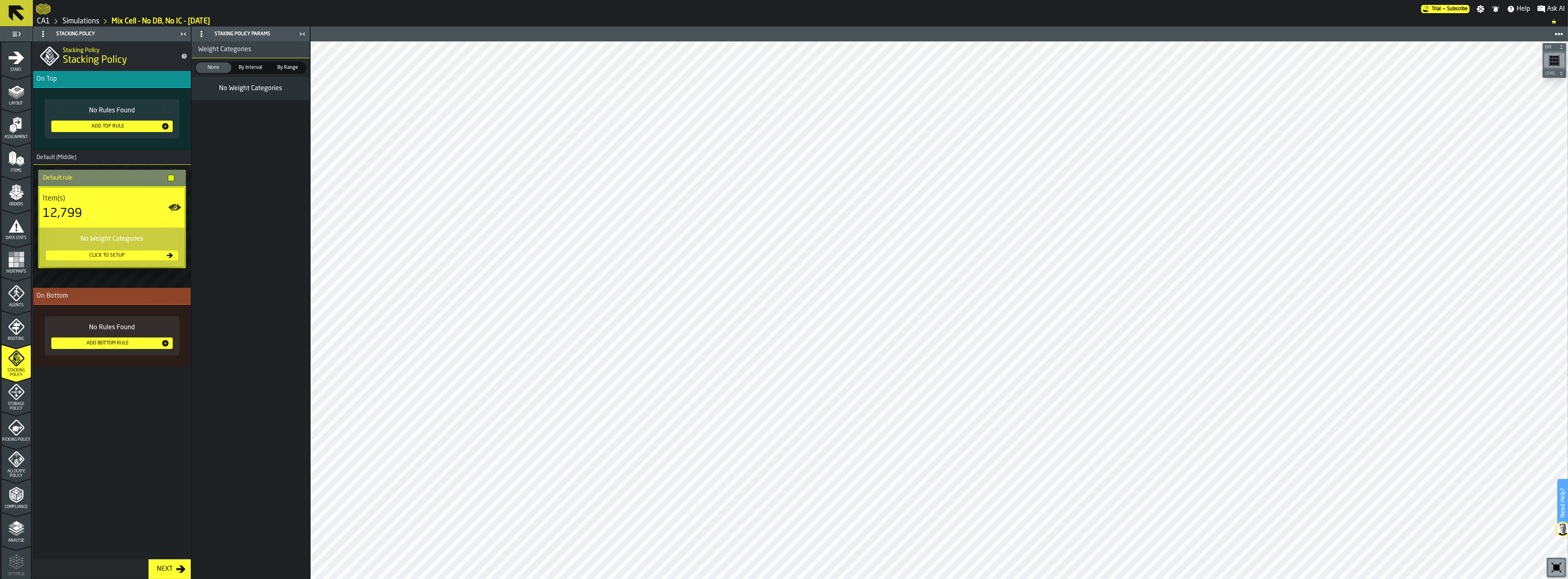
click at [251, 69] on span "By Interval" at bounding box center [251, 68] width 32 height 7
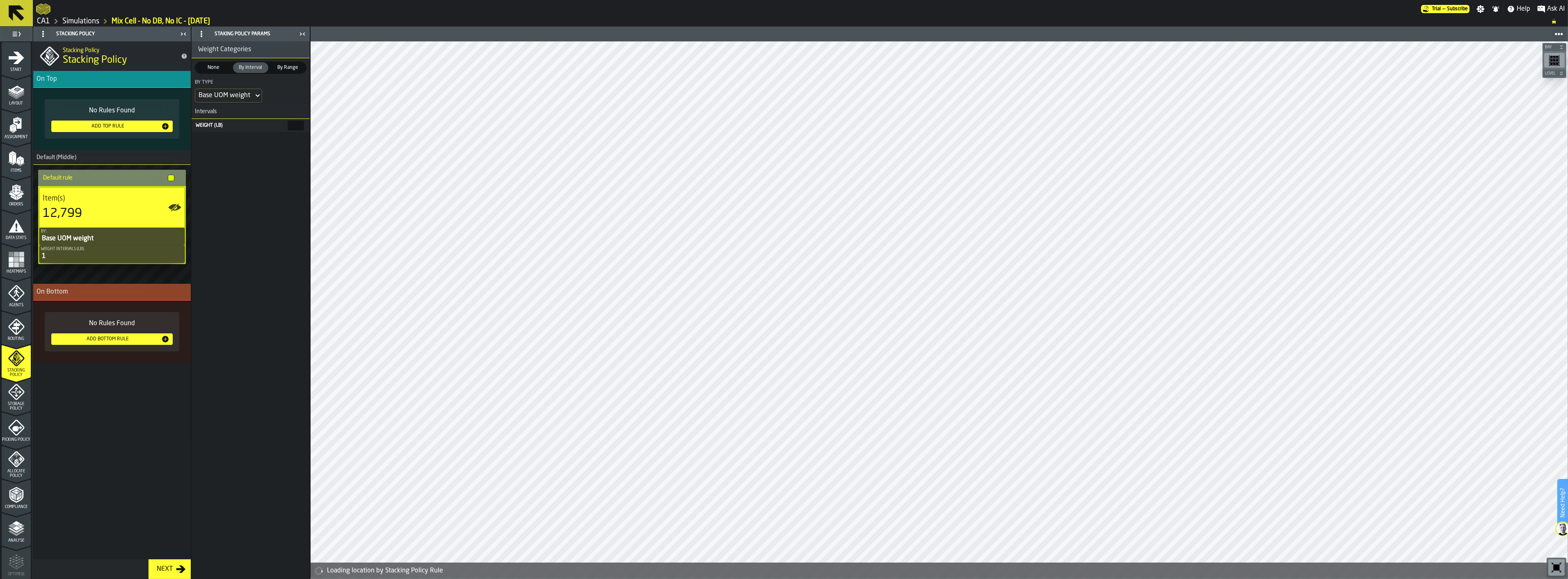
click at [317, 125] on main "1 Start 2 Layout 3 Assignment 4 Items 5 Orders 6 Data Stats 7 Heatmaps 8 Agents…" at bounding box center [784, 303] width 1568 height 552
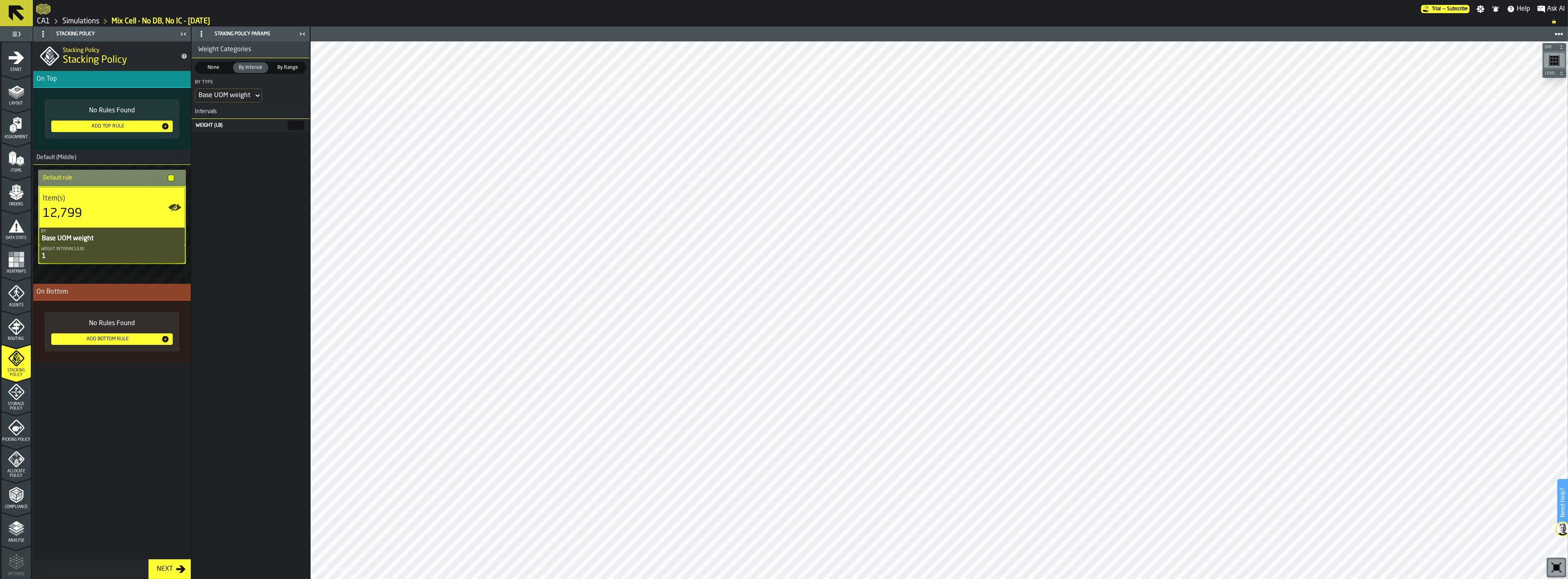
type input "**"
click at [27, 397] on div "Storage Policy" at bounding box center [16, 397] width 29 height 27
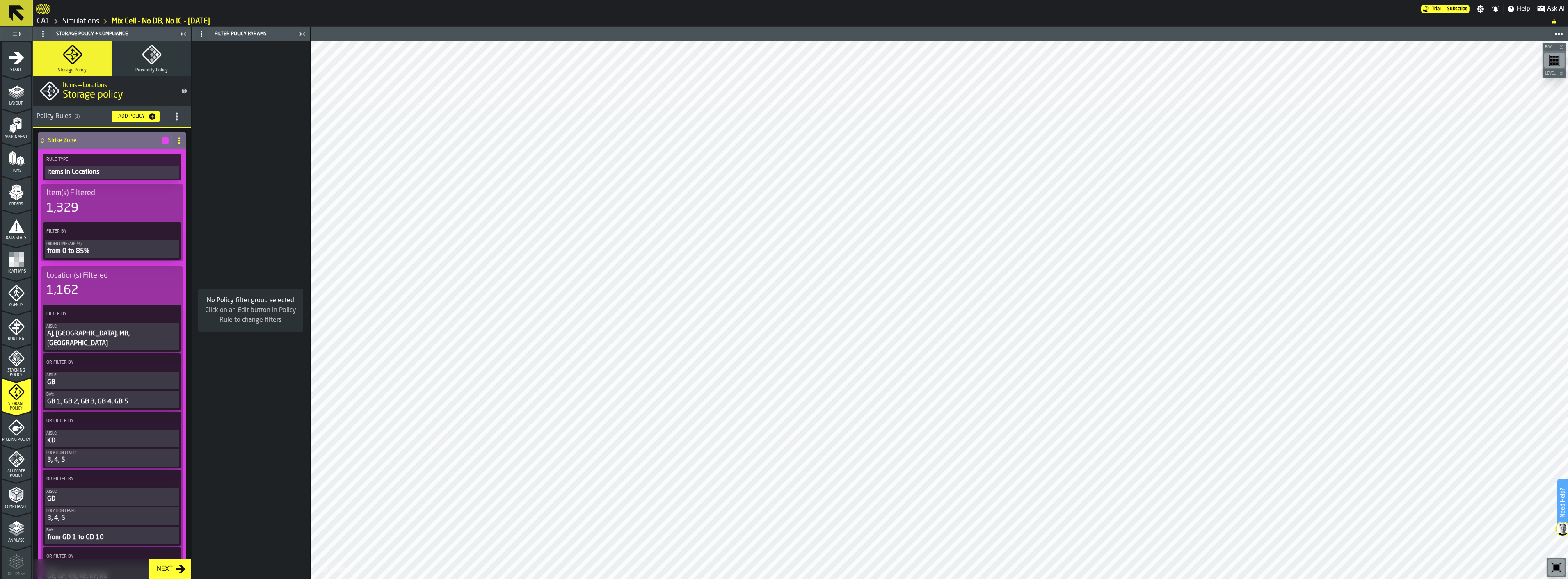
click at [135, 244] on div "Order Line (ABC %):" at bounding box center [112, 244] width 131 height 4
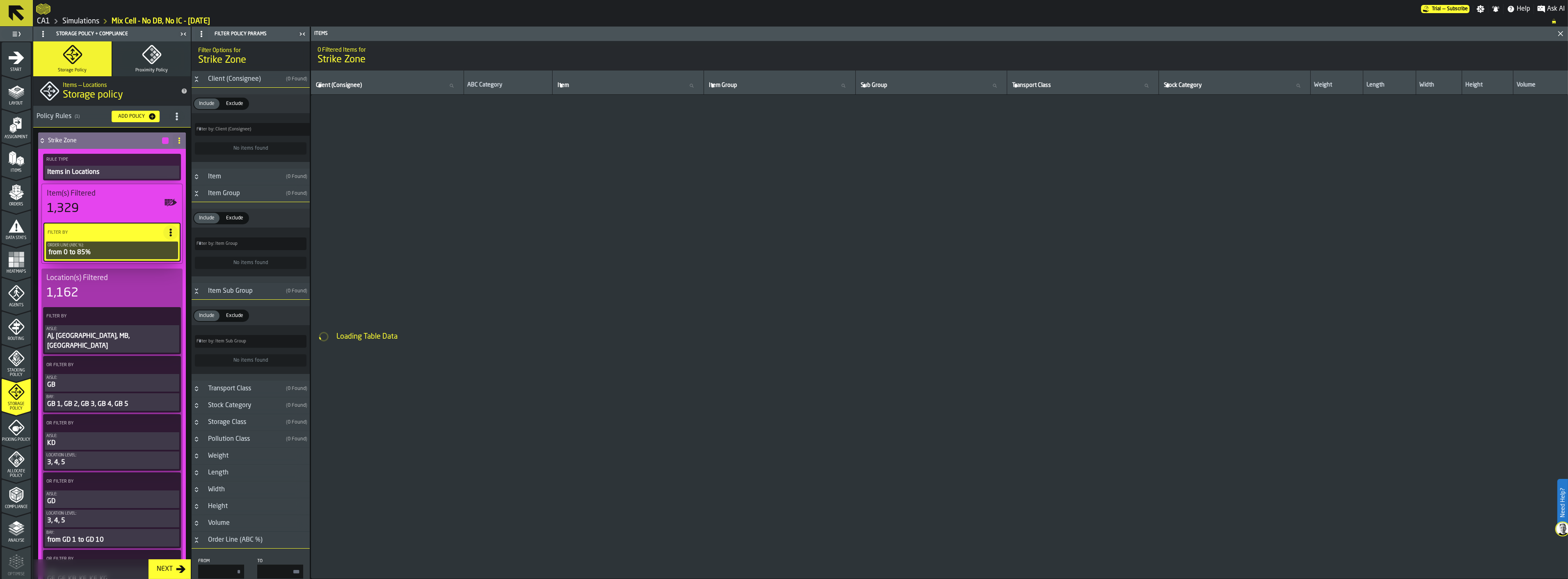
type input "*"
type input "**"
type input "*"
type input "**"
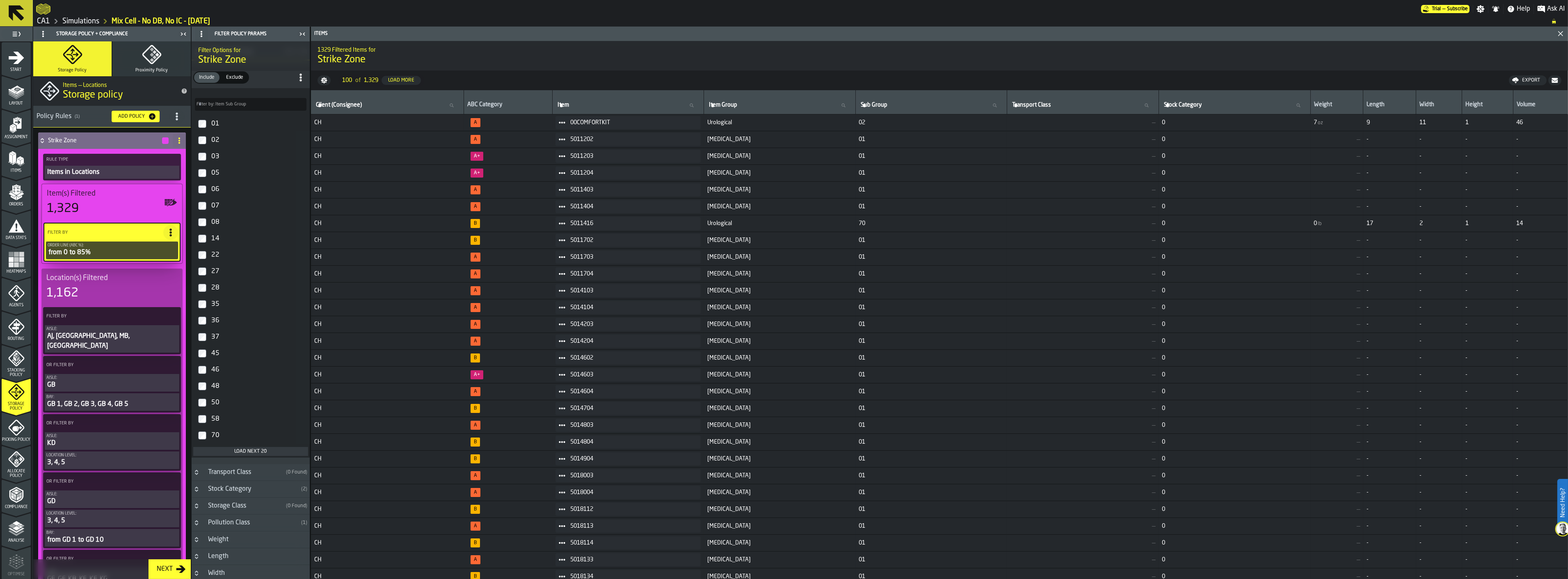
scroll to position [683, 0]
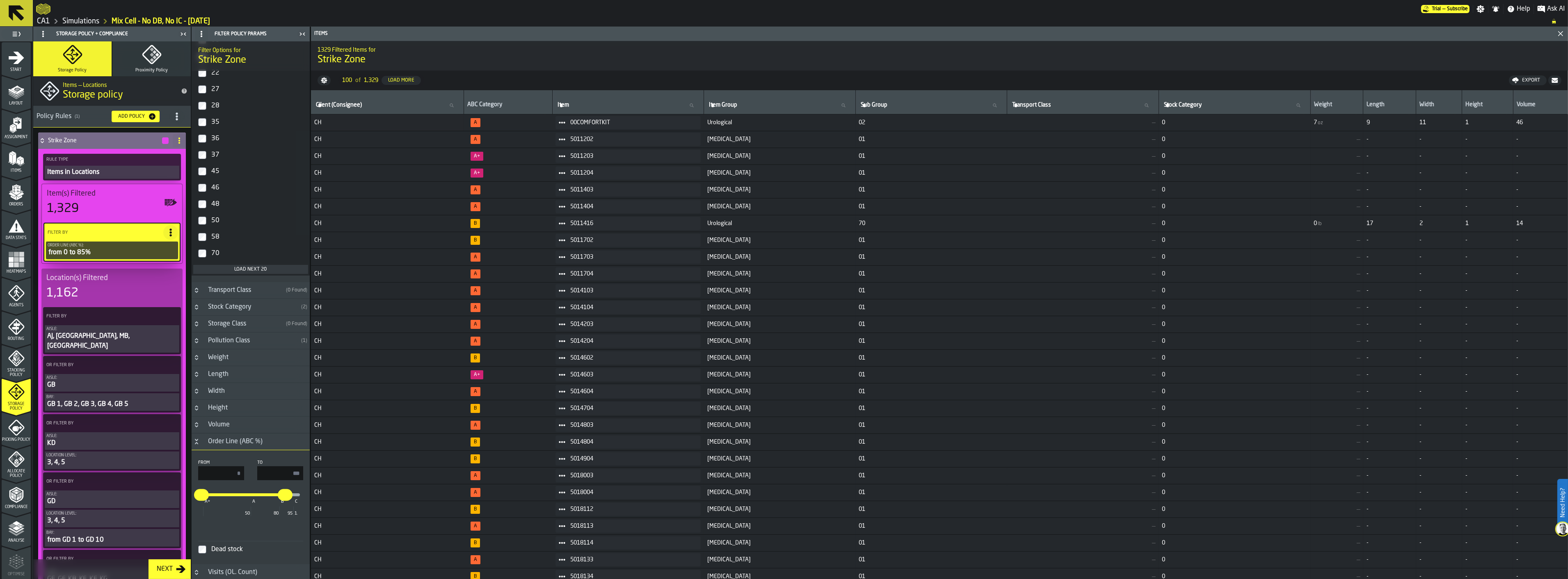
drag, startPoint x: 290, startPoint y: 474, endPoint x: 309, endPoint y: 474, distance: 19.0
click at [309, 474] on div "Filter Options for Strike Zone Client (Consignee) ( 1 ) Include Include Exclude…" at bounding box center [251, 310] width 118 height 538
type input "**"
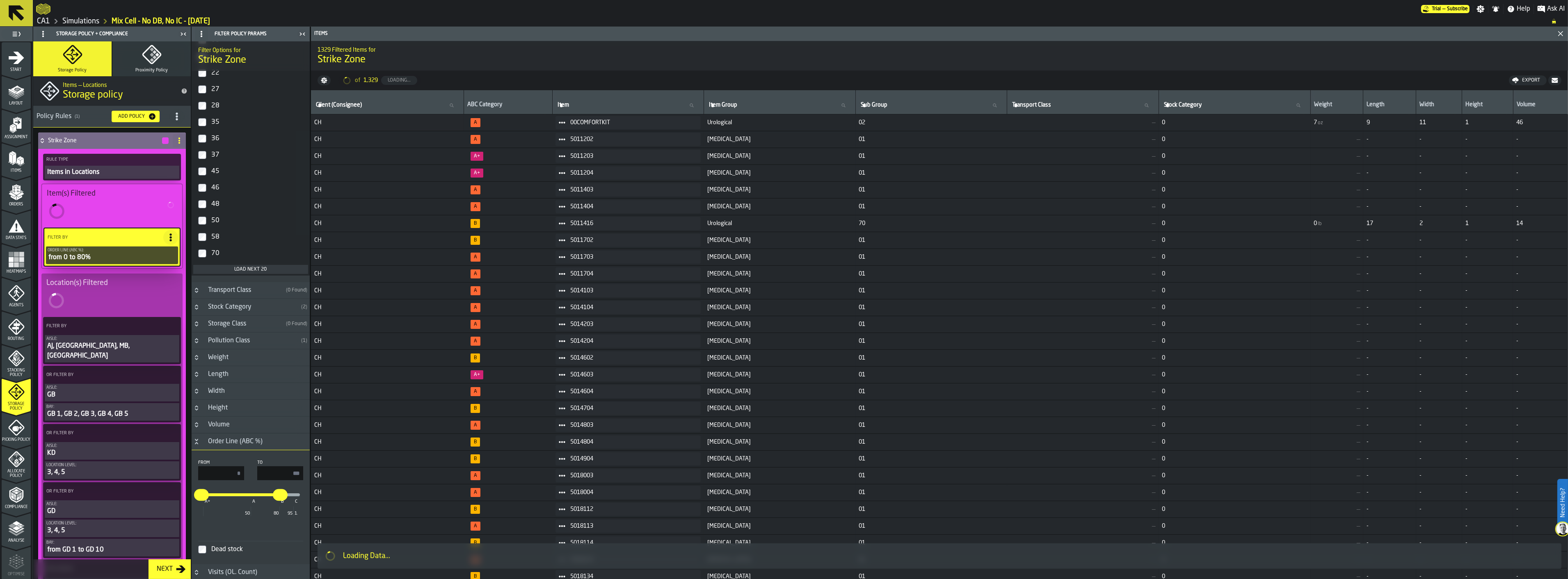
type input "**"
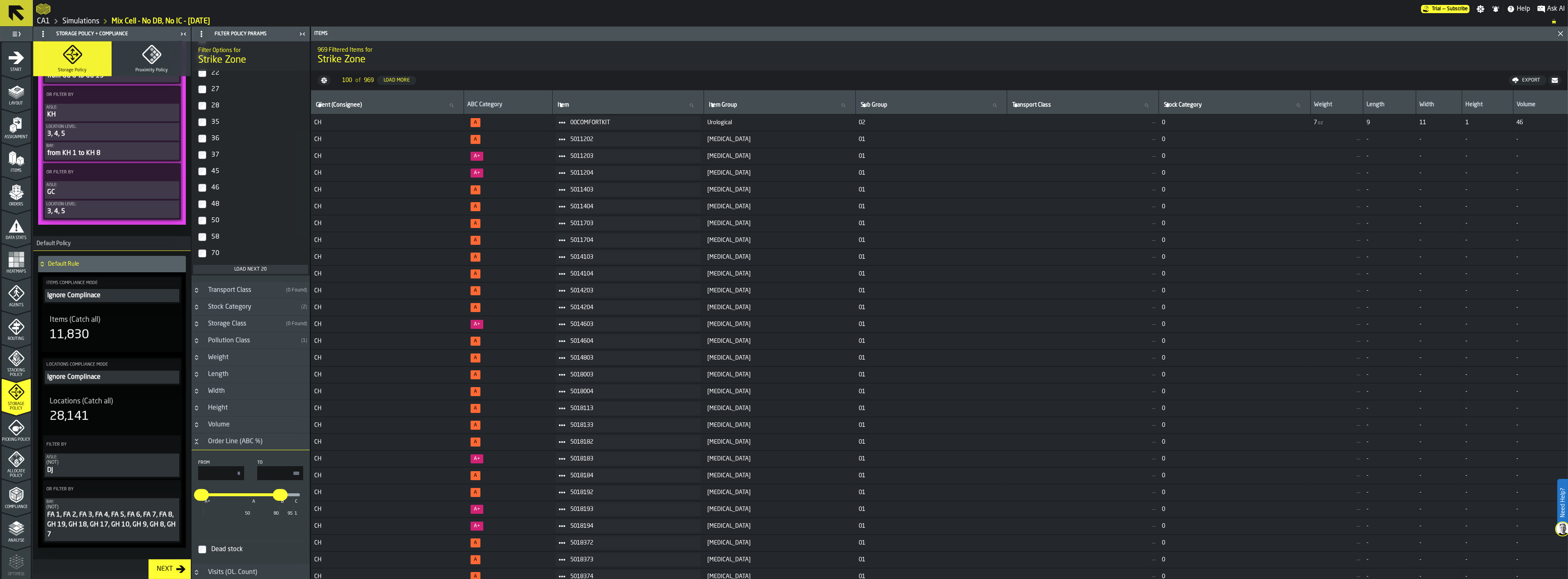
scroll to position [1149, 0]
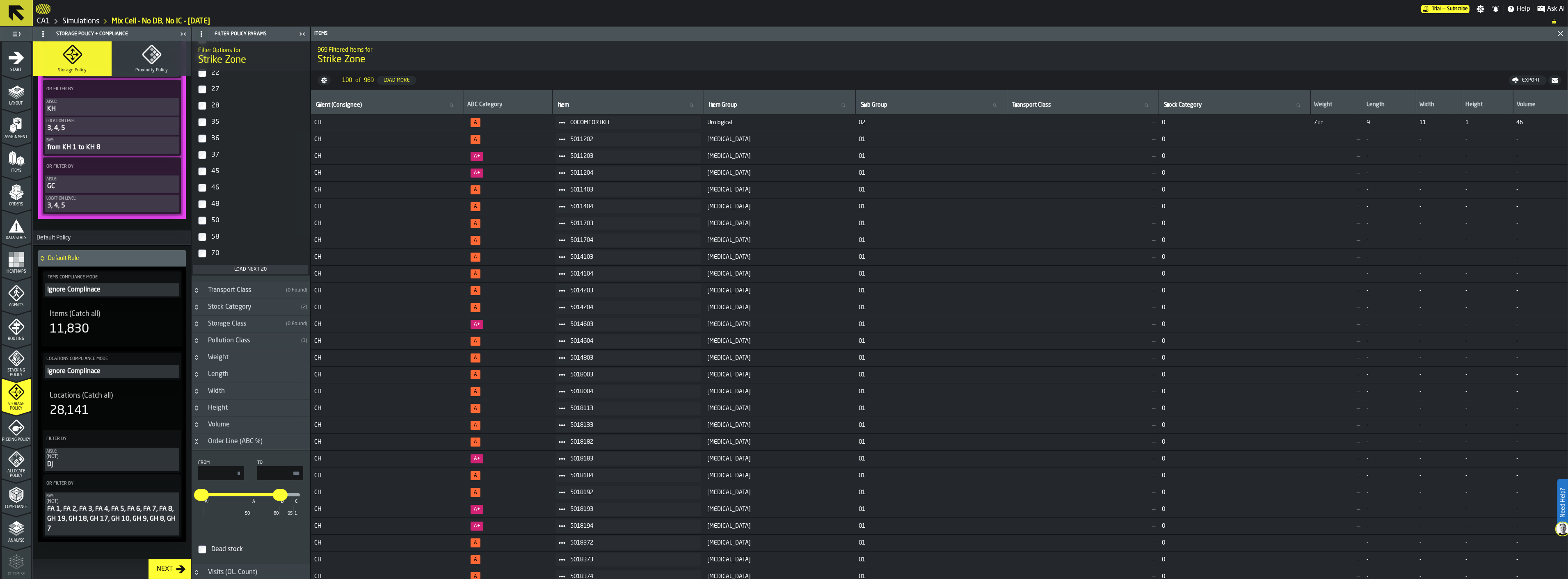
click at [8, 432] on icon "menu Picking Policy" at bounding box center [16, 427] width 16 height 16
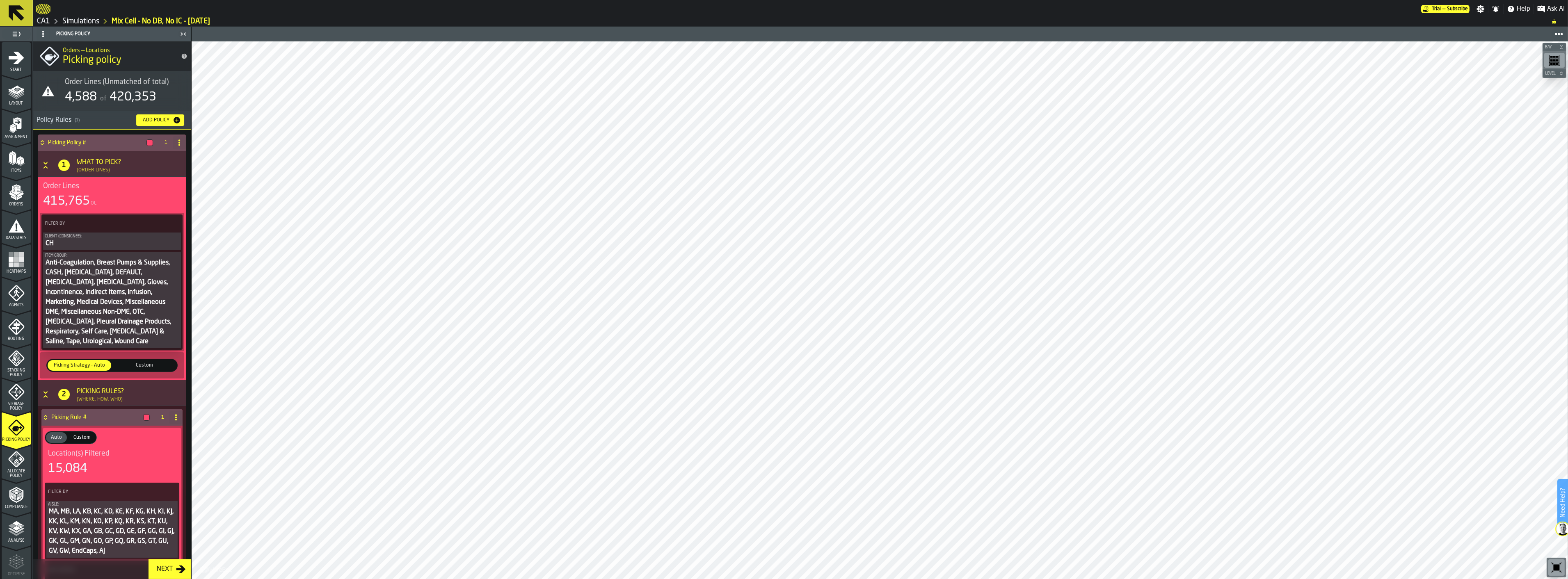
click at [18, 398] on icon "menu Storage Policy" at bounding box center [16, 392] width 16 height 16
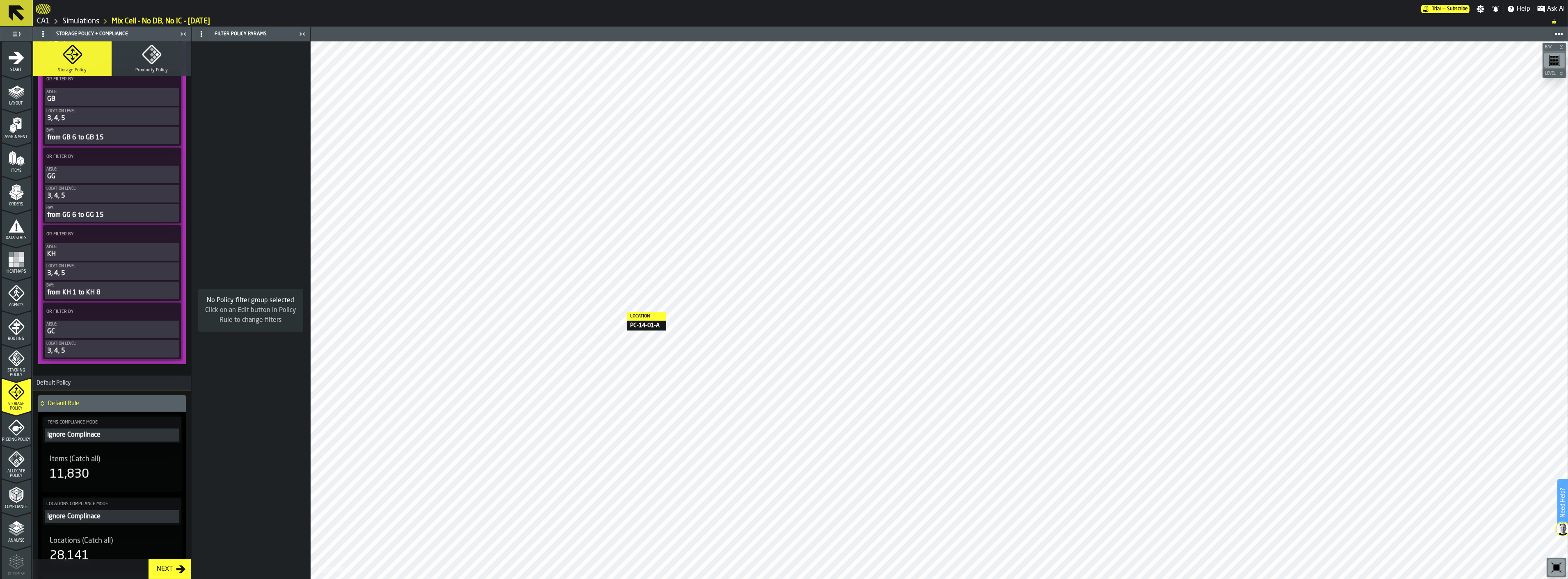
scroll to position [1148, 0]
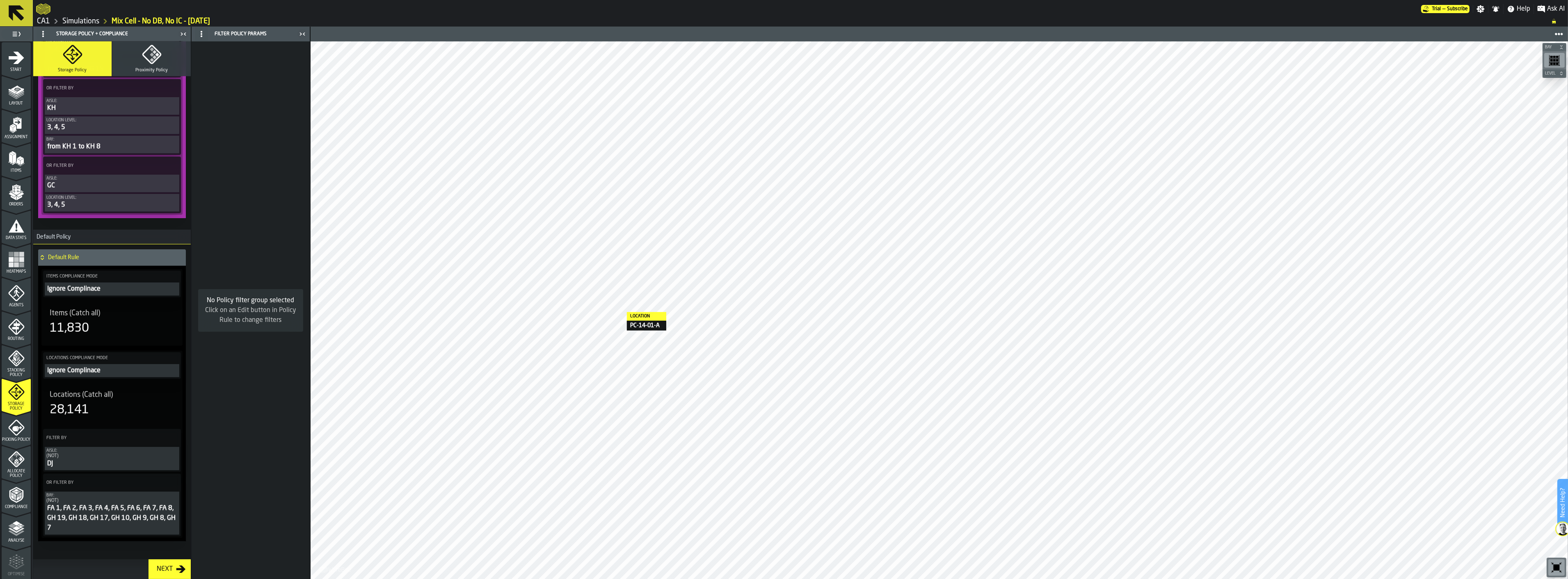
click at [15, 420] on icon "menu Picking Policy" at bounding box center [16, 427] width 16 height 16
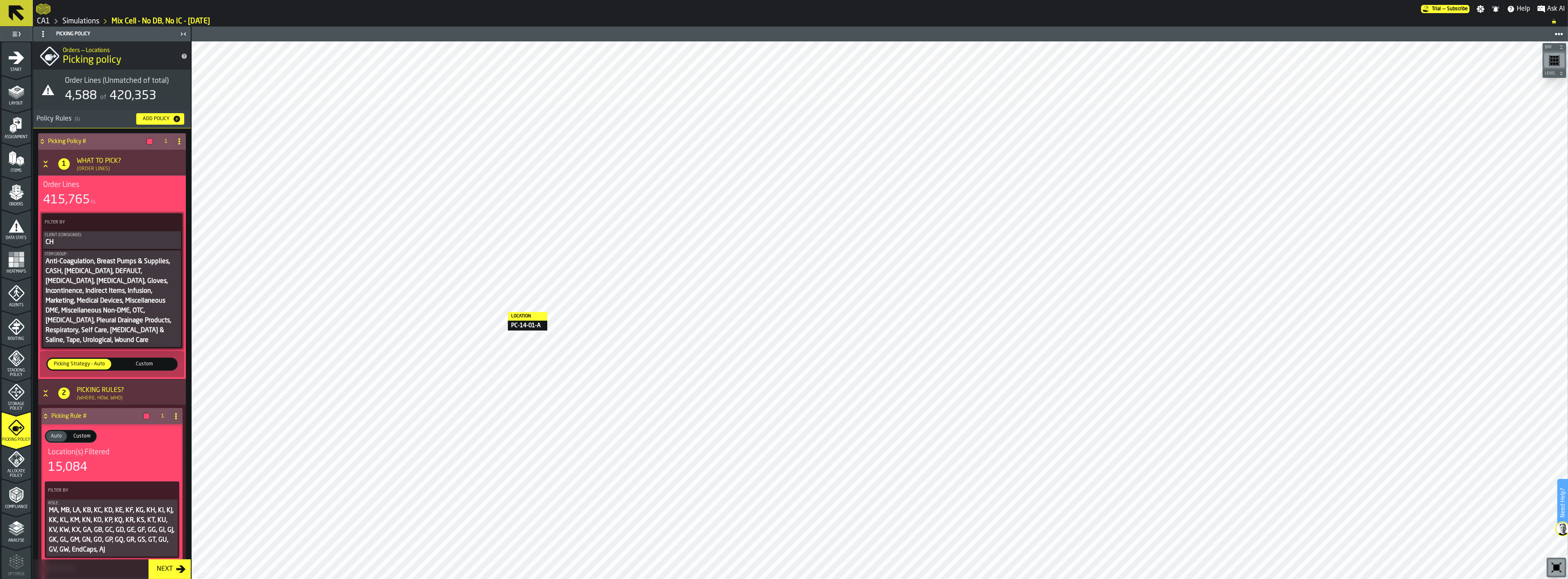
scroll to position [0, 0]
click at [142, 295] on div "Anti-Coagulation, Breast Pumps & Supplies, CASH, CPAP, DEFAULT, Electrotherapy,…" at bounding box center [111, 302] width 135 height 89
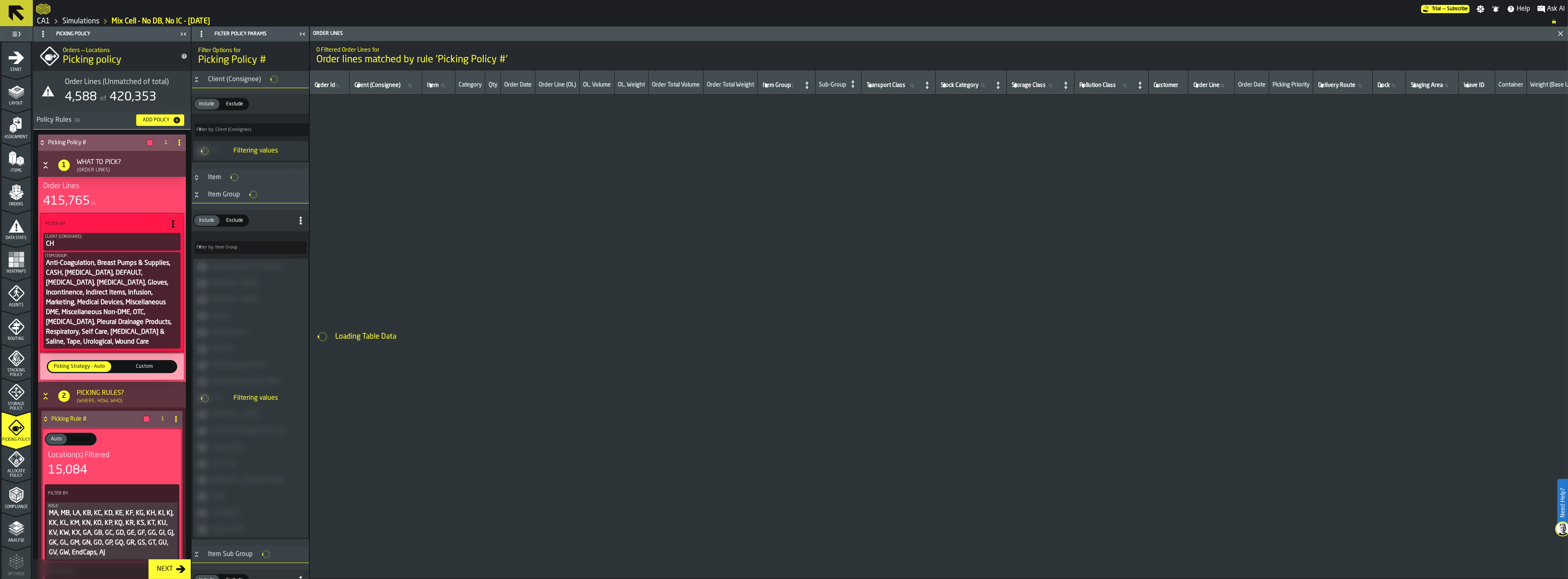
type input "*"
type input "***"
type input "*"
type input "***"
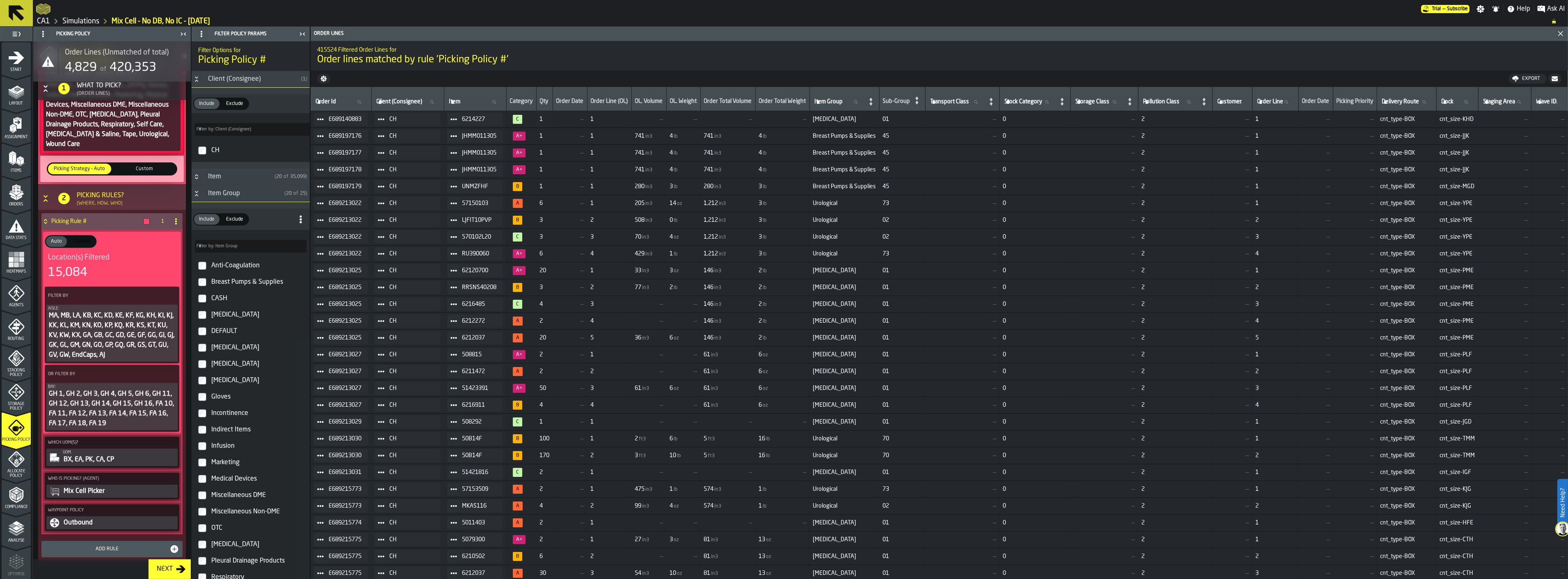
click at [182, 566] on icon "button-Next" at bounding box center [181, 569] width 10 height 7
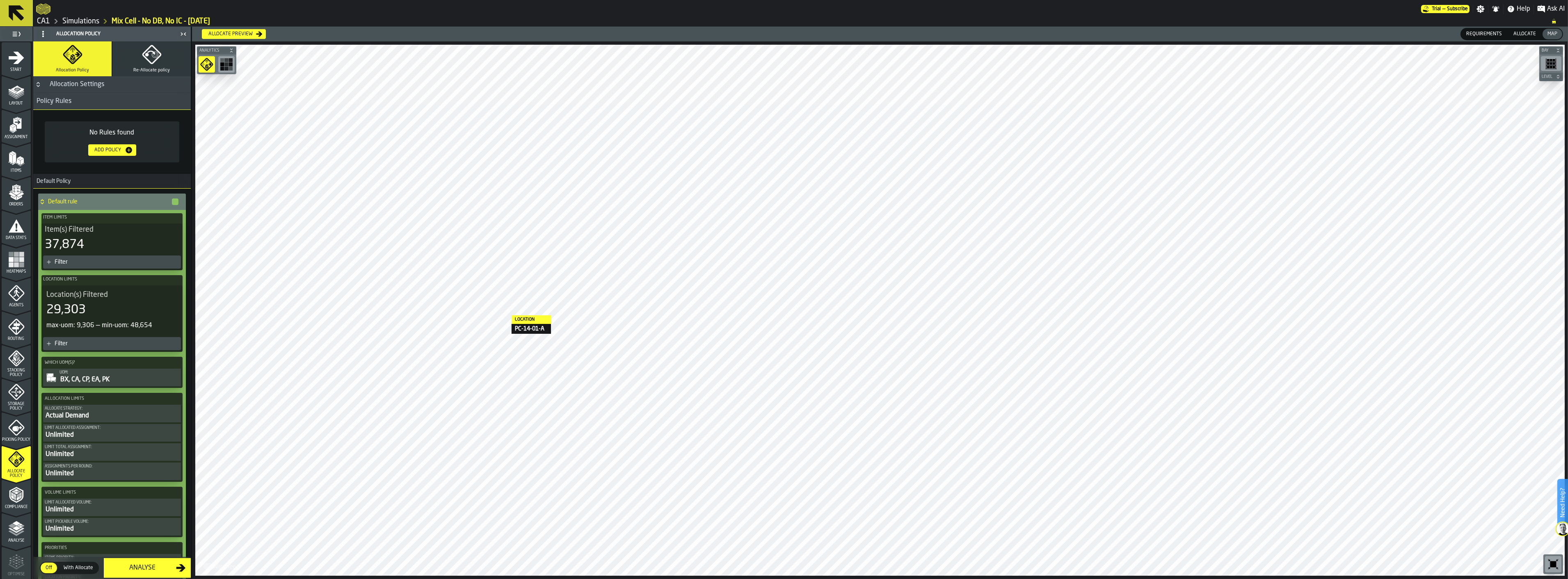
click at [125, 340] on div "Filter" at bounding box center [116, 343] width 123 height 7
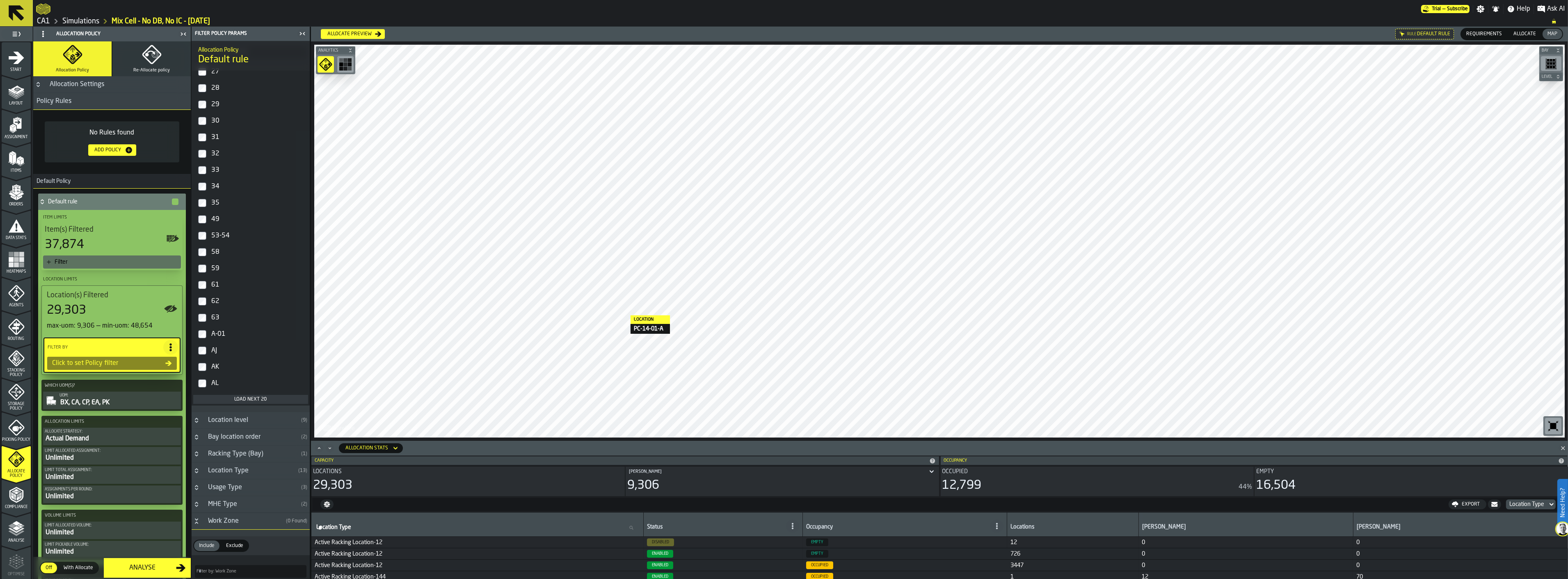
scroll to position [227, 0]
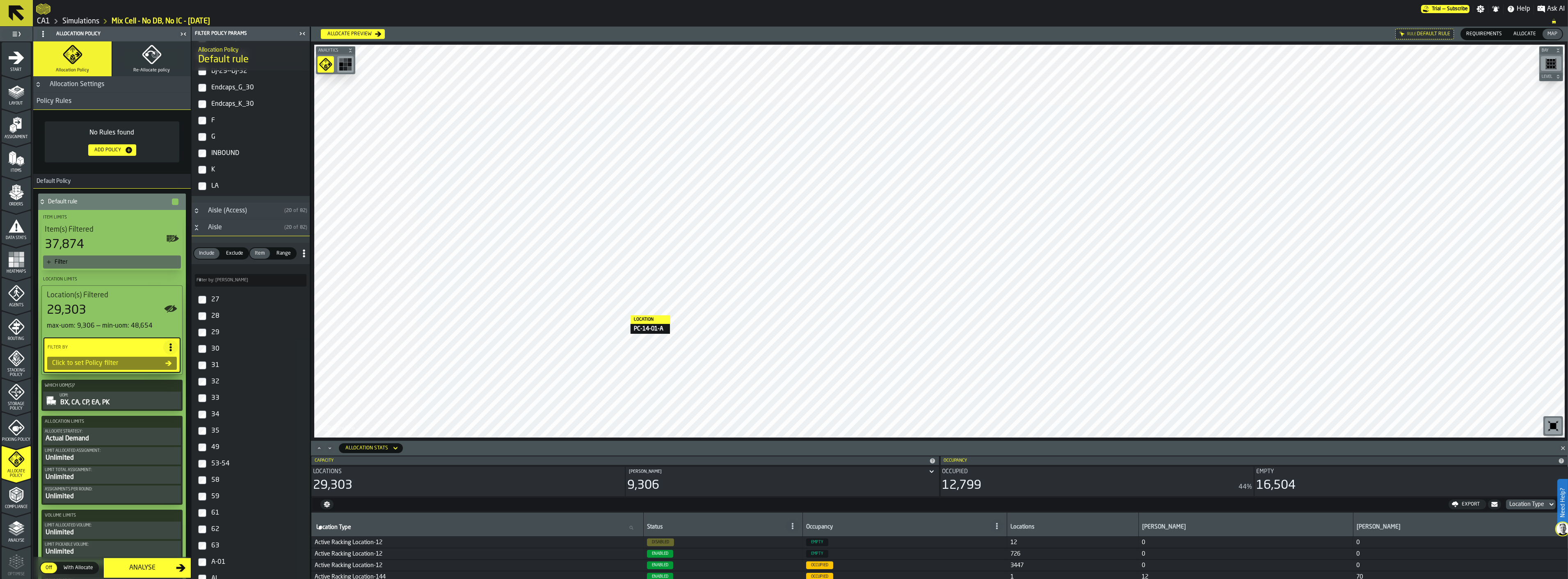
click at [239, 255] on span "Exclude" at bounding box center [234, 253] width 24 height 7
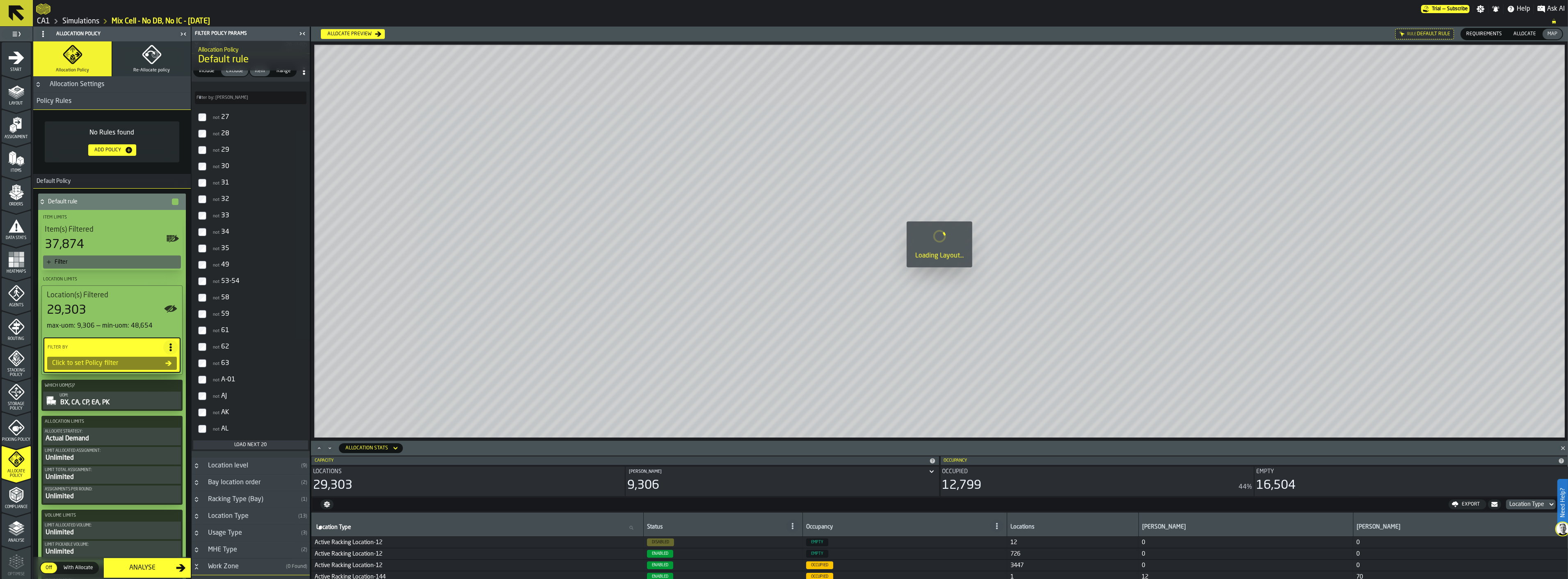
scroll to position [182, 0]
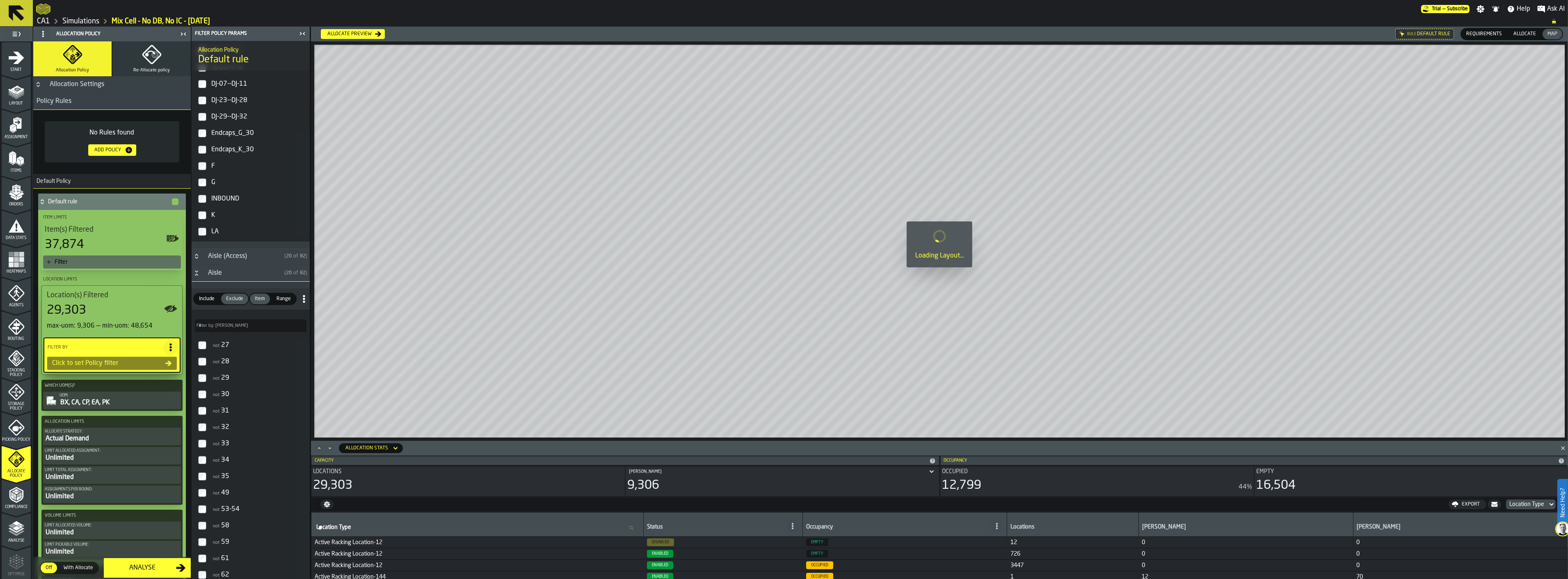
click at [236, 326] on input "Filter by: Aisle Filter by: Aisle" at bounding box center [250, 325] width 111 height 13
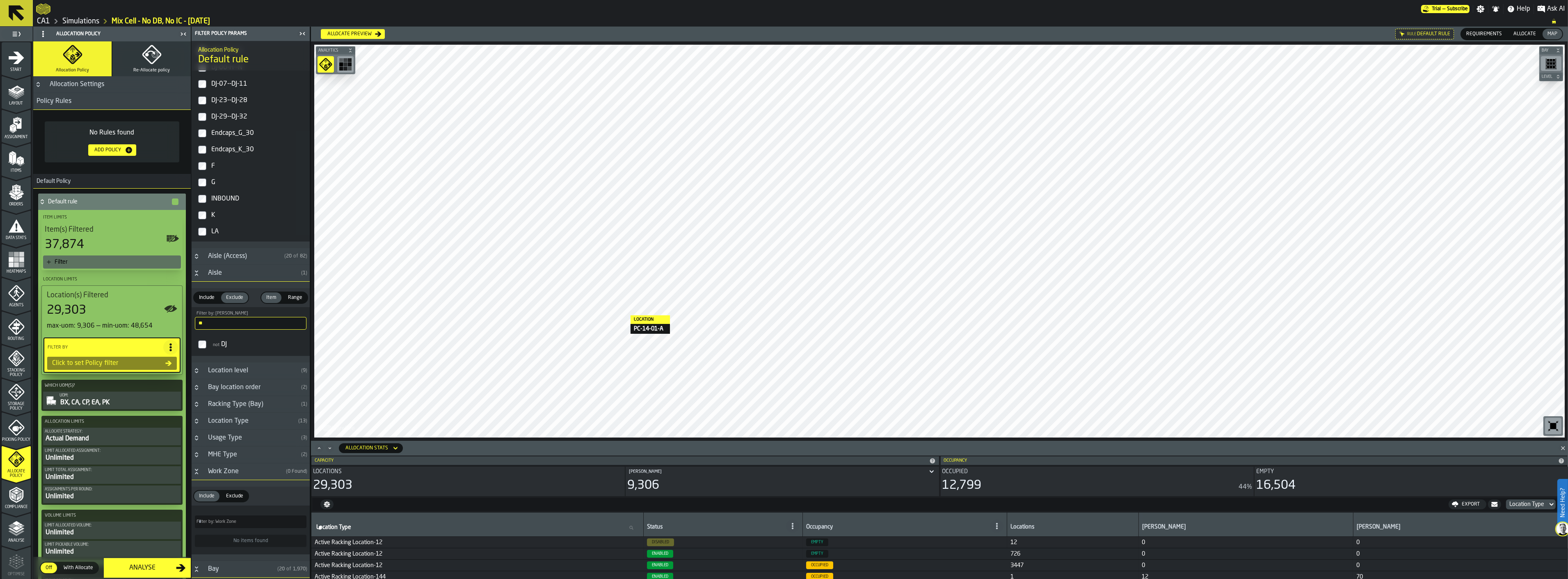
type input "**"
click at [207, 344] on label "not DJ" at bounding box center [250, 344] width 115 height 19
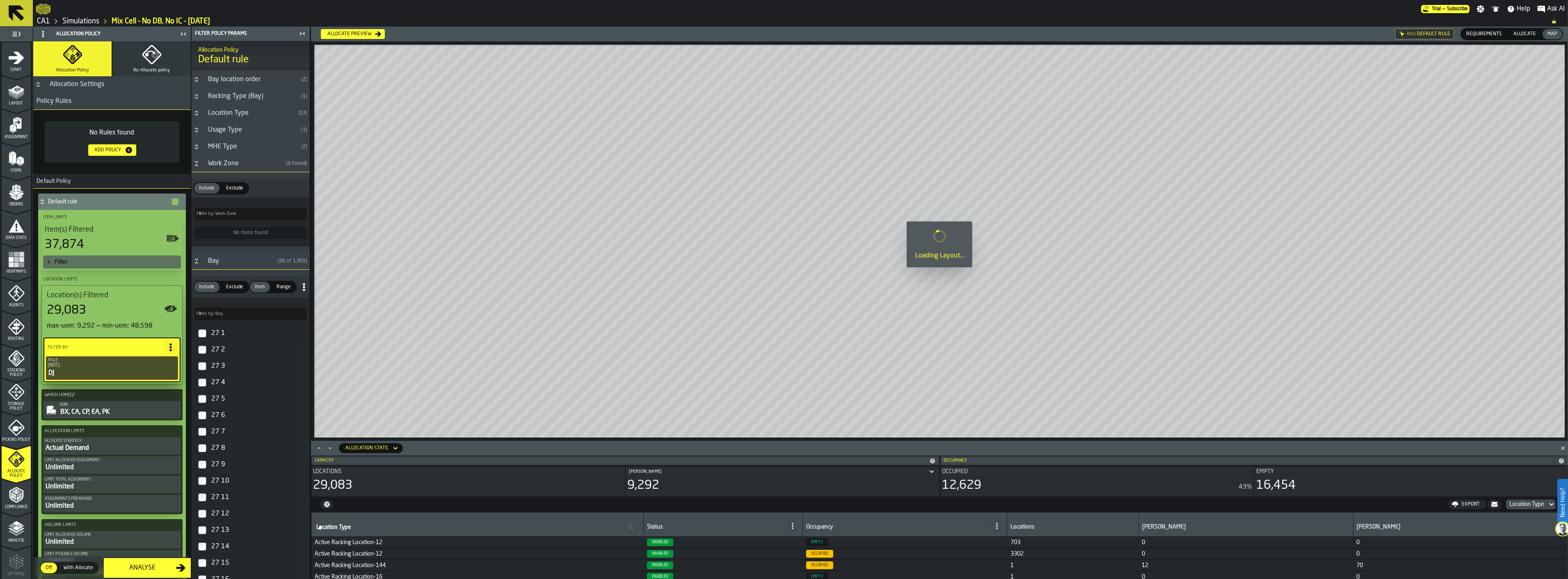
scroll to position [410, 0]
drag, startPoint x: 240, startPoint y: 290, endPoint x: 239, endPoint y: 321, distance: 31.0
click at [240, 288] on span "Exclude" at bounding box center [234, 285] width 24 height 7
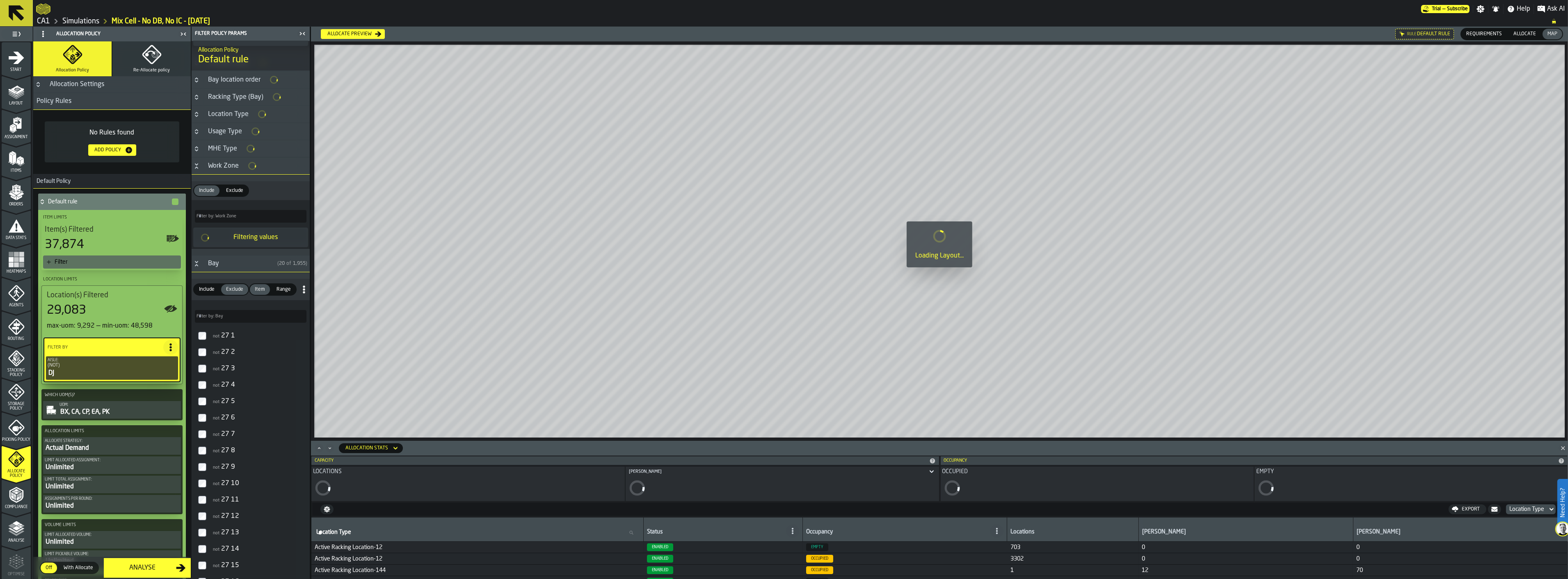
scroll to position [412, 0]
click at [241, 316] on input "Filter by: Bay Filter by: Bay" at bounding box center [250, 314] width 111 height 13
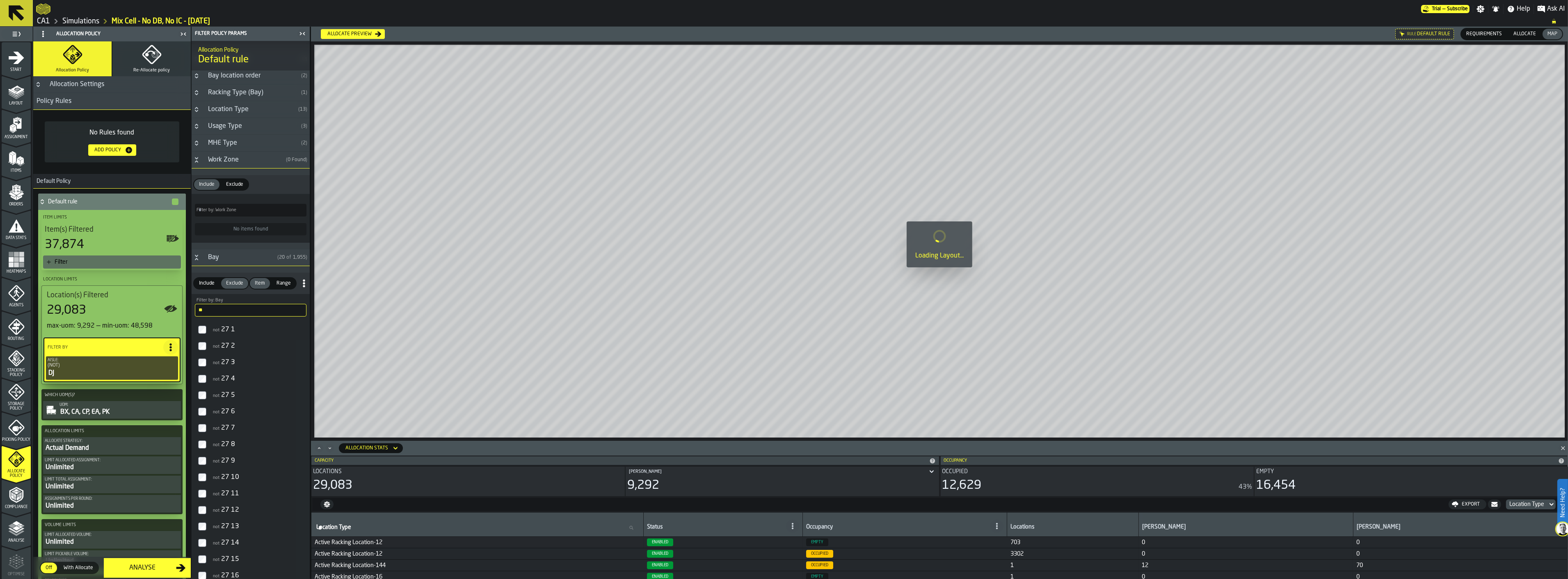
scroll to position [410, 0]
click at [215, 334] on span "not" at bounding box center [216, 331] width 7 height 4
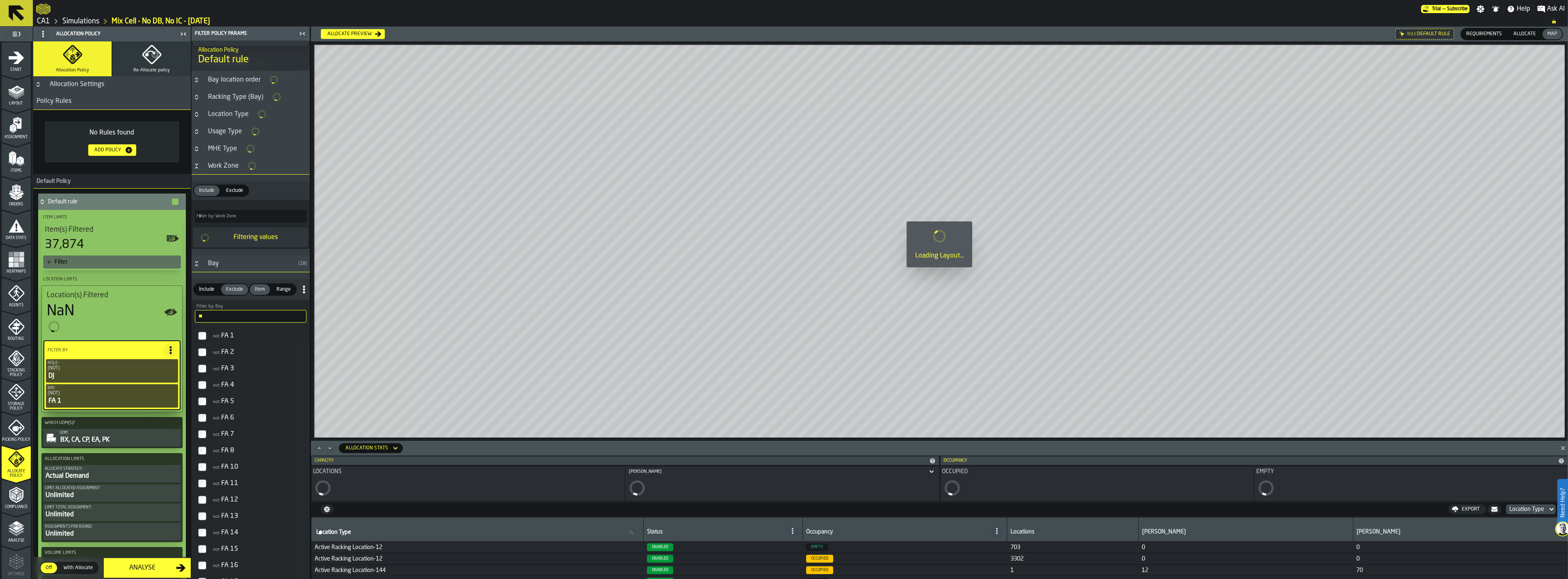
scroll to position [412, 0]
click at [208, 348] on label "not FA 2" at bounding box center [250, 350] width 115 height 16
click at [203, 454] on label "not FA 8" at bounding box center [250, 446] width 115 height 16
drag, startPoint x: 261, startPoint y: 317, endPoint x: 189, endPoint y: 317, distance: 72.0
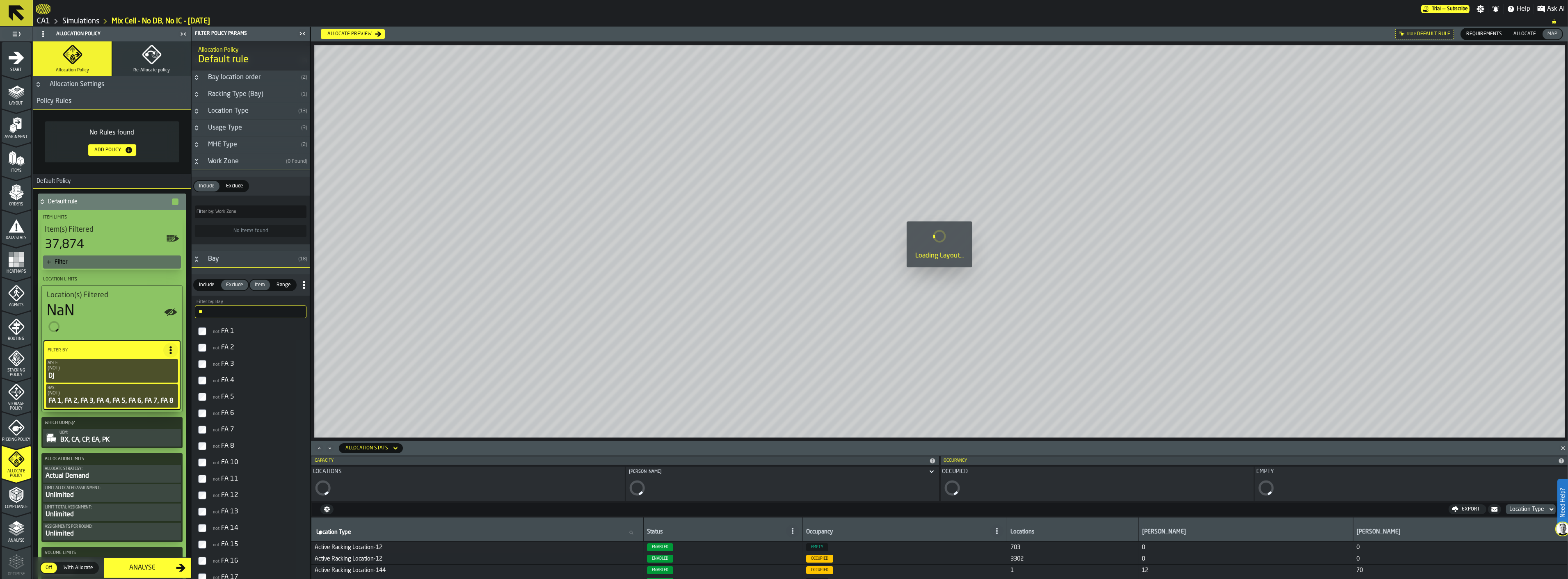
click at [189, 317] on aside "1 Start 2 Layout 3 Assignment 4 Items 5 Orders 6 Data Stats 7 Heatmaps 8 Agents…" at bounding box center [155, 303] width 310 height 552
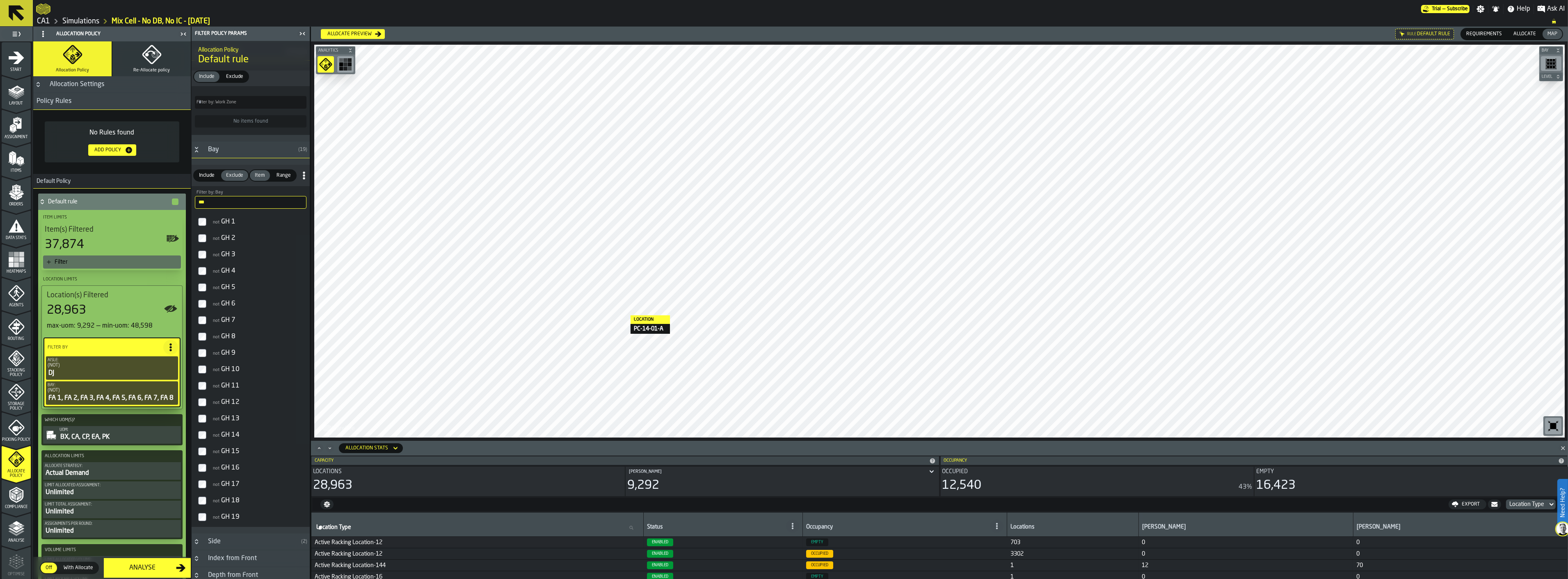
scroll to position [612, 0]
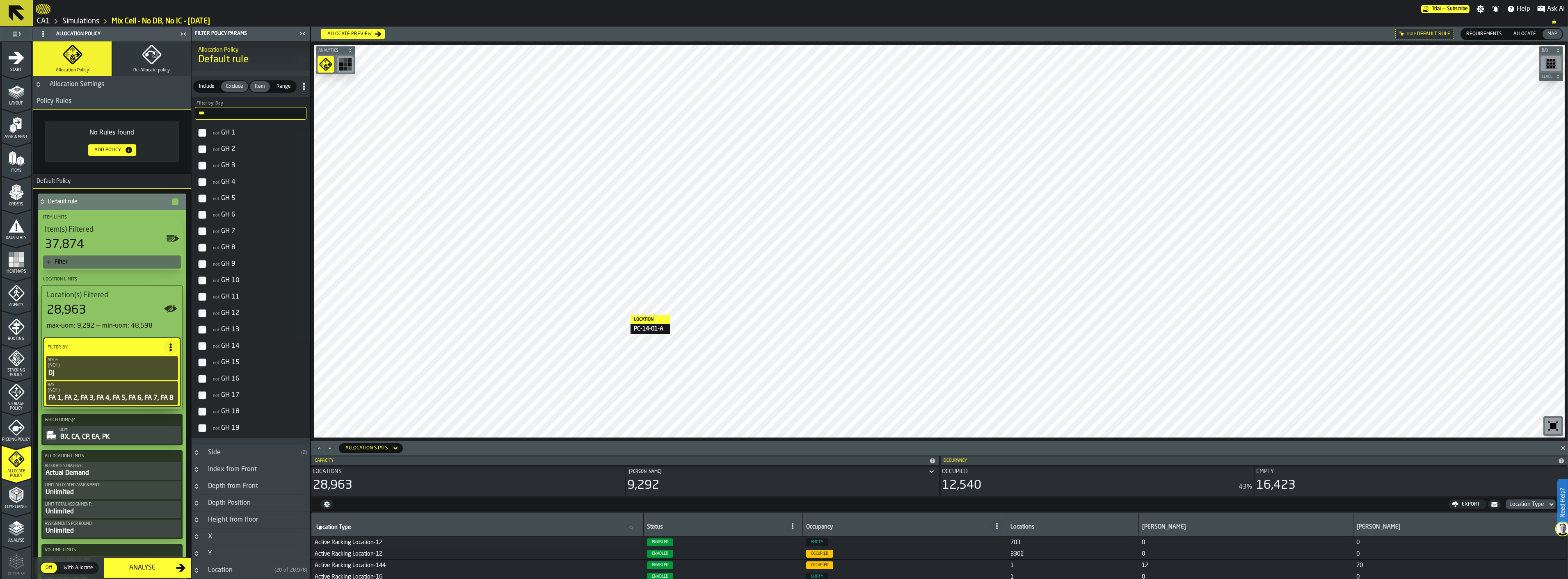
type input "**"
click at [201, 422] on label "not GH 19" at bounding box center [250, 428] width 115 height 16
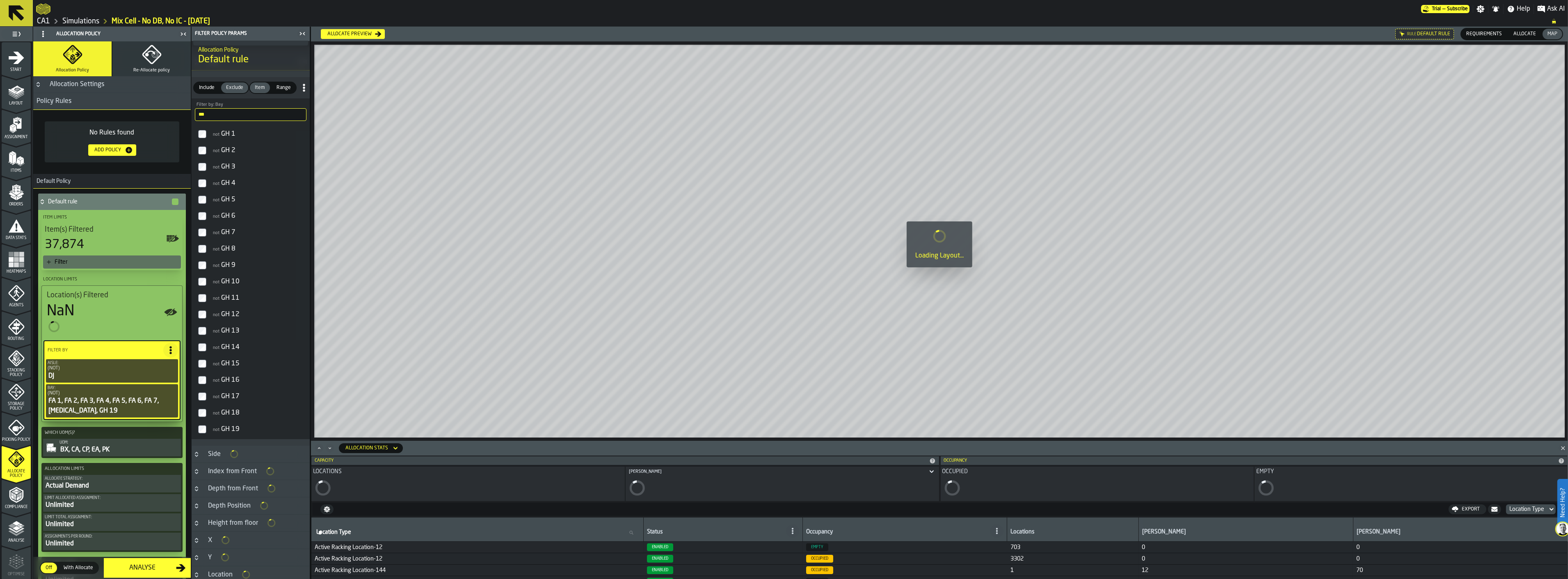
scroll to position [616, 0]
click at [202, 399] on label "not GH 17" at bounding box center [250, 392] width 115 height 16
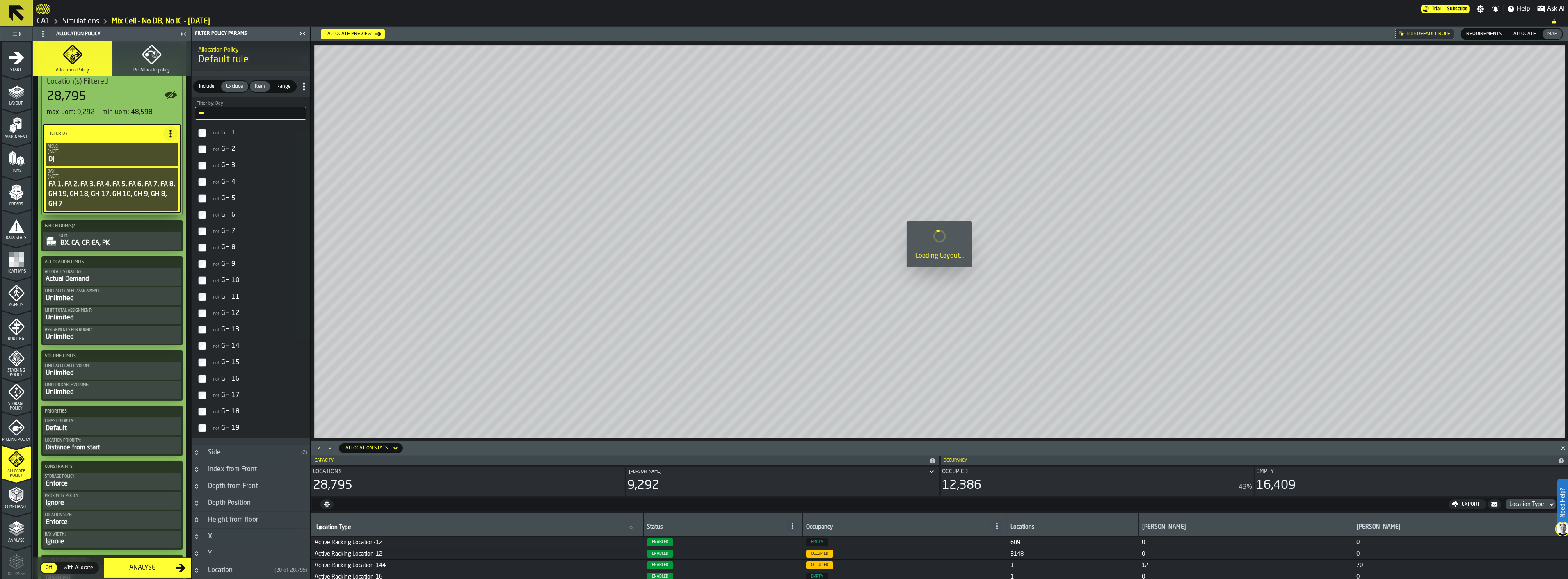
scroll to position [227, 0]
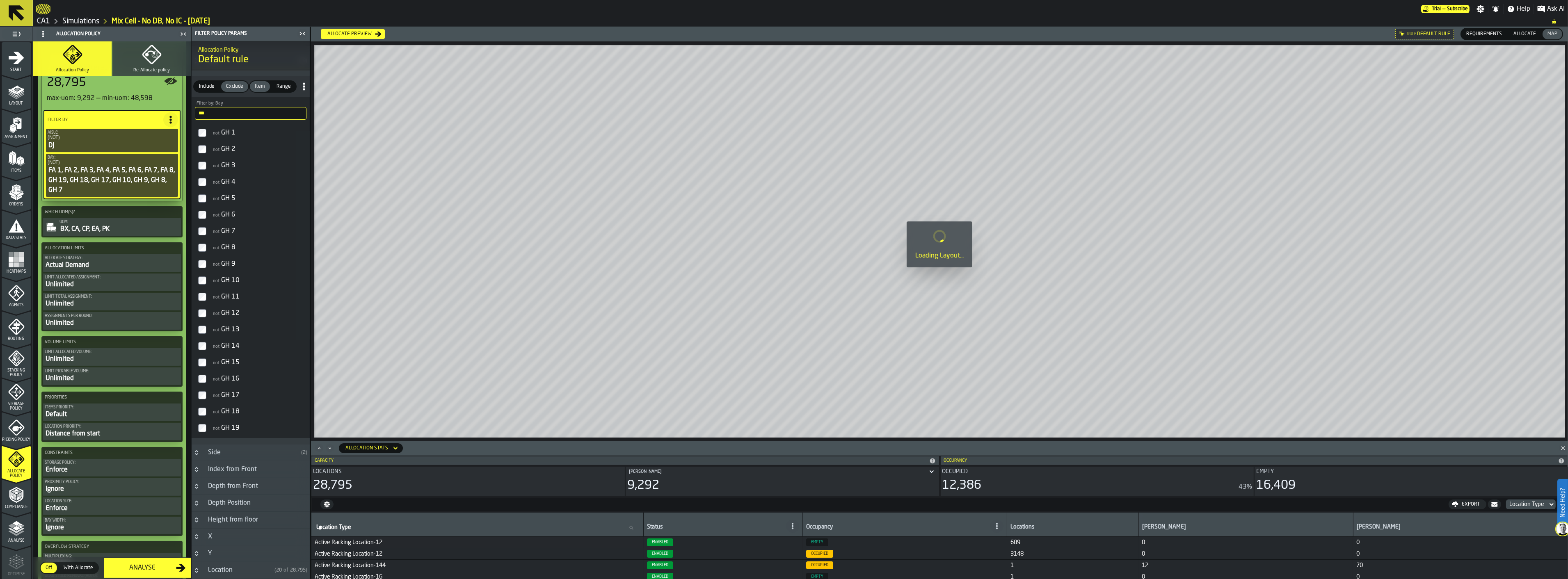
click at [108, 262] on div "Actual Demand" at bounding box center [111, 265] width 135 height 10
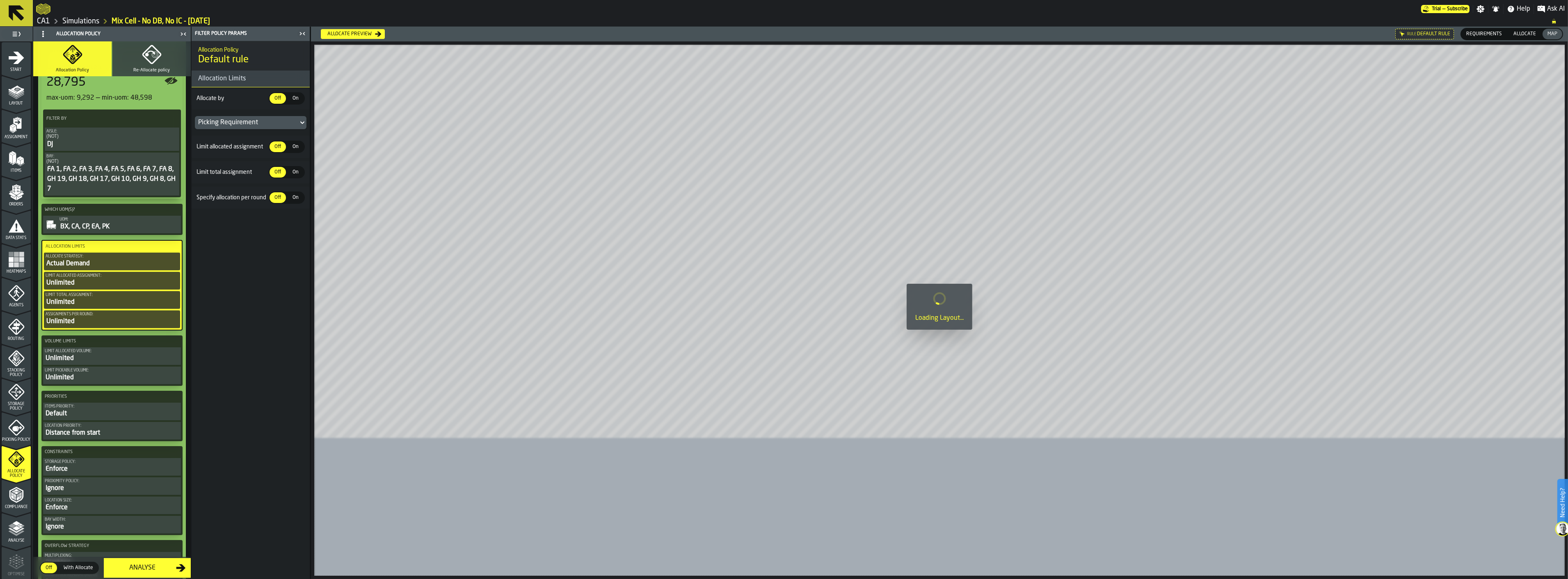
scroll to position [0, 0]
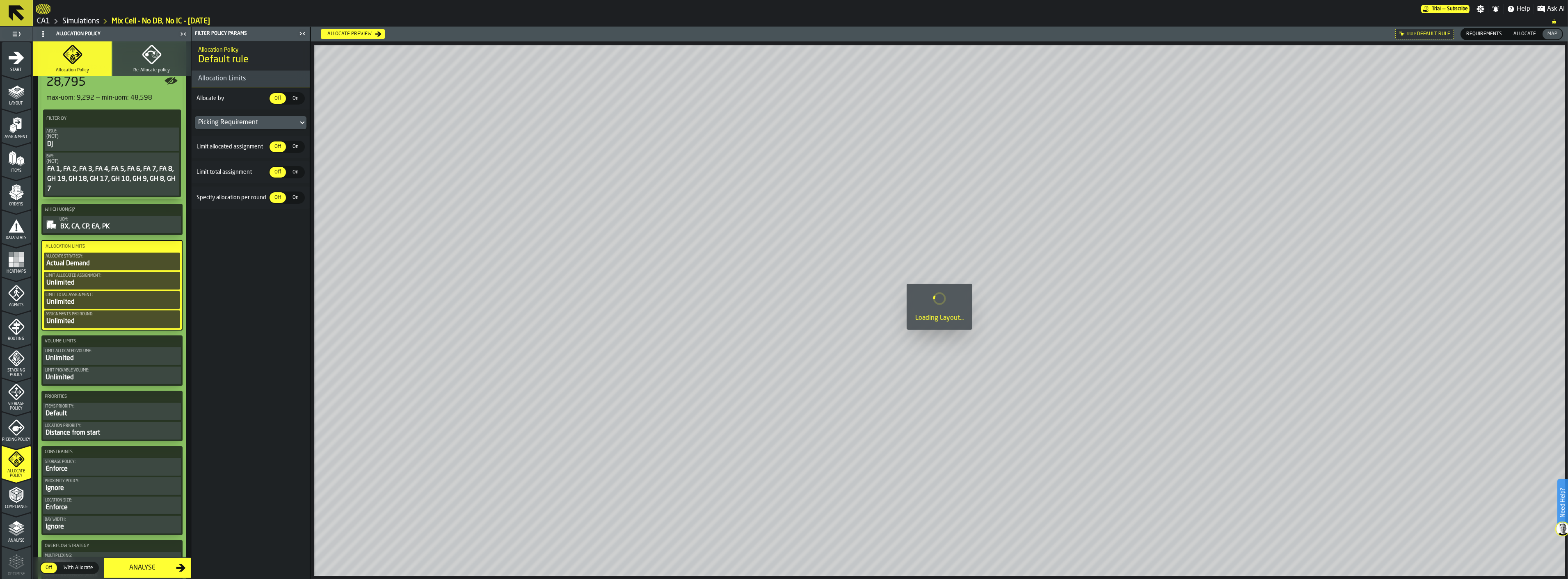
click at [294, 97] on span "On" at bounding box center [296, 99] width 13 height 7
click at [294, 120] on div "Daily Average" at bounding box center [247, 121] width 97 height 10
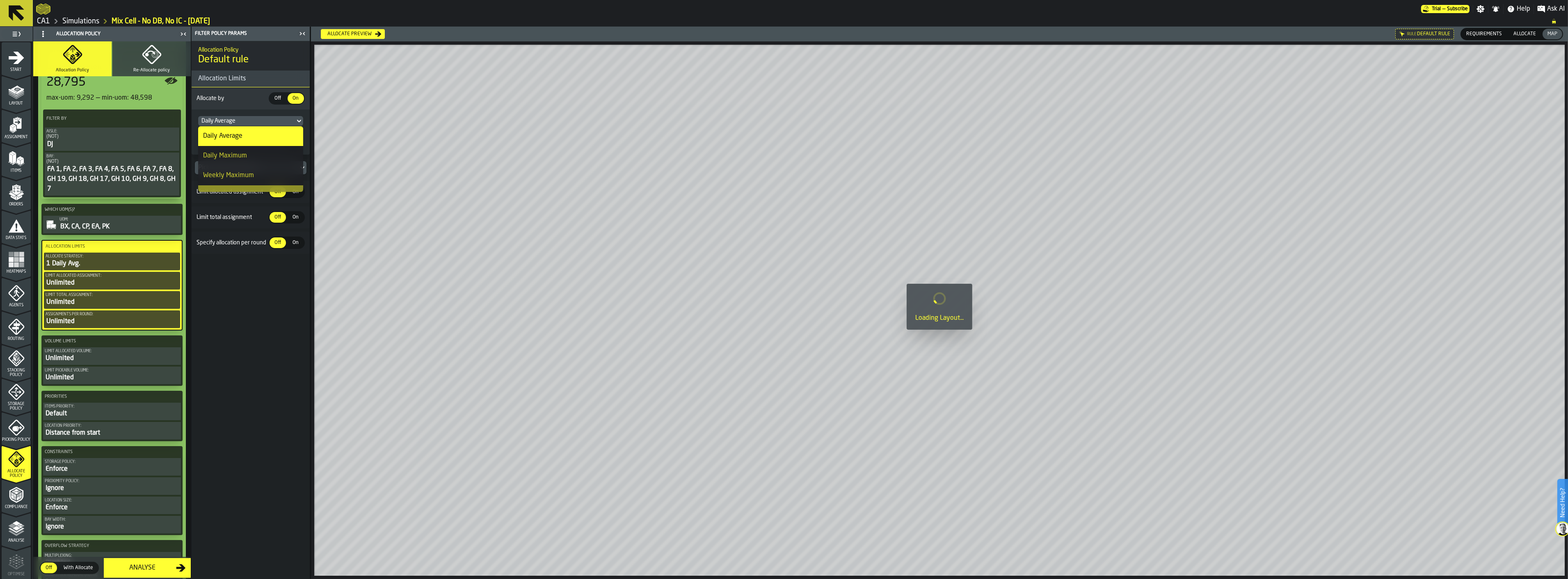
click at [279, 156] on div "Daily Maximum" at bounding box center [251, 156] width 95 height 10
click at [275, 100] on span "Off" at bounding box center [278, 99] width 13 height 7
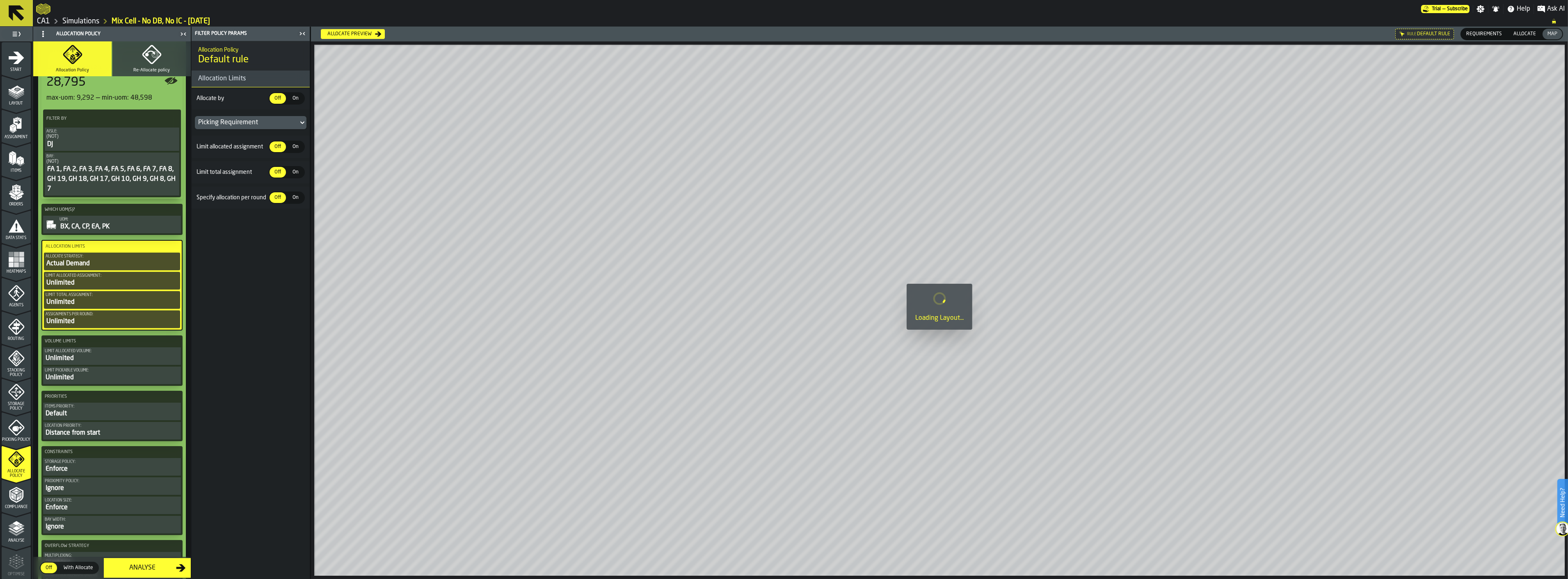
click at [301, 122] on icon at bounding box center [302, 122] width 8 height 10
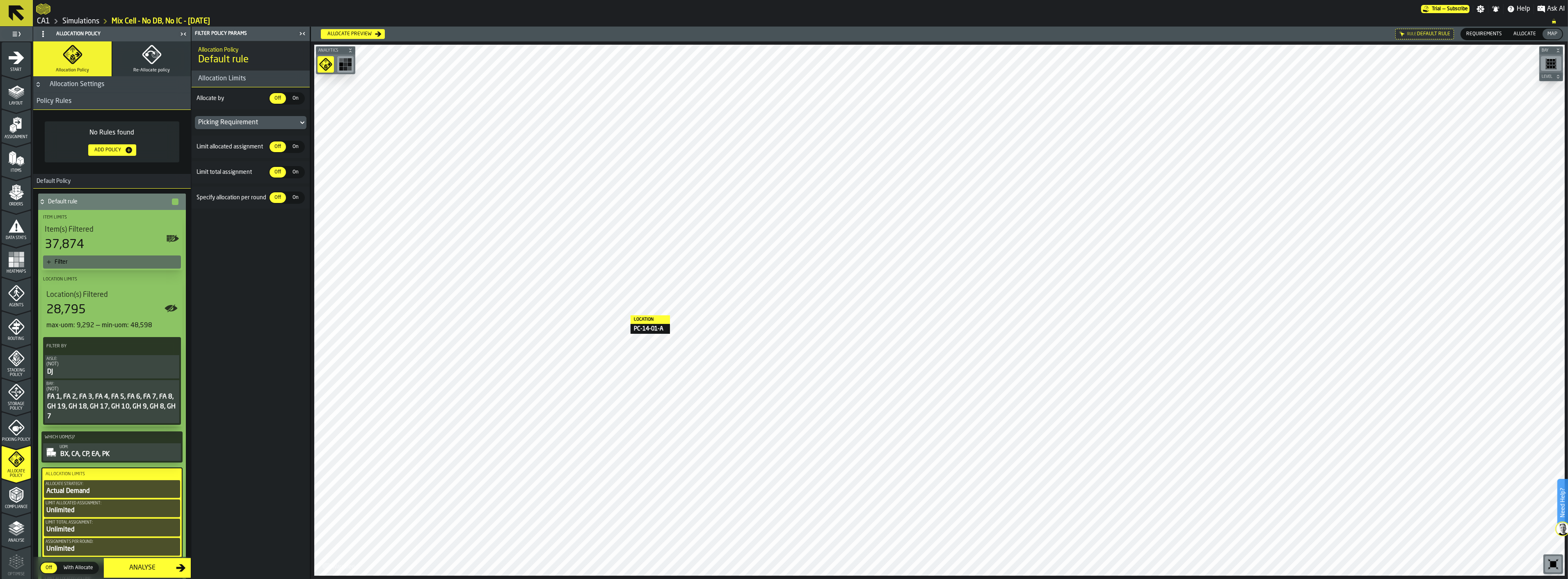
click at [150, 565] on div "Analyse" at bounding box center [142, 567] width 68 height 10
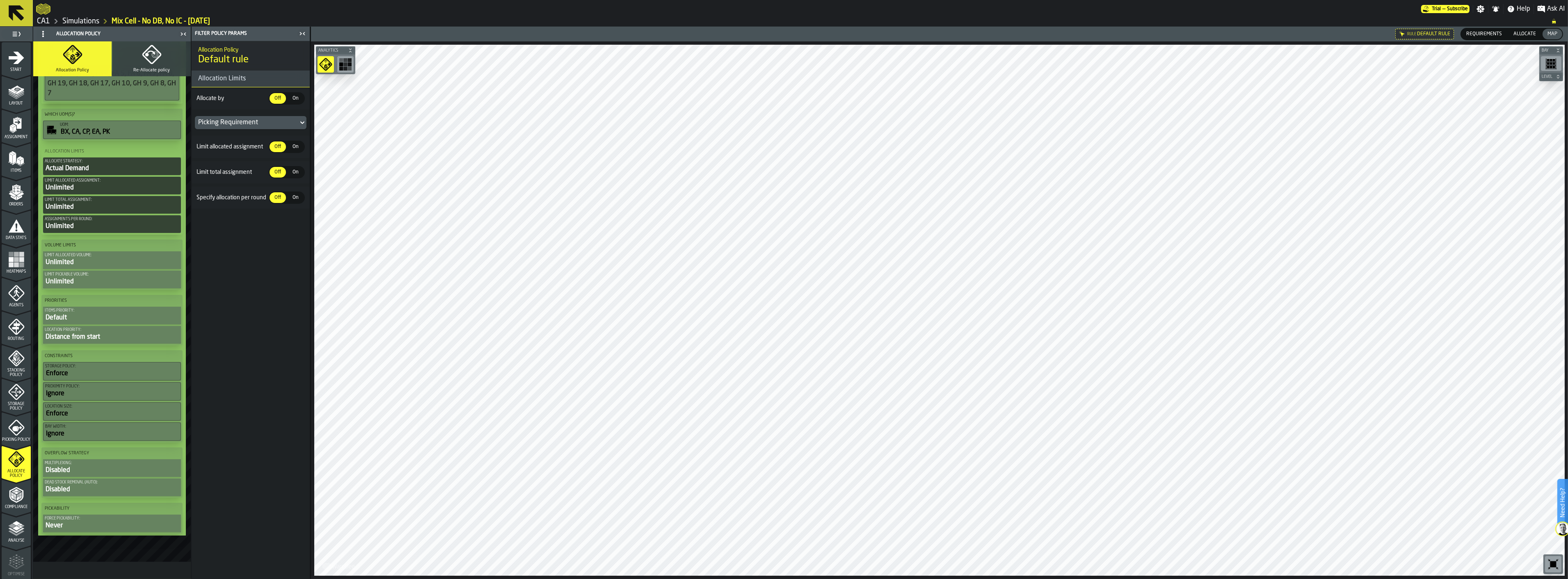
scroll to position [286, 0]
click at [21, 528] on polyline "menu Analyse" at bounding box center [16, 530] width 16 height 5
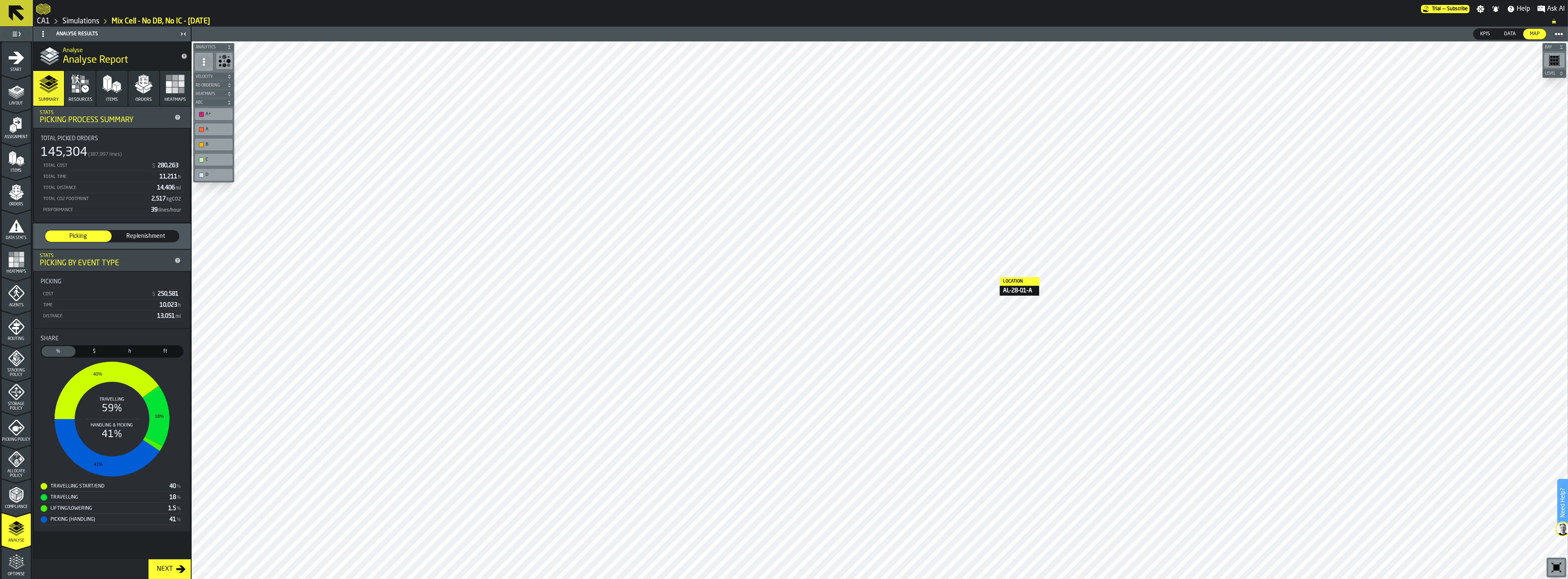
click at [109, 91] on icon "button" at bounding box center [112, 84] width 19 height 19
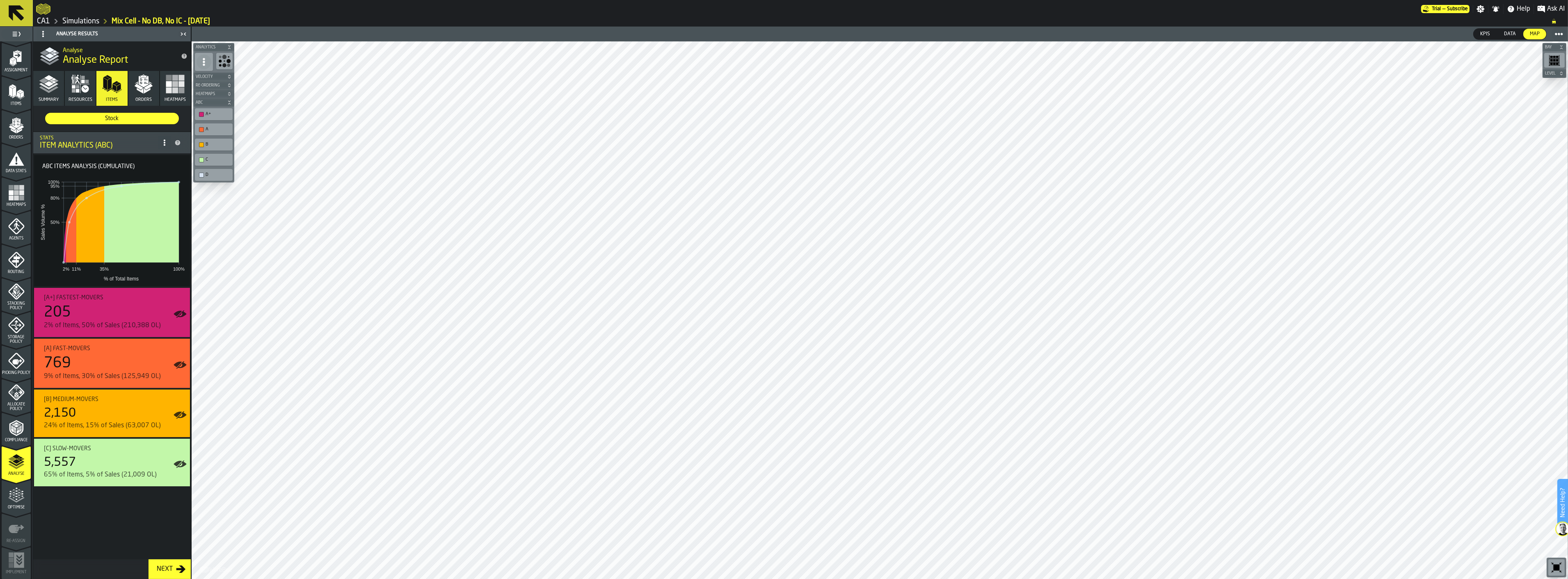
scroll to position [68, 0]
click at [18, 498] on icon "menu Optimise" at bounding box center [16, 498] width 16 height 5
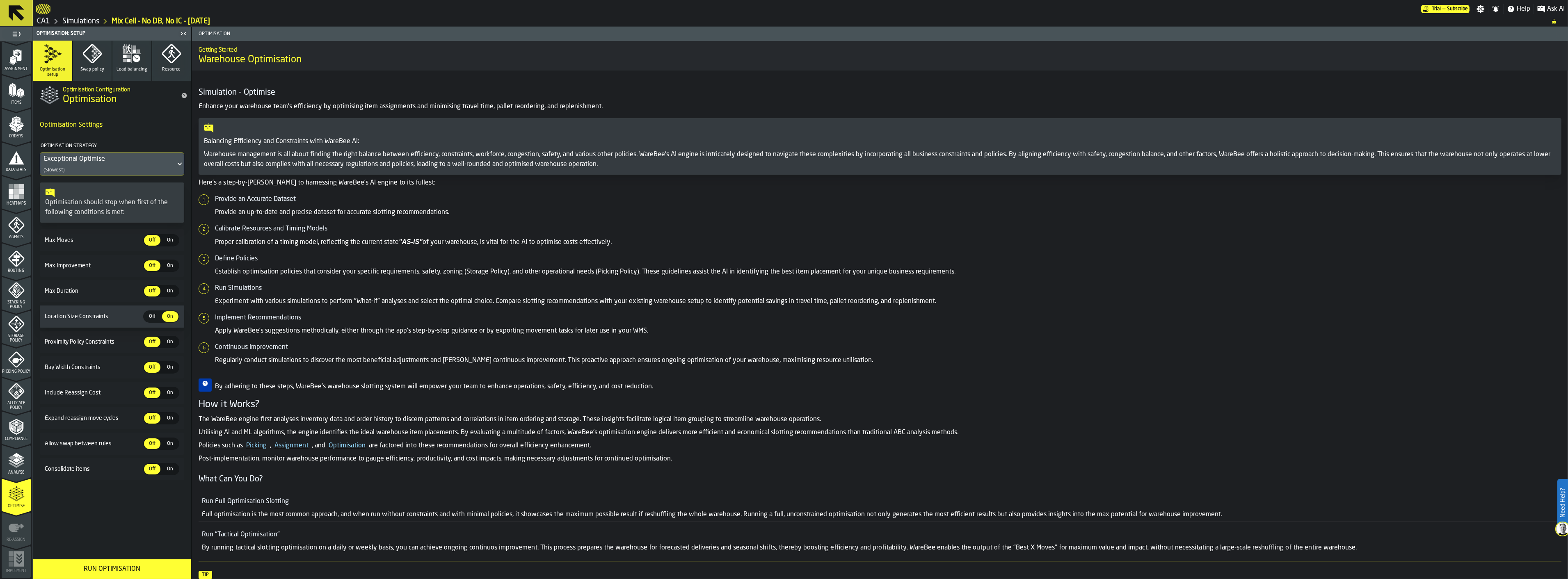
click at [163, 572] on div "Run Optimisation" at bounding box center [112, 569] width 148 height 10
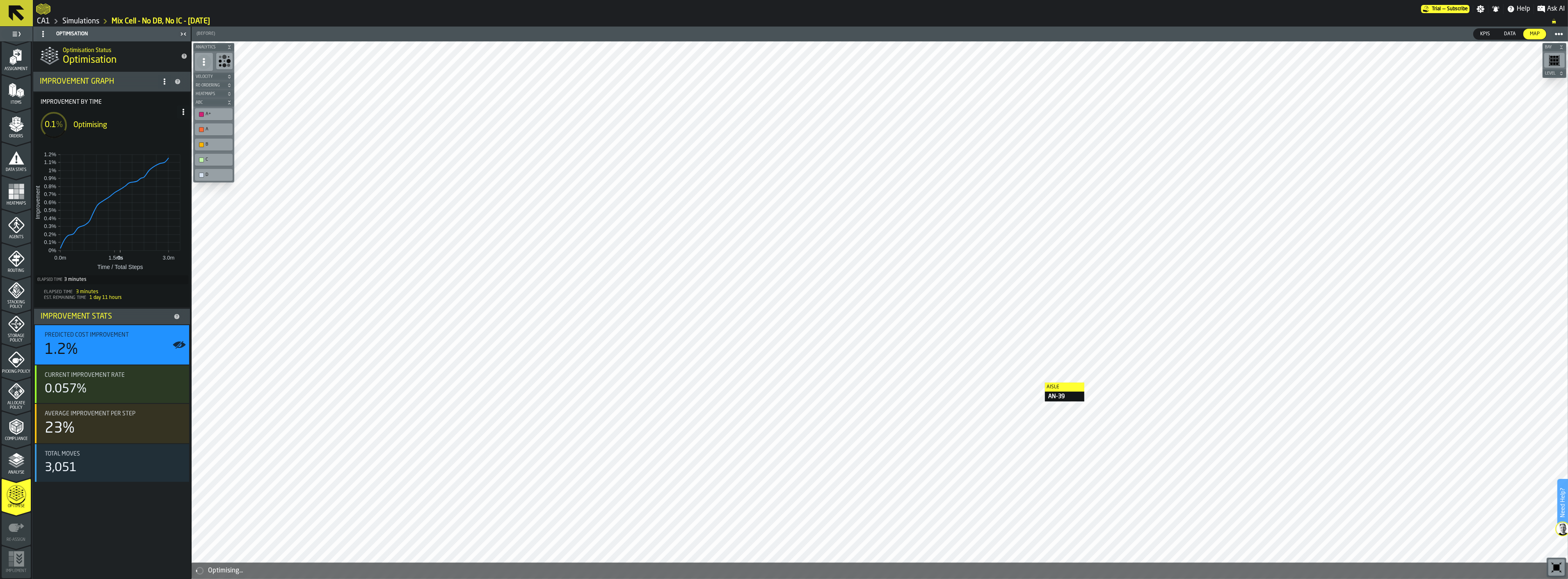
click at [17, 14] on icon at bounding box center [16, 13] width 16 height 16
